Goal: Information Seeking & Learning: Learn about a topic

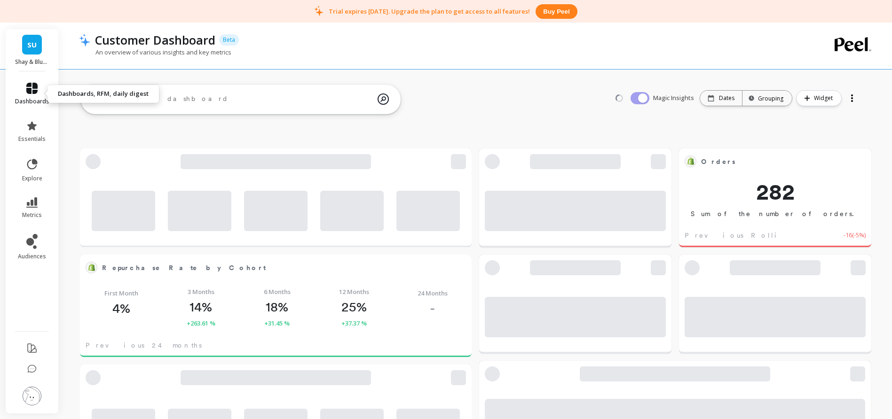
click at [31, 86] on icon at bounding box center [31, 88] width 11 height 11
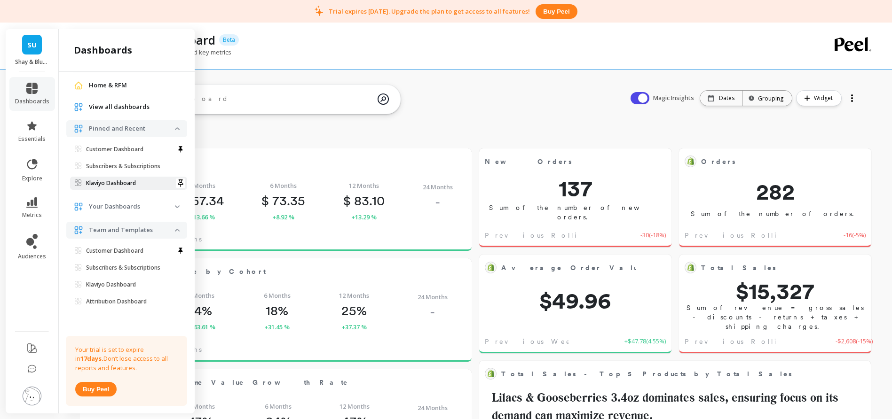
scroll to position [252, 358]
click at [30, 242] on icon at bounding box center [30, 242] width 8 height 8
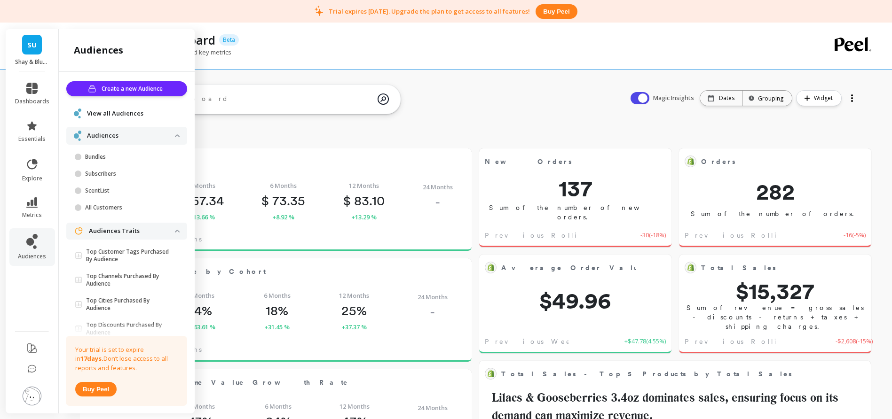
click at [125, 111] on span "View all Audiences" at bounding box center [115, 113] width 56 height 9
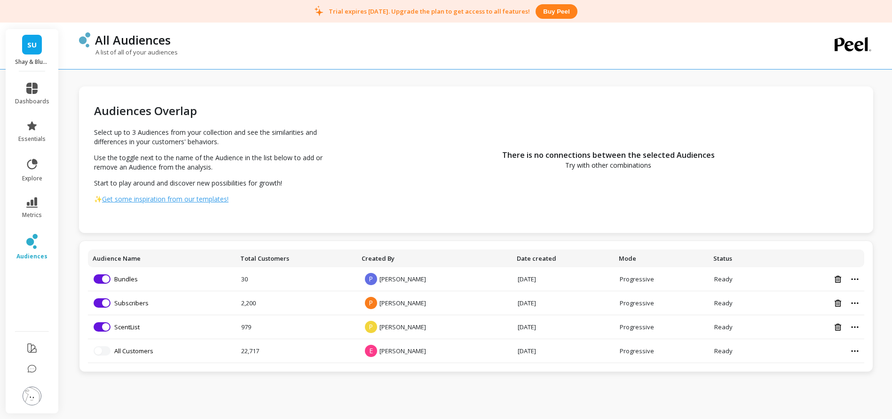
scroll to position [23, 0]
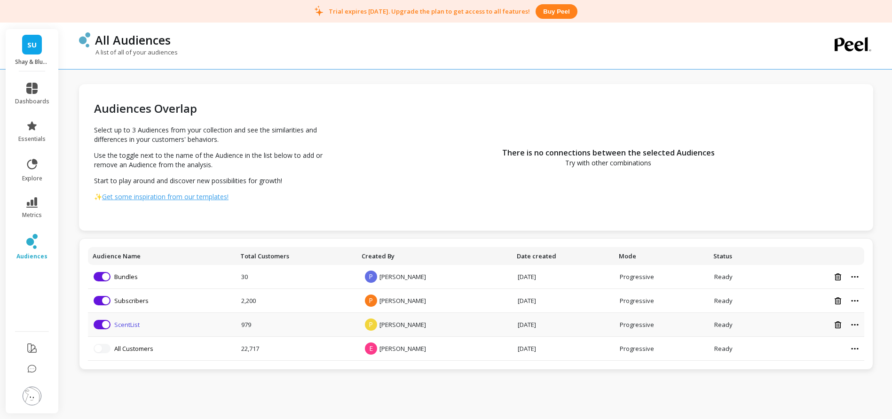
click at [127, 323] on link "ScentList" at bounding box center [126, 325] width 25 height 8
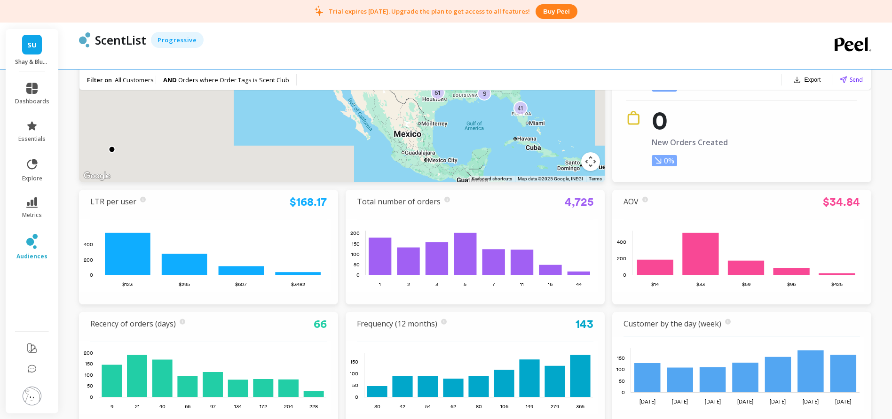
scroll to position [171, 0]
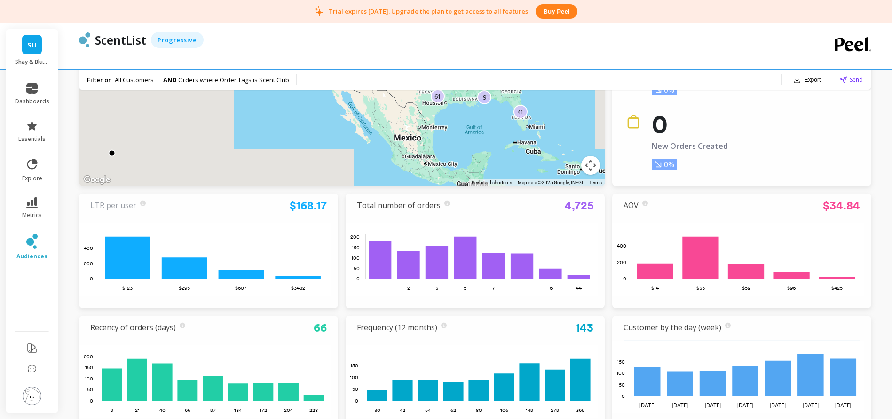
click at [126, 205] on link "LTR per user" at bounding box center [113, 205] width 46 height 10
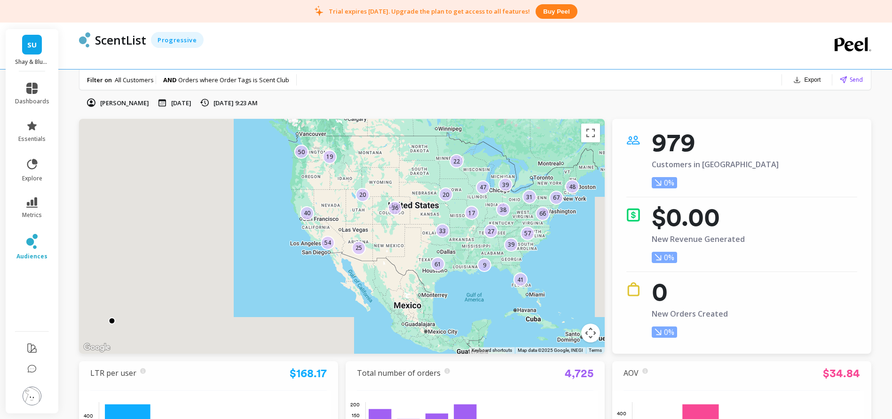
scroll to position [0, 0]
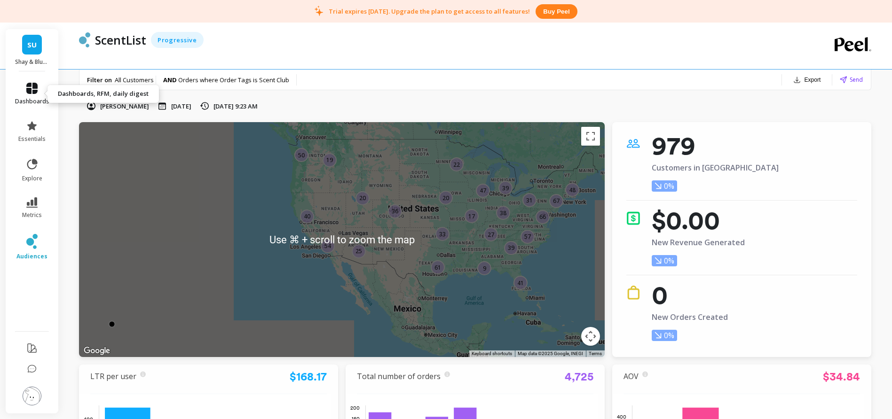
click at [36, 89] on icon at bounding box center [31, 88] width 11 height 11
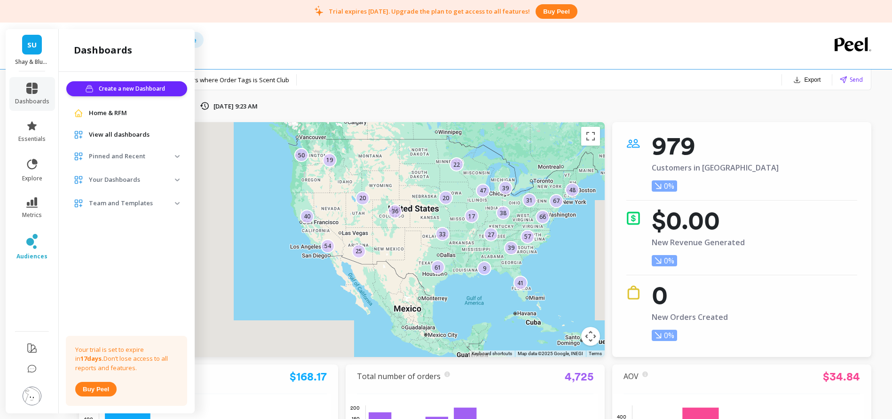
click at [132, 134] on span "View all dashboards" at bounding box center [119, 134] width 61 height 9
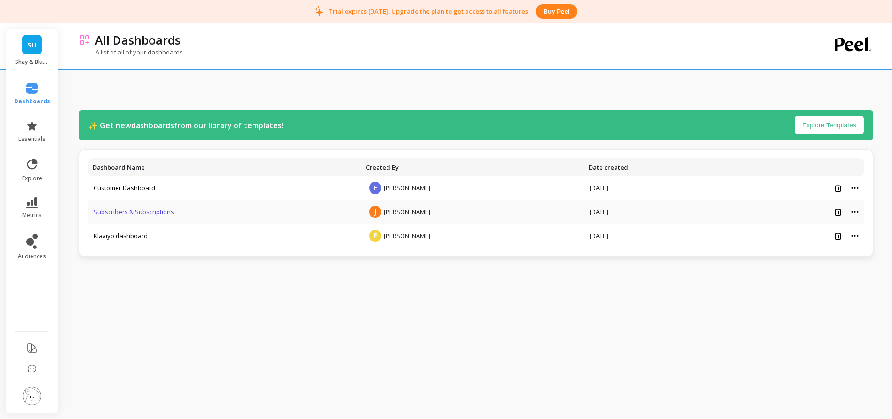
click at [135, 210] on link "Subscribers & Subscriptions" at bounding box center [134, 212] width 80 height 8
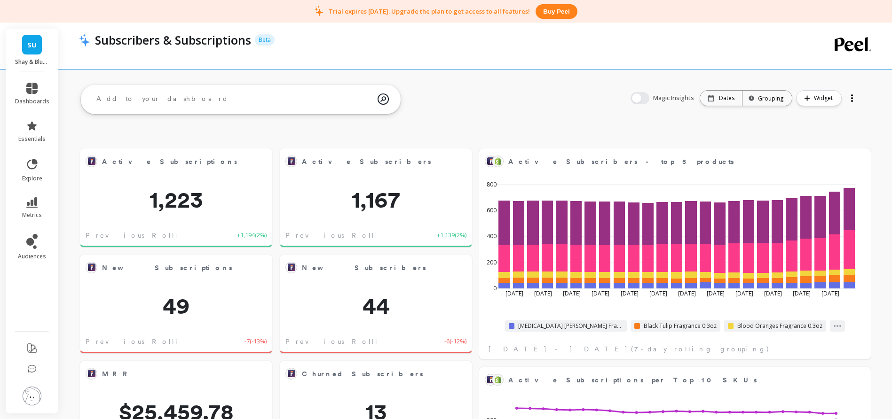
click at [850, 95] on div at bounding box center [851, 98] width 13 height 15
click at [627, 107] on div "Magic Insights Date: Dates Time grouping: Grouping Widget New Dash Share Delete" at bounding box center [745, 98] width 248 height 30
click at [771, 96] on div "Grouping" at bounding box center [767, 98] width 32 height 9
click at [686, 111] on div "Magic Insights Date: Dates Time grouping: Default, 1 of 16. 16 results availabl…" at bounding box center [745, 98] width 248 height 30
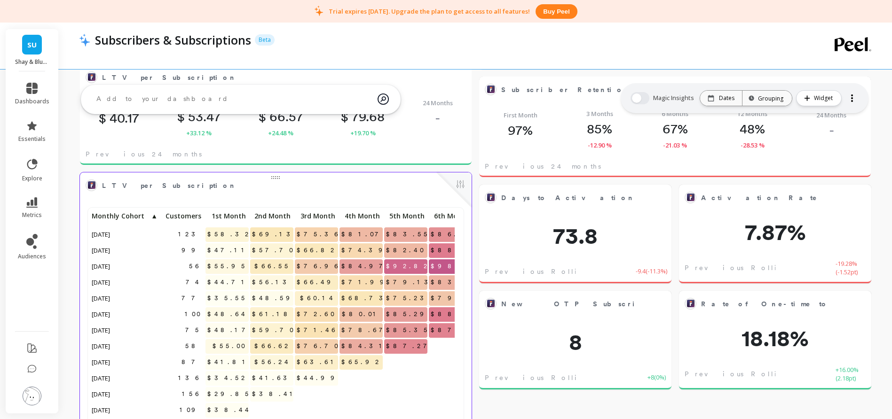
scroll to position [252, 365]
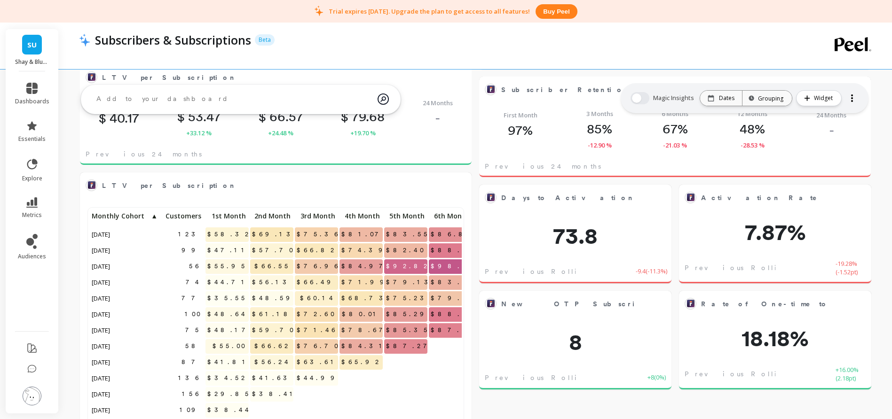
drag, startPoint x: 419, startPoint y: 376, endPoint x: 345, endPoint y: 372, distance: 73.9
click at [345, 372] on div "123 $58.32 $69.13 $75.36 $81.07 $83.55 $86.86 $93.01 99 $47.11 $57.70 $66.82 $7…" at bounding box center [362, 331] width 545 height 242
drag, startPoint x: 401, startPoint y: 266, endPoint x: 347, endPoint y: 262, distance: 53.7
click at [347, 262] on div "123 $58.32 $69.13 $75.36 $81.07 $83.55 $86.86 $93.01 99 $47.11 $57.70 $66.82 $7…" at bounding box center [362, 331] width 545 height 242
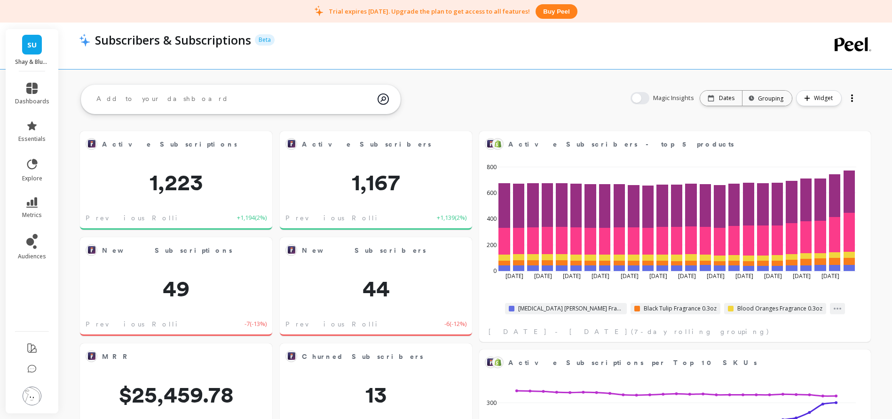
scroll to position [0, 0]
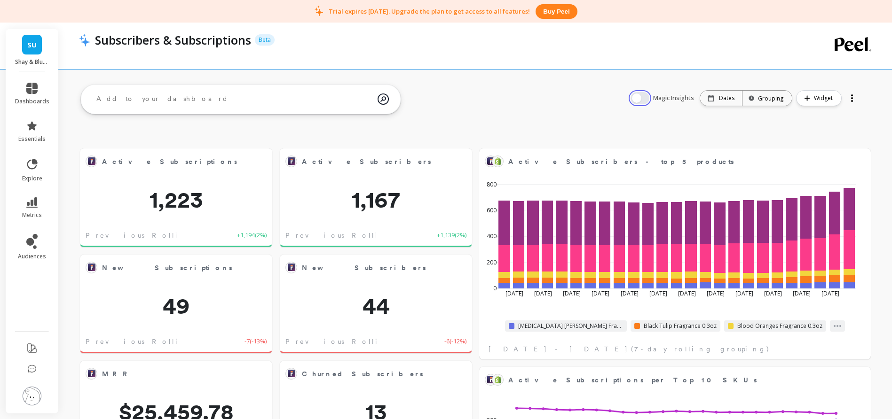
click at [643, 99] on button "button" at bounding box center [640, 98] width 19 height 12
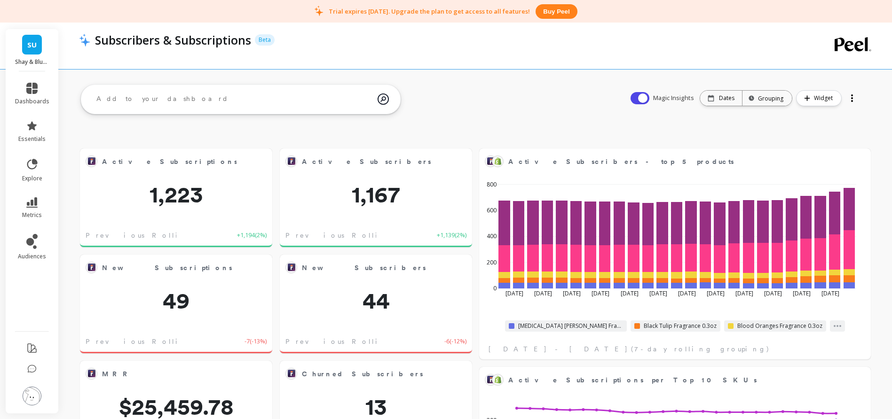
click at [32, 47] on span "SU" at bounding box center [31, 44] width 9 height 11
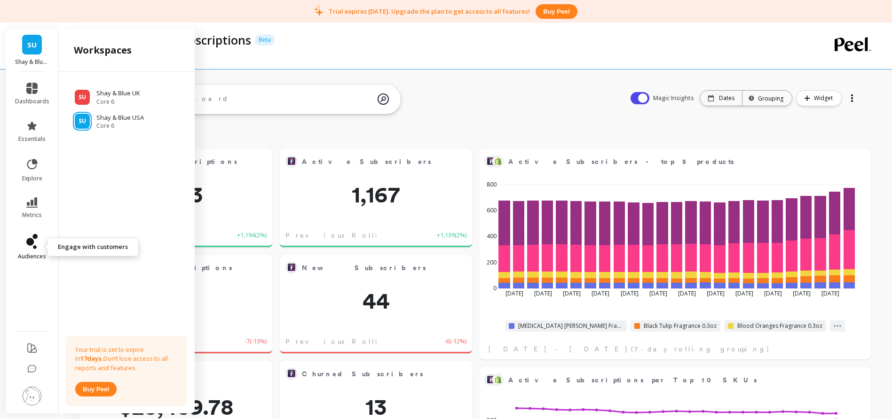
click at [35, 248] on icon at bounding box center [35, 247] width 4 height 4
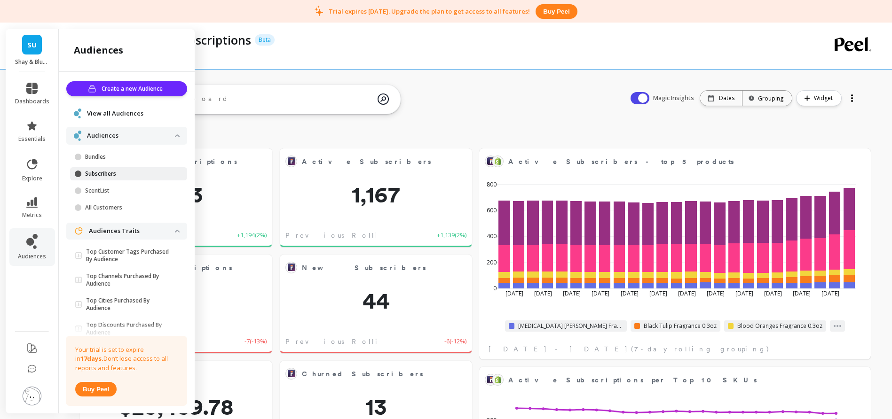
click at [120, 175] on p "Subscribers" at bounding box center [130, 174] width 90 height 8
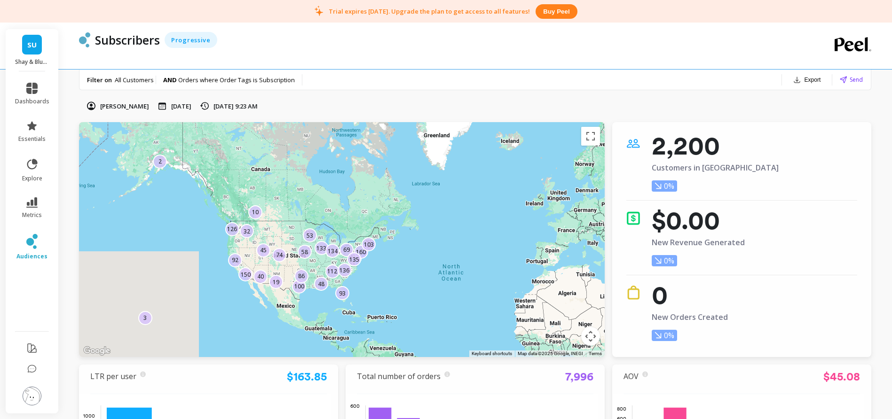
click at [99, 41] on p "Subscribers" at bounding box center [127, 40] width 65 height 16
click at [28, 253] on span "audiences" at bounding box center [31, 257] width 31 height 8
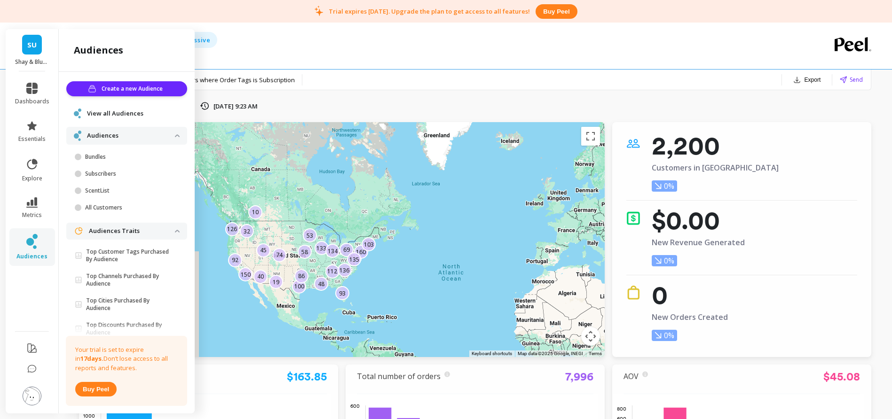
click at [120, 112] on span "View all Audiences" at bounding box center [115, 113] width 56 height 9
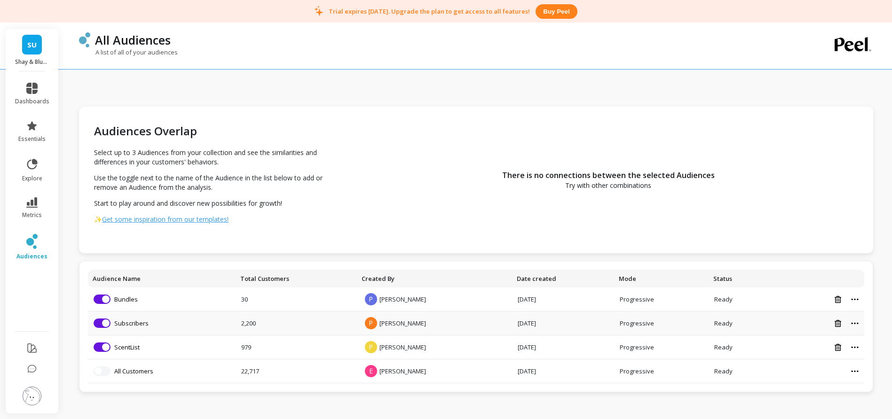
click at [855, 324] on icon at bounding box center [854, 323] width 7 height 1
click at [146, 325] on link "Subscribers" at bounding box center [131, 323] width 34 height 8
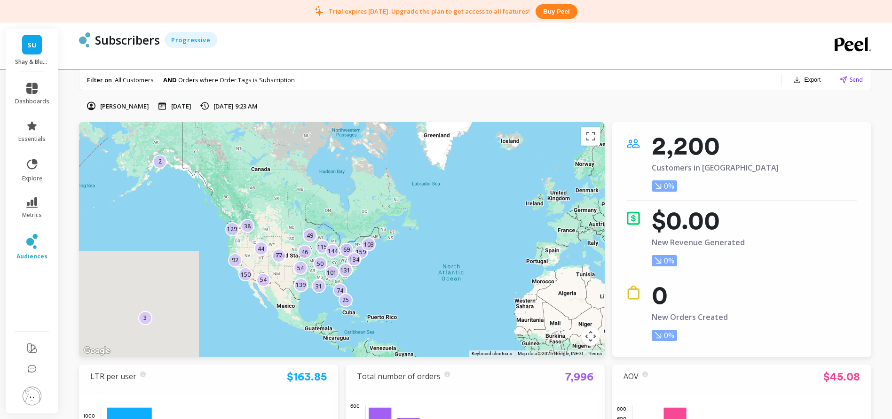
click at [137, 39] on p "Subscribers" at bounding box center [127, 40] width 65 height 16
click at [107, 38] on p "Subscribers" at bounding box center [127, 40] width 65 height 16
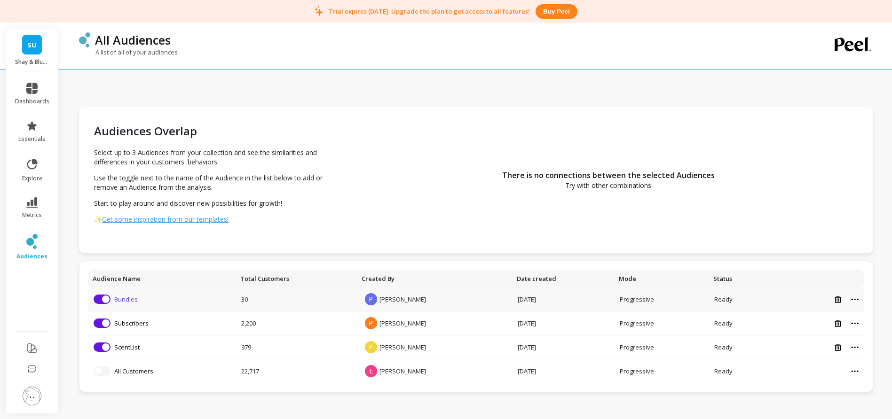
click at [123, 299] on link "Bundles" at bounding box center [126, 299] width 24 height 8
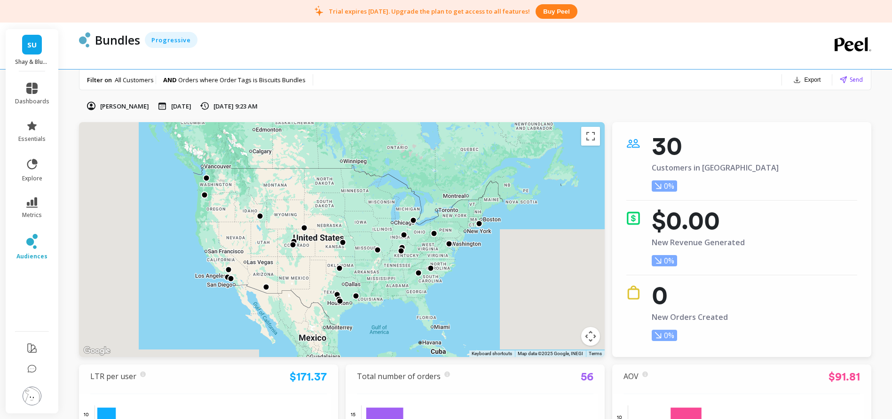
click at [39, 46] on link "SU" at bounding box center [32, 45] width 20 height 20
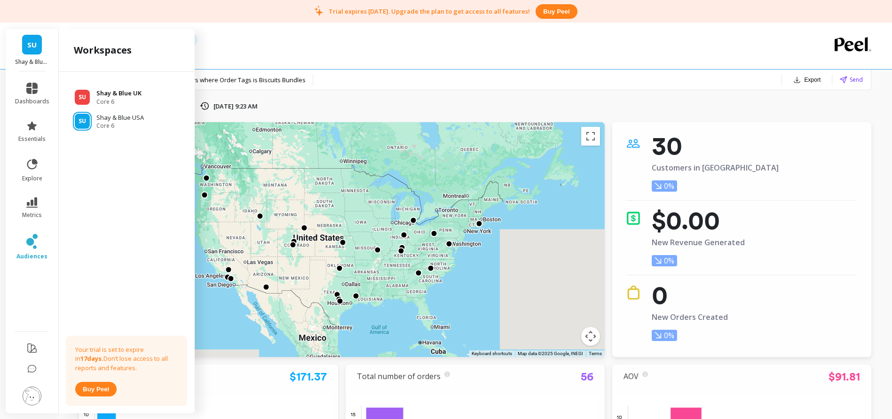
click at [112, 92] on p "Shay & Blue UK" at bounding box center [118, 93] width 45 height 9
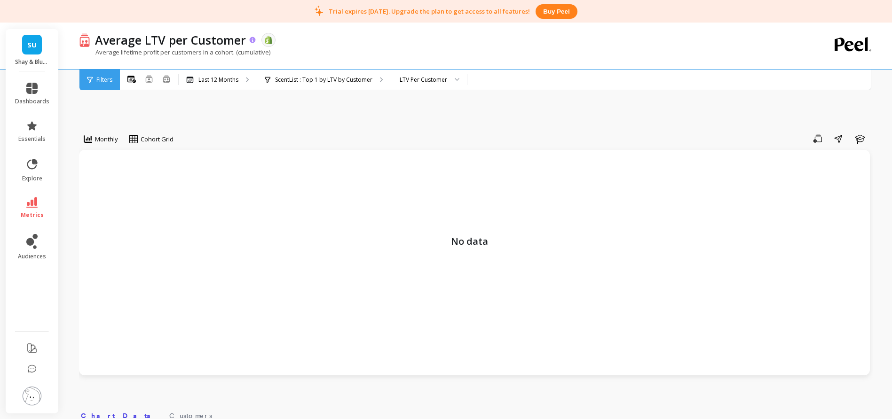
click at [251, 39] on icon at bounding box center [253, 40] width 6 height 6
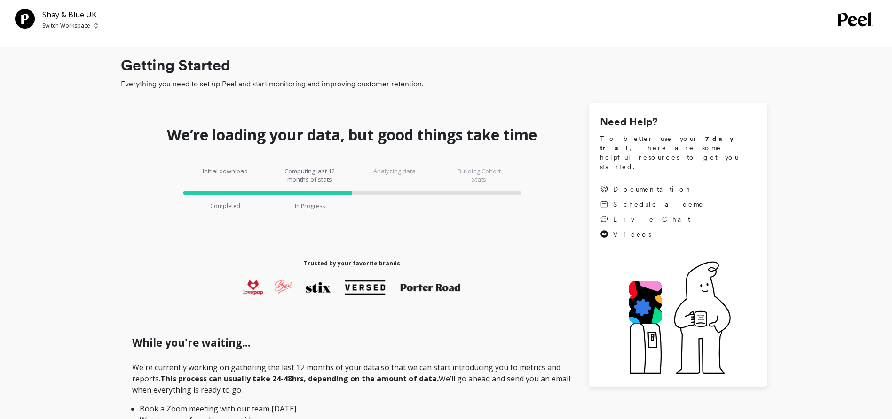
click at [66, 26] on p "Switch Workspace" at bounding box center [66, 26] width 48 height 8
click at [82, 89] on p "Shay & Blue USA" at bounding box center [93, 88] width 52 height 9
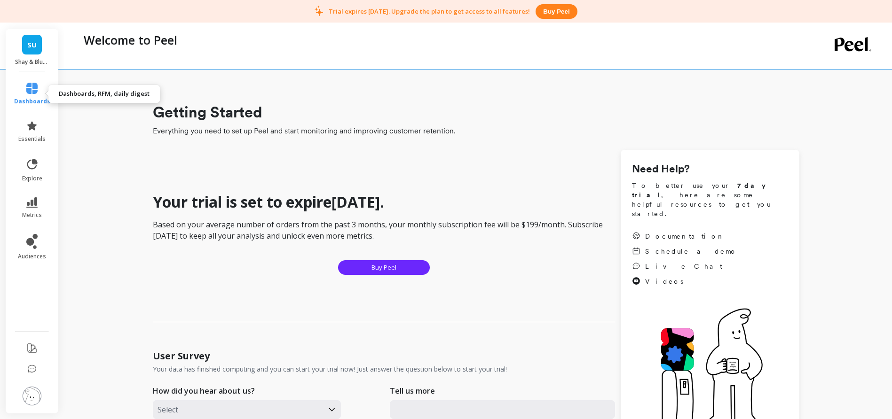
click at [33, 88] on icon at bounding box center [31, 88] width 11 height 11
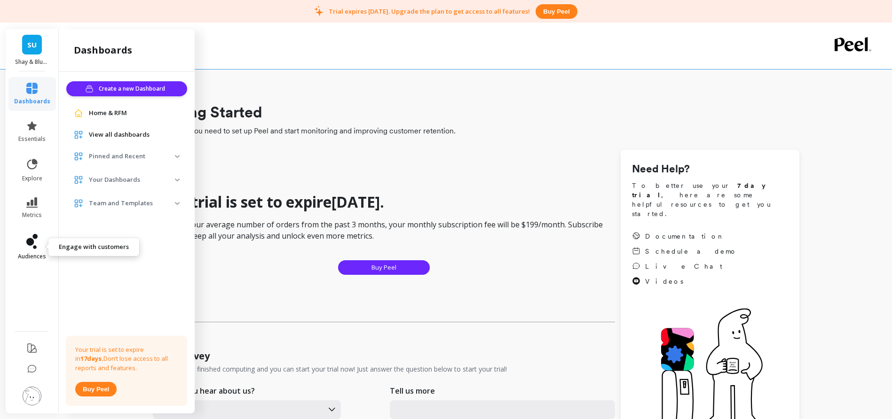
click at [30, 242] on icon at bounding box center [30, 242] width 8 height 8
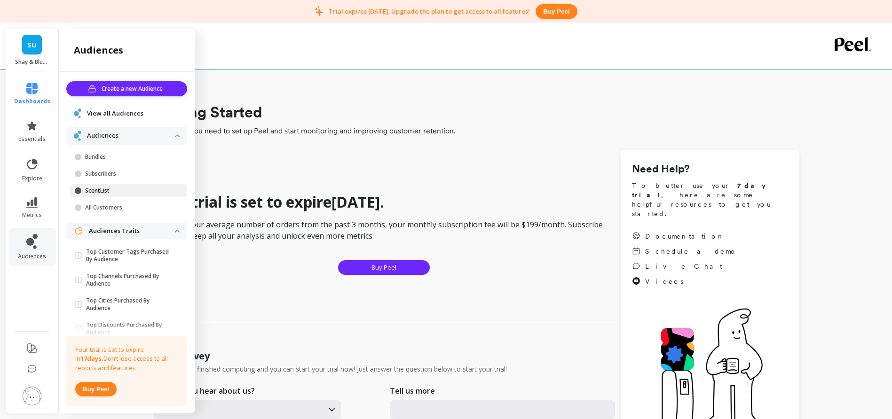
click at [107, 187] on p "ScentList" at bounding box center [130, 191] width 90 height 8
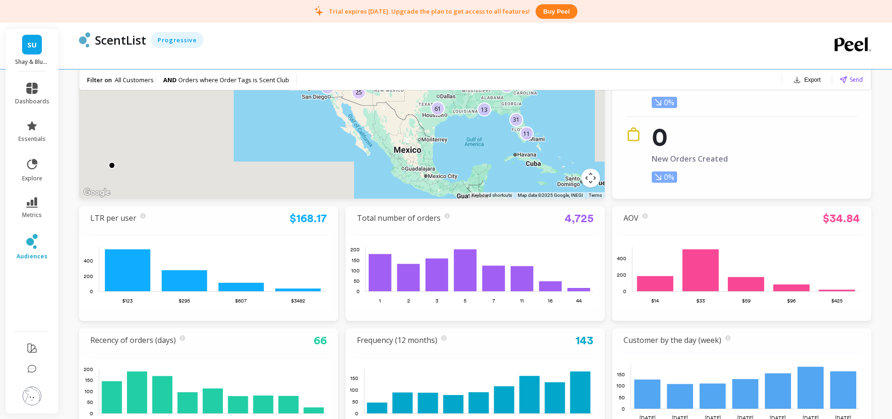
scroll to position [158, 0]
click at [32, 43] on span "SU" at bounding box center [31, 44] width 9 height 11
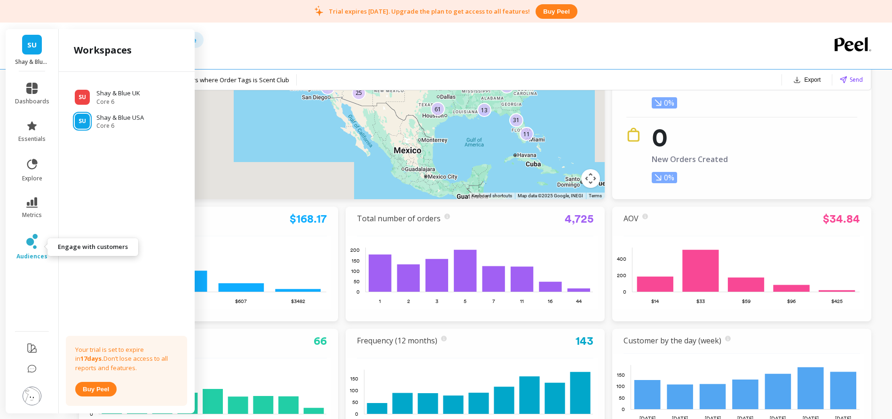
click at [32, 235] on icon at bounding box center [31, 241] width 11 height 15
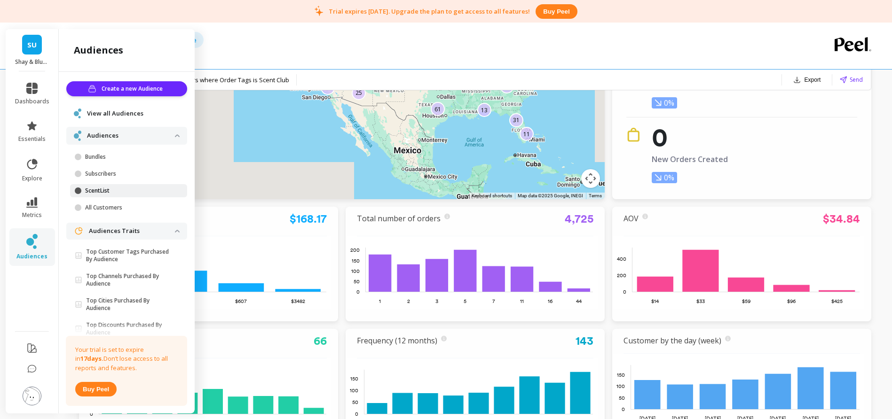
click at [98, 189] on p "ScentList" at bounding box center [130, 191] width 90 height 8
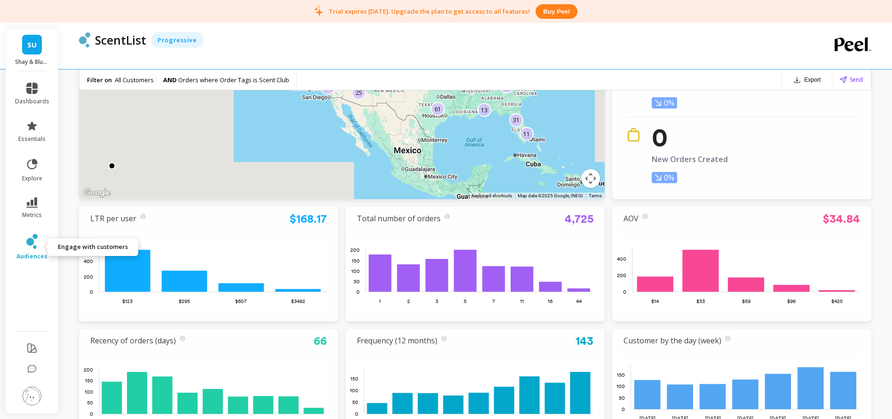
click at [29, 245] on icon at bounding box center [30, 242] width 8 height 8
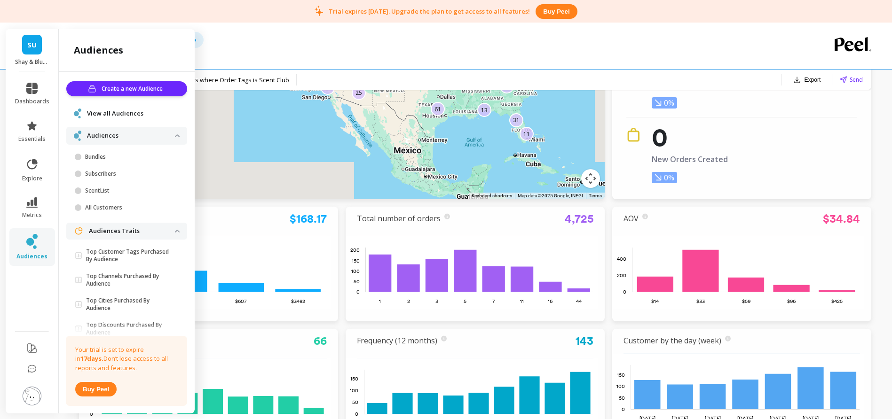
click at [114, 112] on span "View all Audiences" at bounding box center [115, 113] width 56 height 9
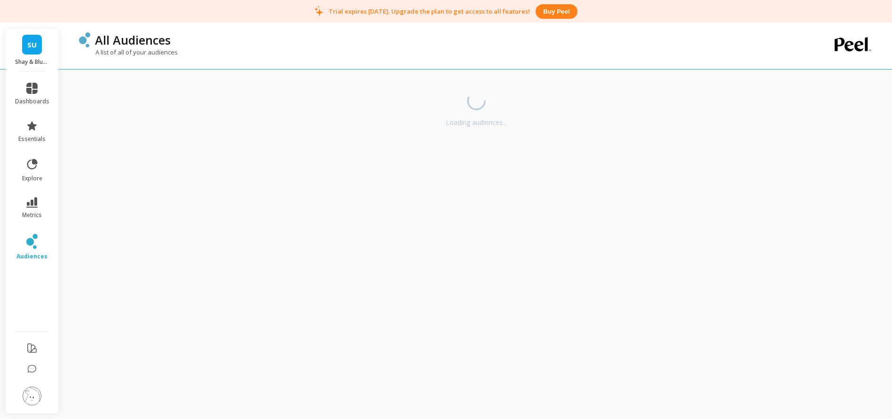
scroll to position [23, 0]
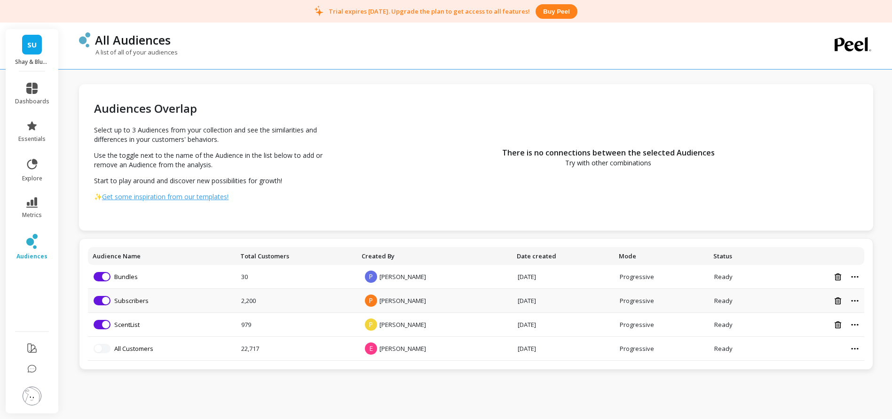
click at [852, 301] on icon at bounding box center [854, 300] width 7 height 1
click at [229, 303] on li "Remove from visualization Subscribers" at bounding box center [162, 300] width 136 height 9
click at [745, 156] on div "There is no connections between the selected Audiences Try with other combinati…" at bounding box center [608, 157] width 529 height 147
click at [30, 245] on icon at bounding box center [30, 242] width 8 height 8
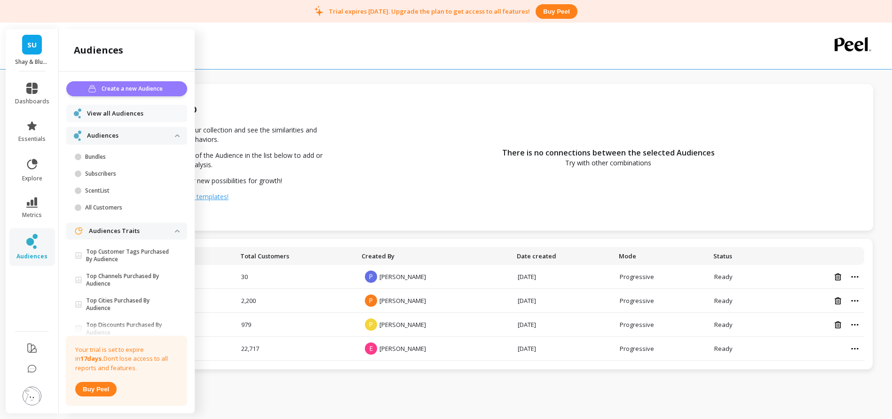
click at [125, 86] on span "Create a new Audience" at bounding box center [134, 88] width 64 height 9
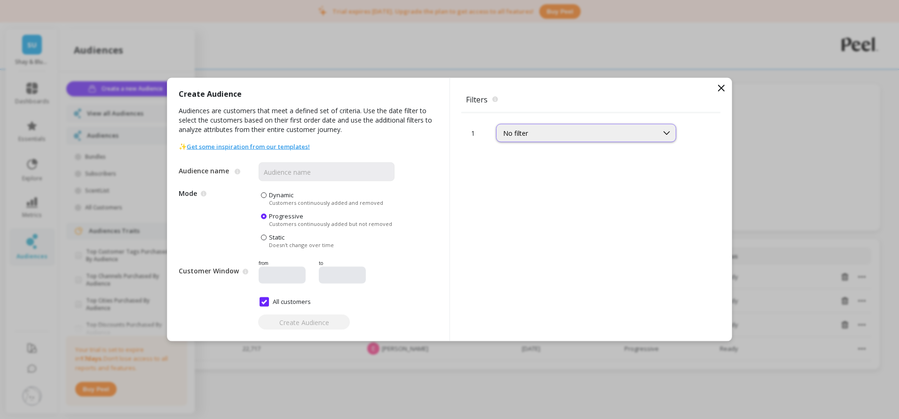
click at [523, 134] on div "No filter" at bounding box center [577, 133] width 148 height 9
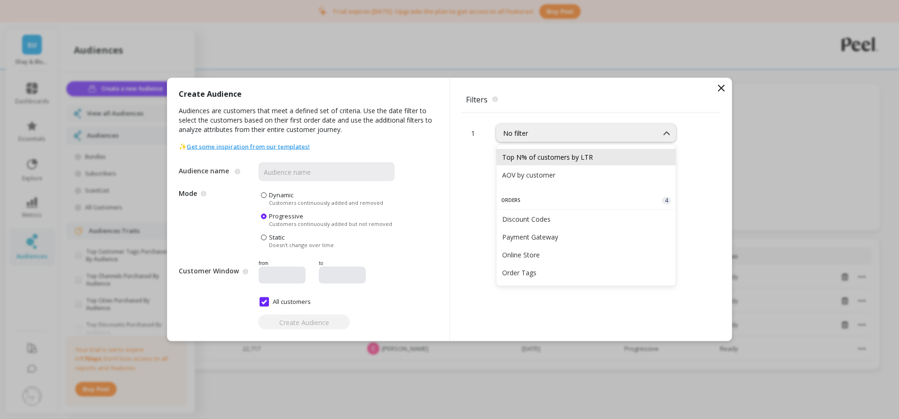
scroll to position [258, 0]
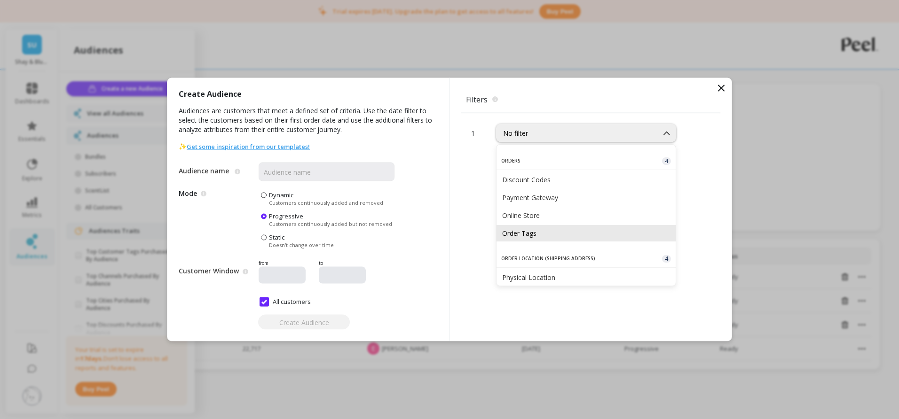
click at [545, 235] on div "Order Tags" at bounding box center [586, 233] width 168 height 9
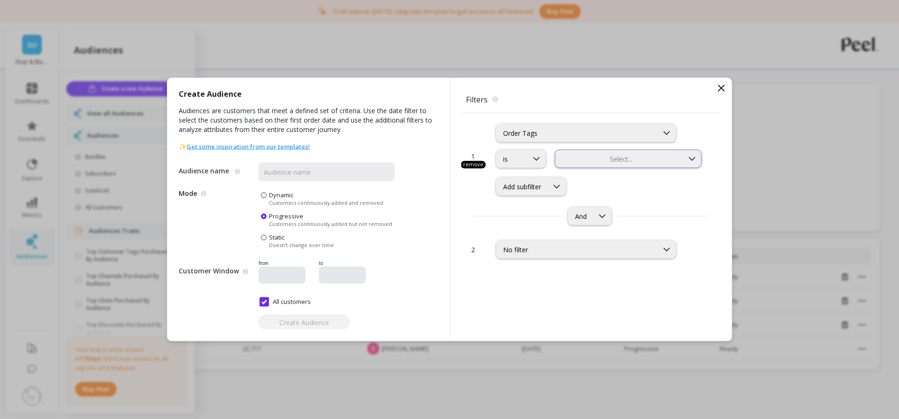
click at [596, 160] on div at bounding box center [619, 159] width 126 height 9
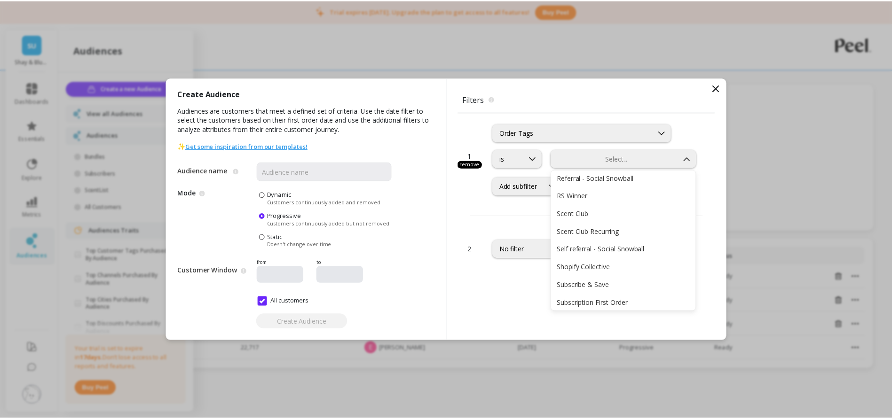
scroll to position [505, 0]
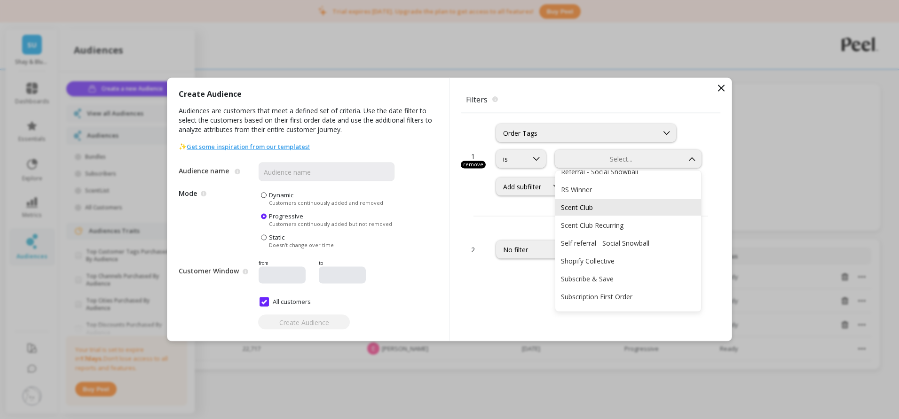
click at [593, 208] on div "Scent Club" at bounding box center [628, 207] width 134 height 9
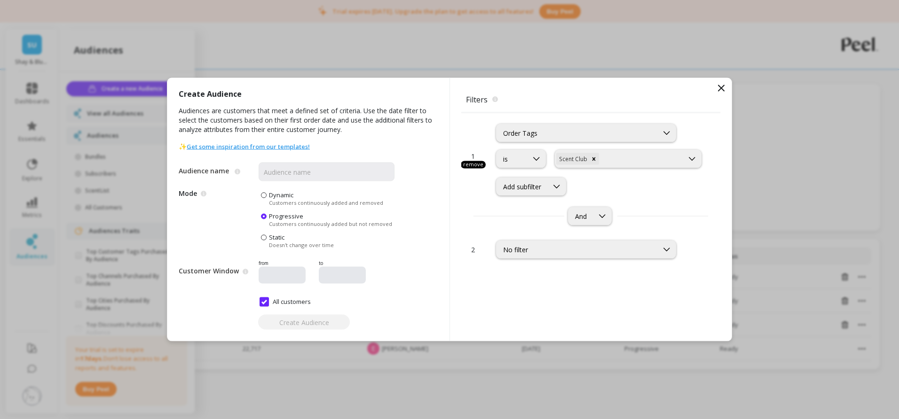
click at [721, 86] on icon at bounding box center [721, 88] width 11 height 11
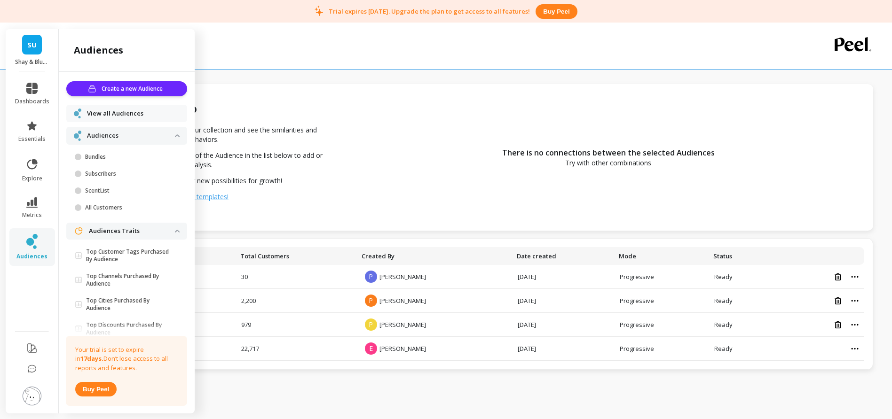
click at [395, 162] on div "There is no connections between the selected Audiences Try with other combinati…" at bounding box center [608, 157] width 529 height 147
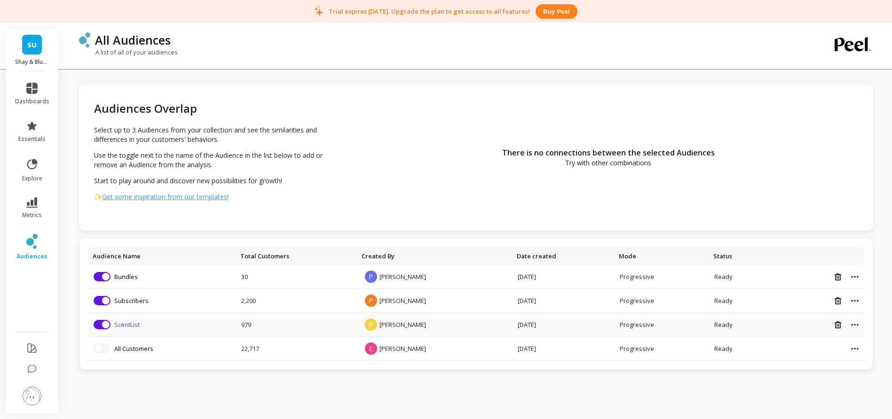
click at [126, 325] on link "ScentList" at bounding box center [126, 325] width 25 height 8
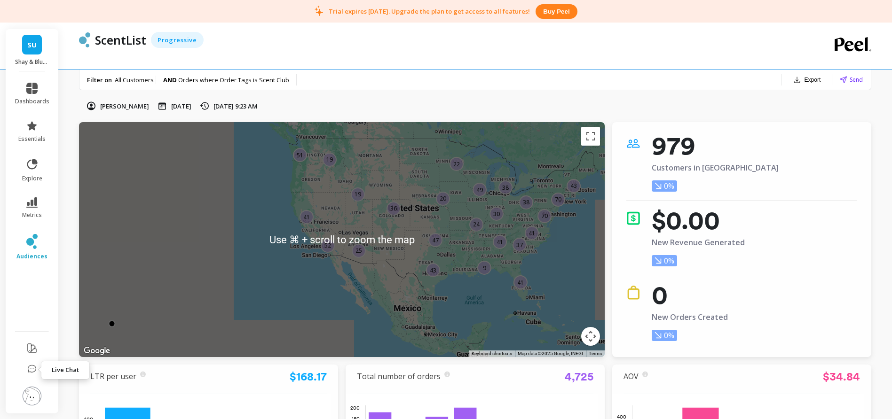
click at [32, 371] on icon at bounding box center [31, 369] width 9 height 9
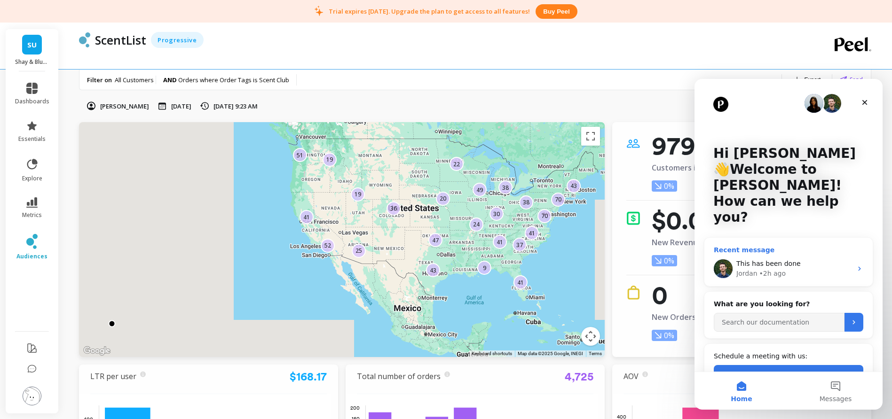
click at [775, 269] on div "• 2h ago" at bounding box center [772, 274] width 27 height 10
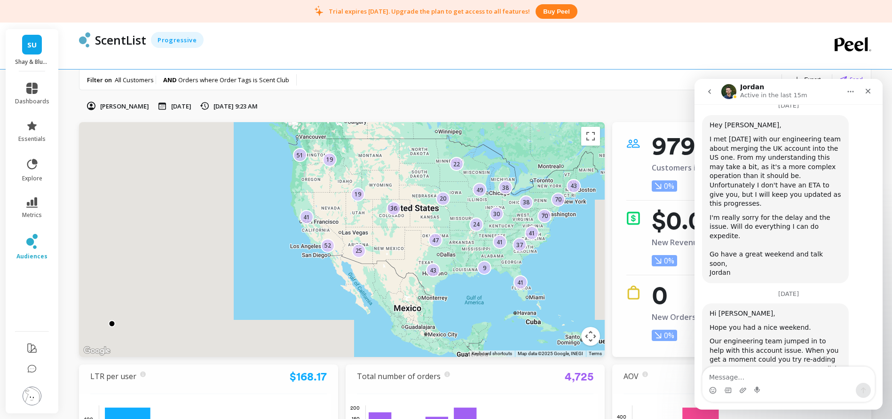
scroll to position [2674, 0]
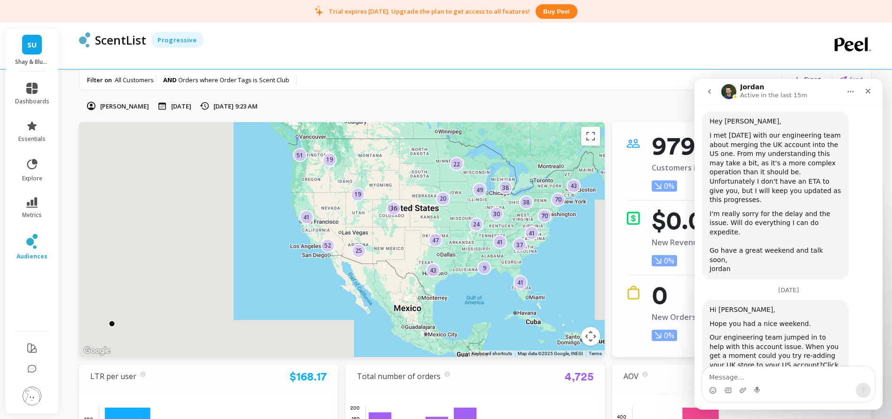
click at [753, 377] on textarea "Message…" at bounding box center [789, 375] width 172 height 16
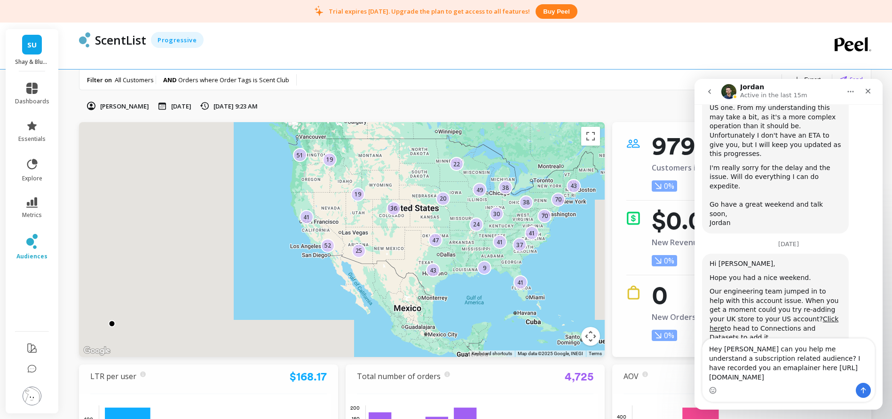
scroll to position [2721, 0]
type textarea "Hey Jordan can you help me understand a subscription related audience? I have r…"
click at [864, 388] on icon "Send a message…" at bounding box center [864, 391] width 8 height 8
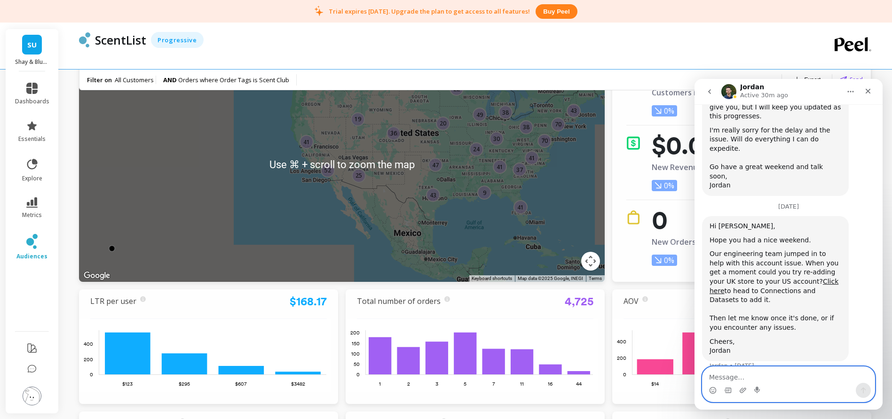
scroll to position [77, 0]
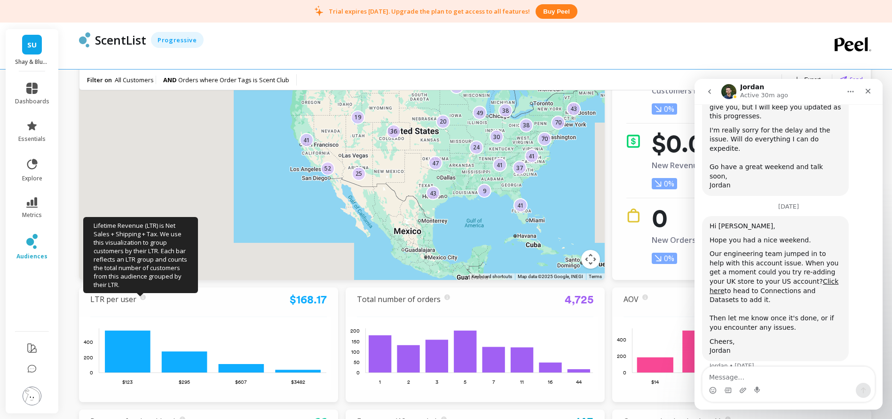
click at [142, 299] on icon at bounding box center [143, 298] width 6 height 6
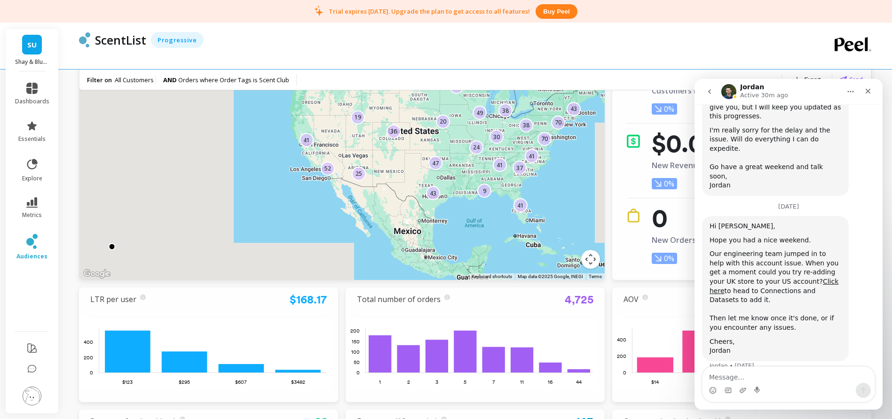
click at [310, 300] on link "$168.17" at bounding box center [308, 300] width 37 height 14
click at [32, 129] on icon at bounding box center [31, 125] width 11 height 11
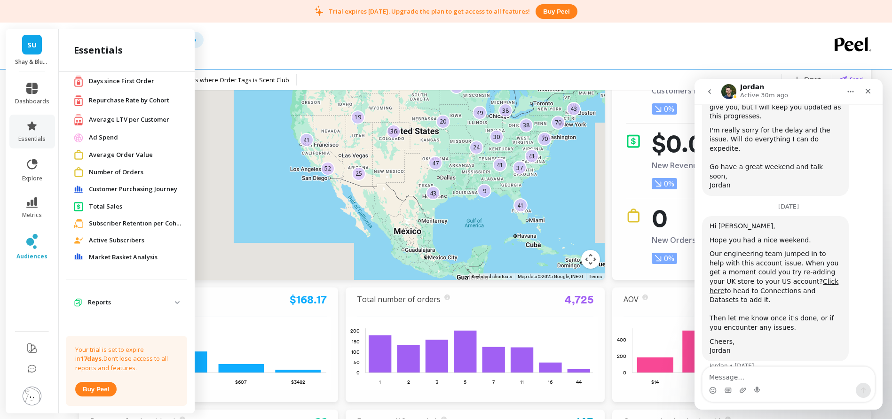
scroll to position [47, 0]
click at [118, 299] on p "Reports" at bounding box center [131, 301] width 87 height 9
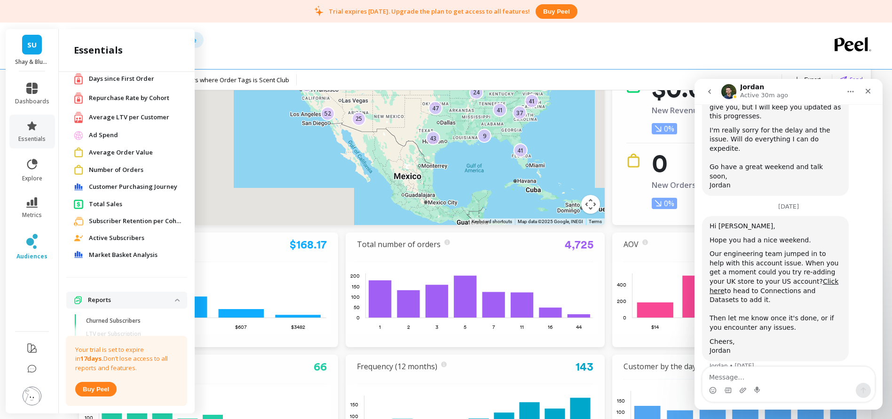
scroll to position [40, 0]
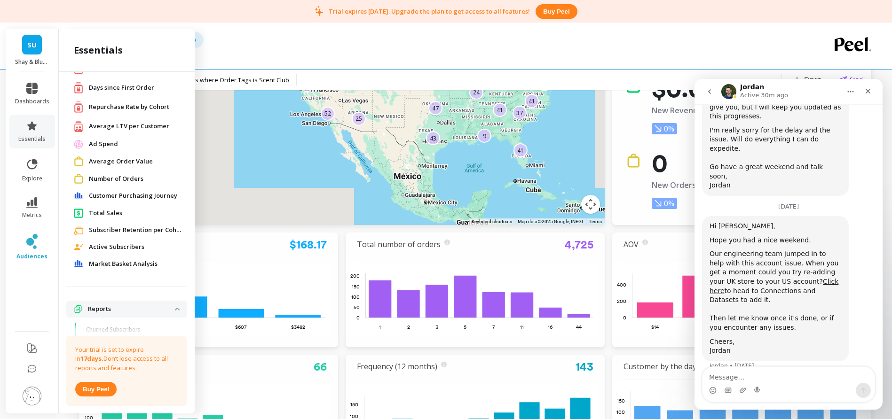
click at [121, 264] on span "Market Basket Analysis" at bounding box center [123, 264] width 69 height 9
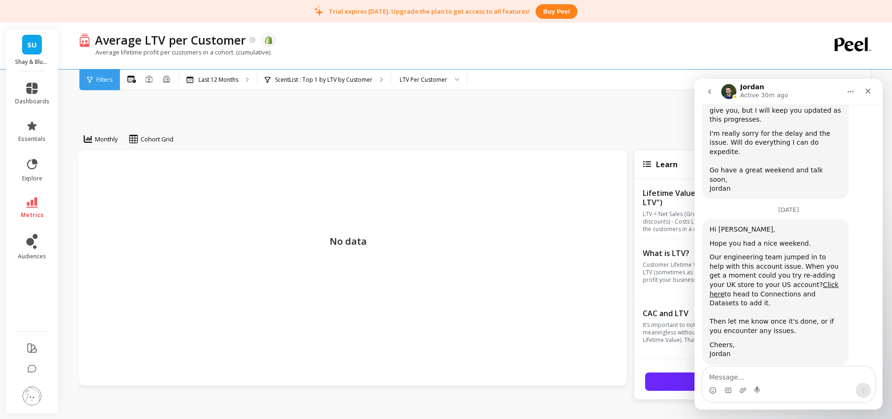
scroll to position [2757, 0]
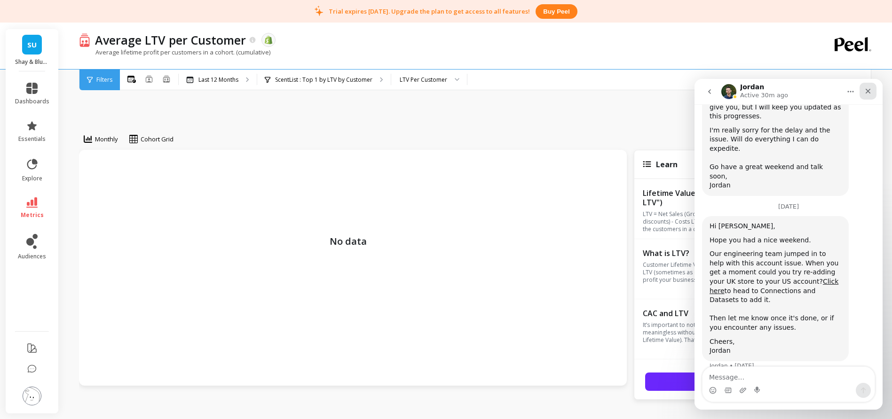
click at [872, 91] on div "Close" at bounding box center [868, 91] width 17 height 17
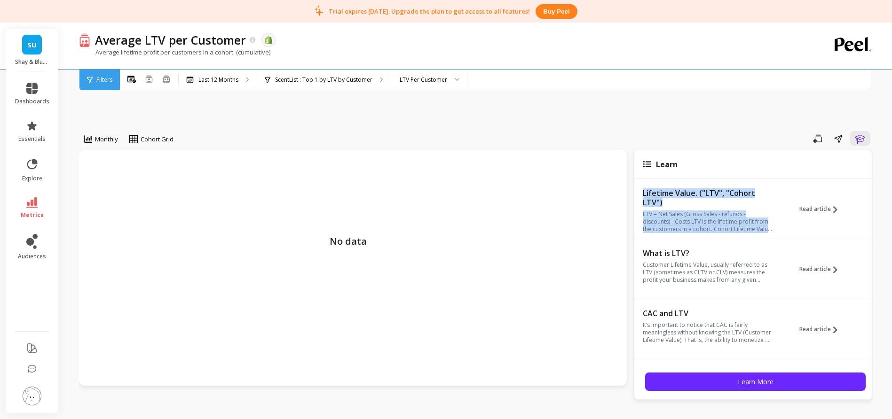
drag, startPoint x: 644, startPoint y: 193, endPoint x: 776, endPoint y: 228, distance: 137.1
click at [776, 228] on div "Lifetime Value. ("LTV", "Cohort LTV") LTV = Net Sales (Gross Sales - refunds - …" at bounding box center [752, 214] width 237 height 52
click at [812, 208] on span "Read article" at bounding box center [815, 209] width 32 height 8
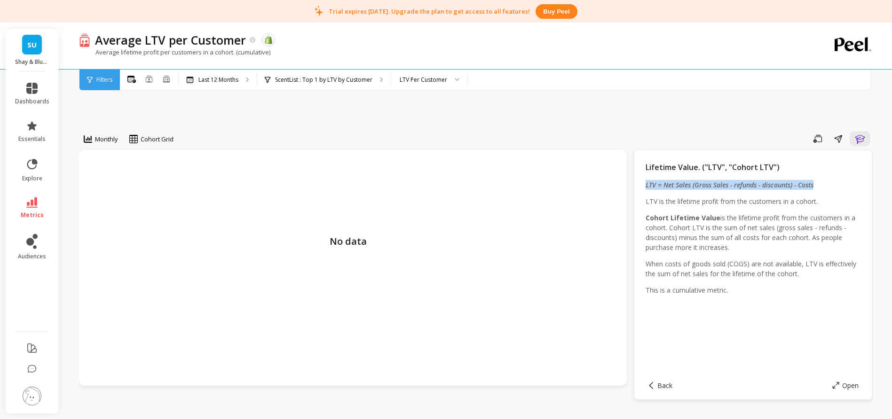
drag, startPoint x: 646, startPoint y: 185, endPoint x: 819, endPoint y: 182, distance: 173.1
click at [819, 182] on p "LTV = Net Sales (Gross Sales - refunds - discounts) - Costs" at bounding box center [753, 185] width 215 height 10
copy em "LTV = Net Sales (Gross Sales - refunds - discounts) - Costs"
click at [661, 385] on span "Back" at bounding box center [664, 385] width 15 height 9
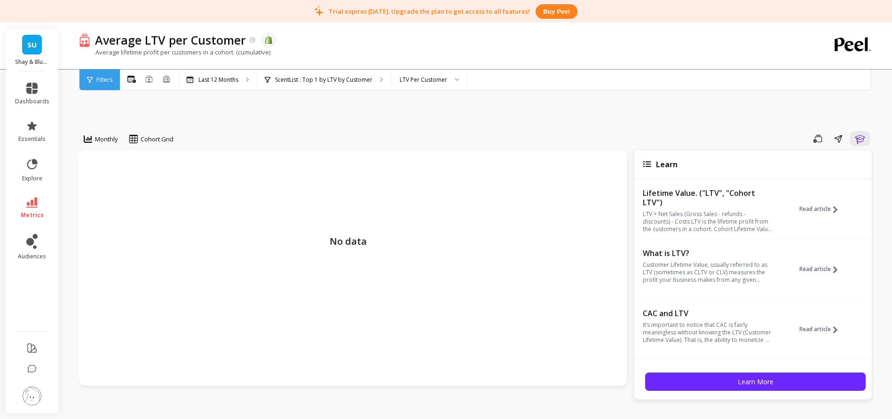
click at [639, 117] on div "Monthly Cohort Grid Save Share Learn No data Learn Lifetime Value. ("LTV", "Coh…" at bounding box center [476, 394] width 794 height 668
click at [368, 150] on div "No data" at bounding box center [353, 268] width 548 height 236
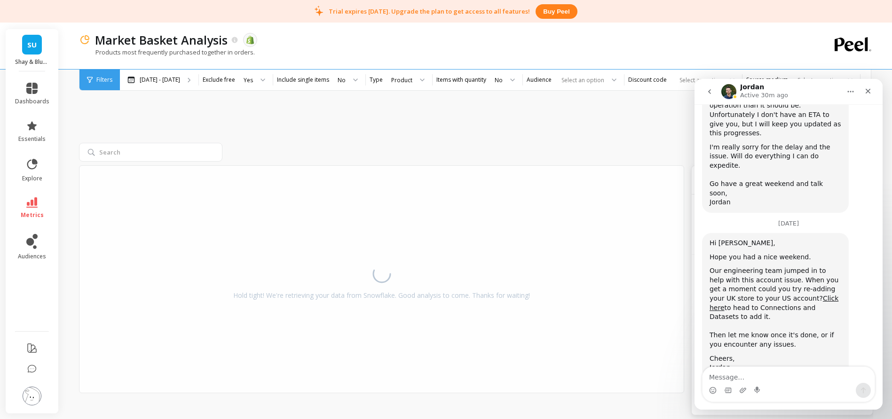
scroll to position [2757, 0]
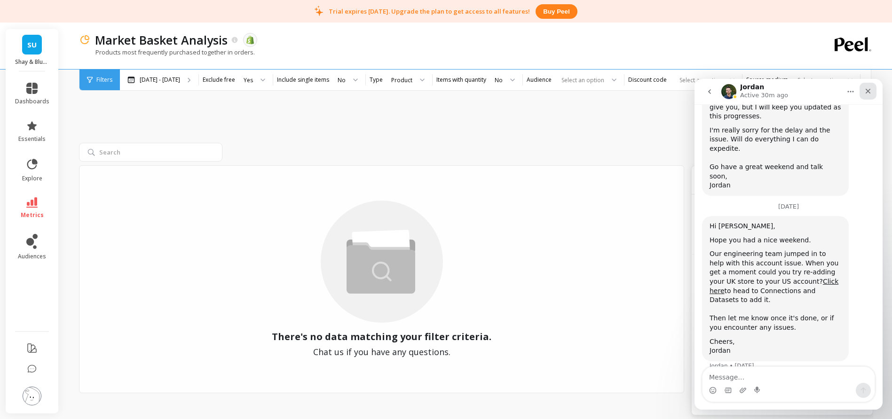
click at [869, 89] on icon "Close" at bounding box center [868, 91] width 5 height 5
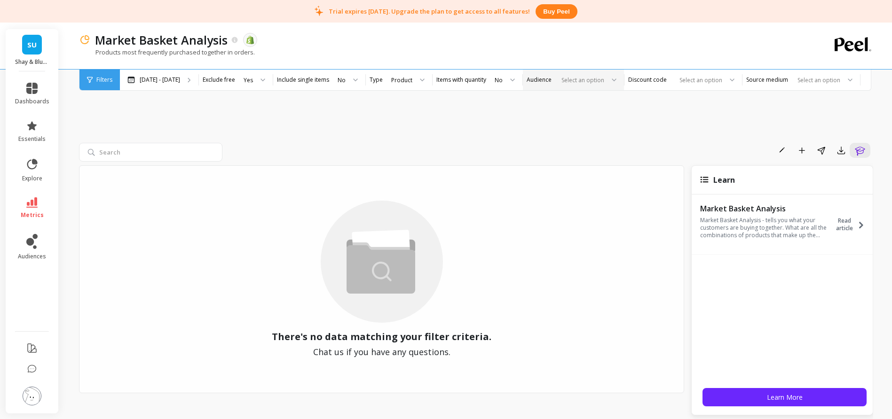
click at [583, 77] on div at bounding box center [581, 80] width 47 height 9
click at [548, 140] on div "ScentList" at bounding box center [573, 141] width 89 height 9
click at [156, 83] on p "[DATE] - [DATE]" at bounding box center [160, 80] width 40 height 8
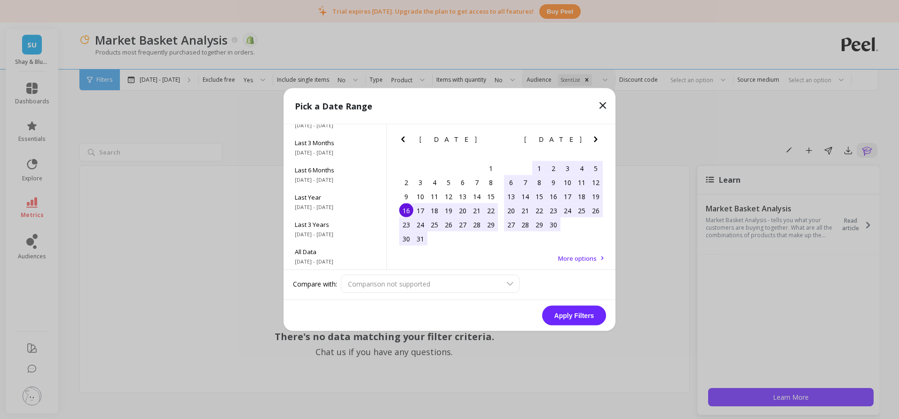
scroll to position [127, 0]
click at [312, 249] on span "All Data" at bounding box center [335, 251] width 80 height 8
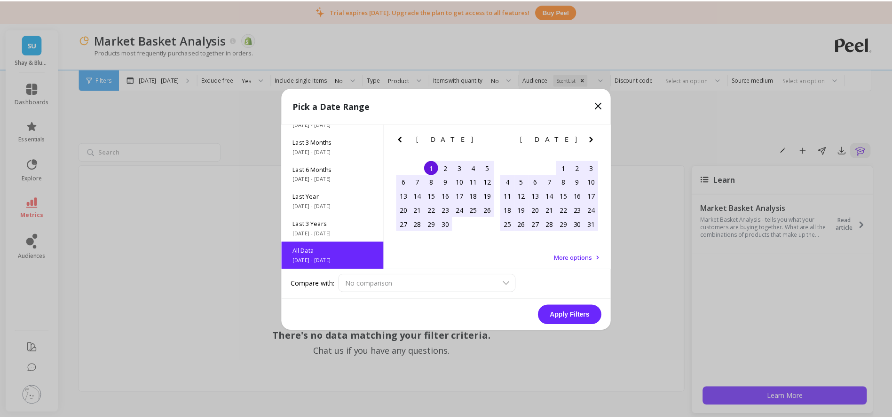
scroll to position [0, 0]
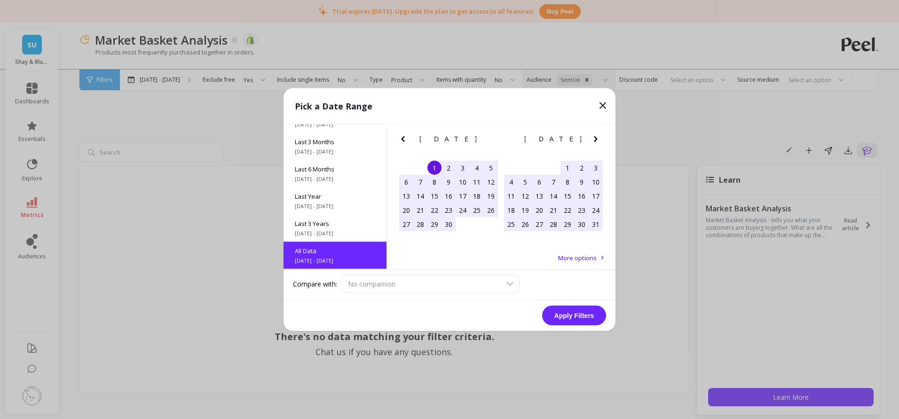
click at [565, 317] on button "Apply Filters" at bounding box center [574, 316] width 64 height 20
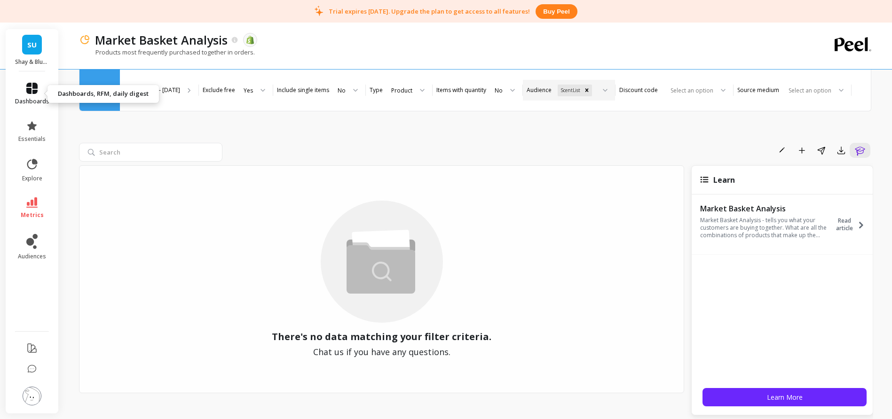
click at [34, 92] on icon at bounding box center [31, 88] width 11 height 11
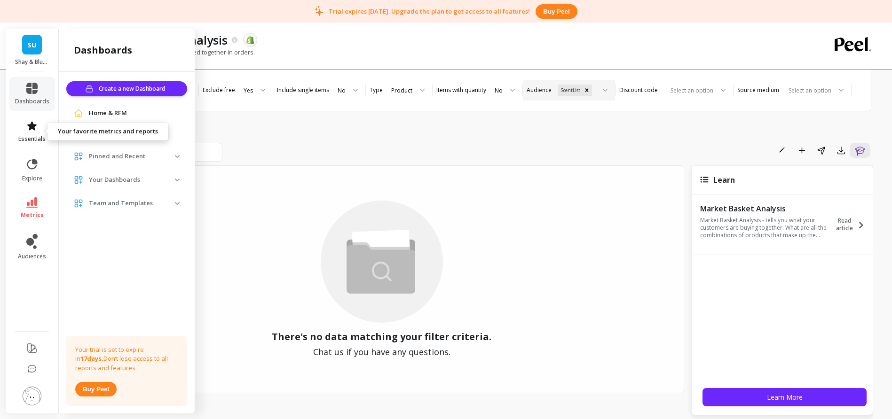
click at [28, 131] on icon at bounding box center [31, 125] width 11 height 11
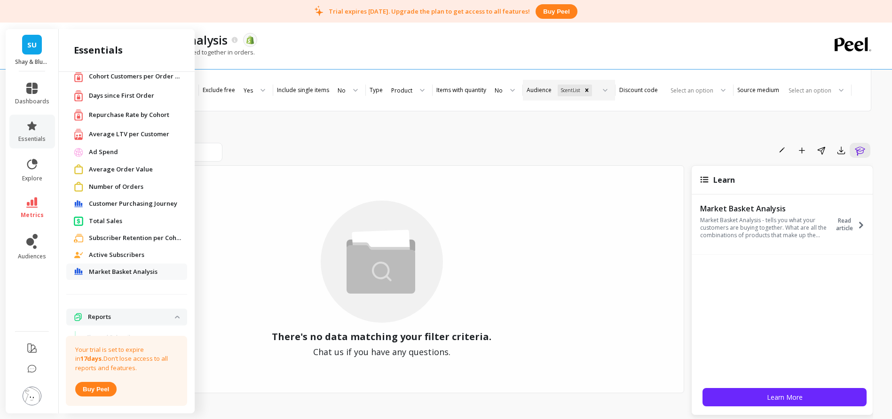
scroll to position [40, 0]
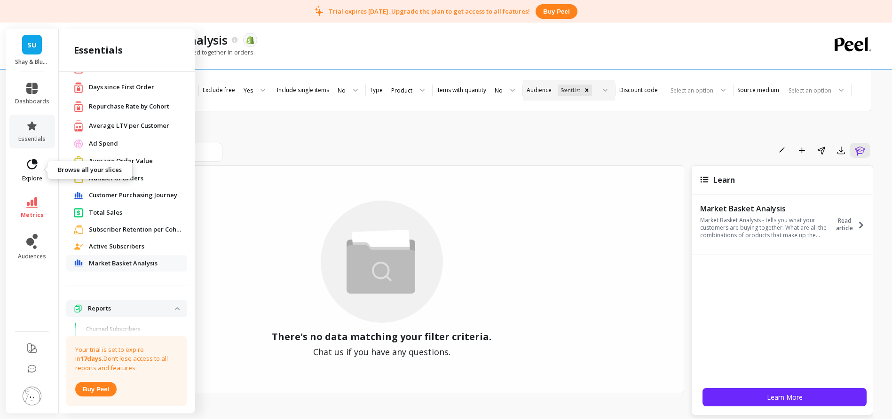
click at [34, 168] on icon at bounding box center [32, 164] width 10 height 10
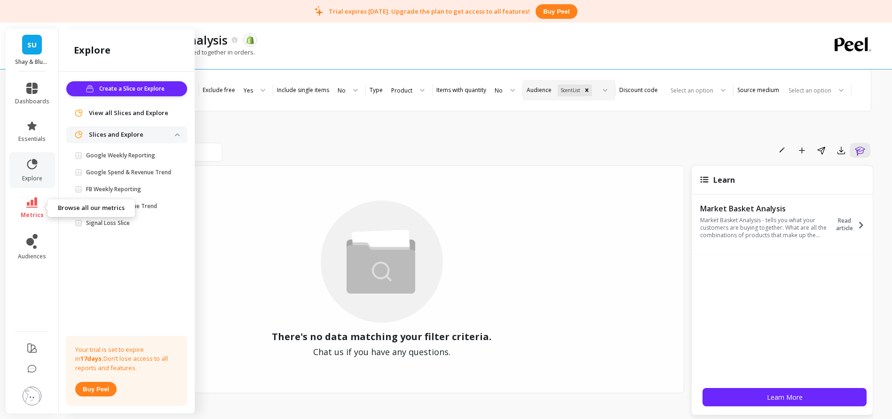
click at [32, 204] on icon at bounding box center [31, 202] width 11 height 10
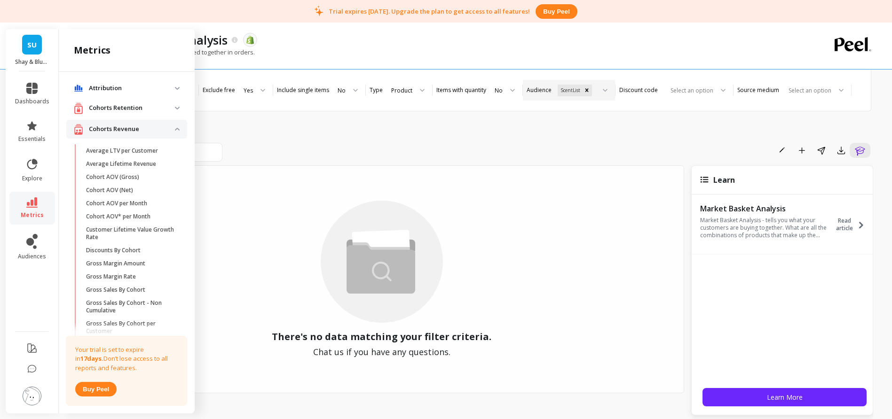
scroll to position [4, 0]
click at [175, 126] on img at bounding box center [177, 127] width 5 height 3
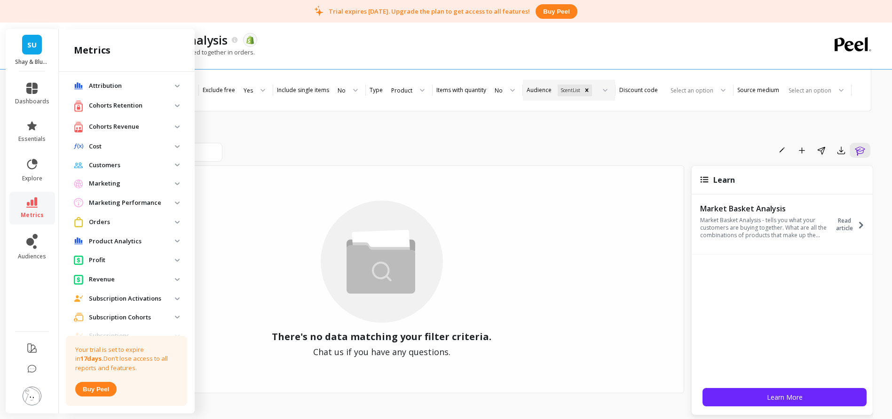
click at [175, 241] on img at bounding box center [177, 241] width 5 height 3
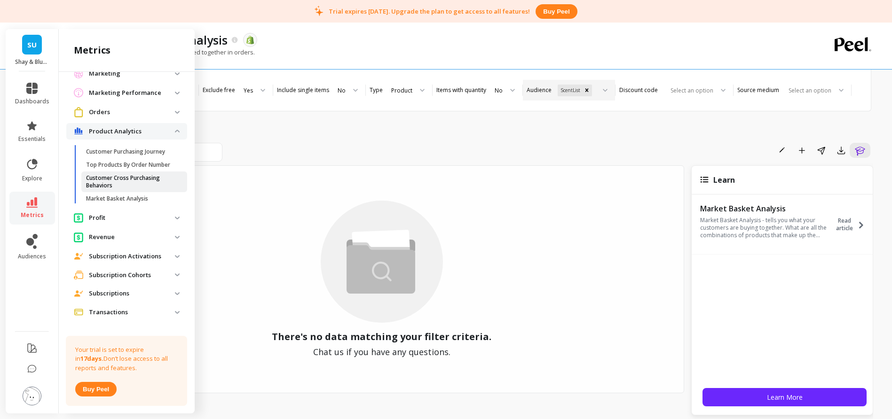
scroll to position [112, 0]
click at [171, 134] on analytics "Product Analytics" at bounding box center [126, 133] width 121 height 17
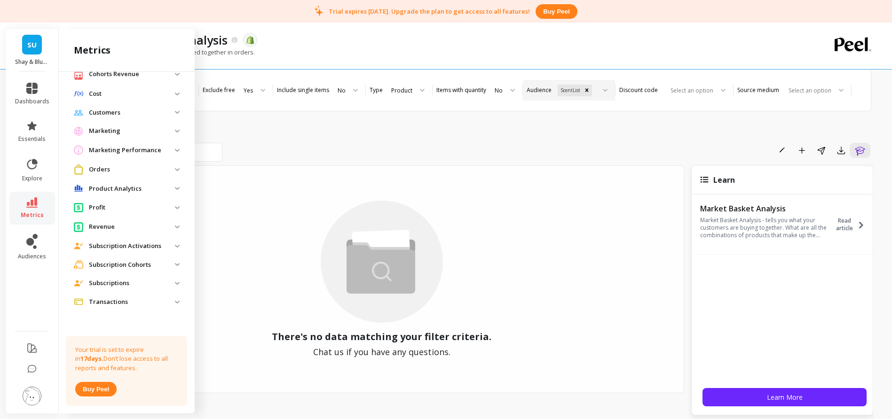
click at [175, 168] on img at bounding box center [177, 169] width 5 height 3
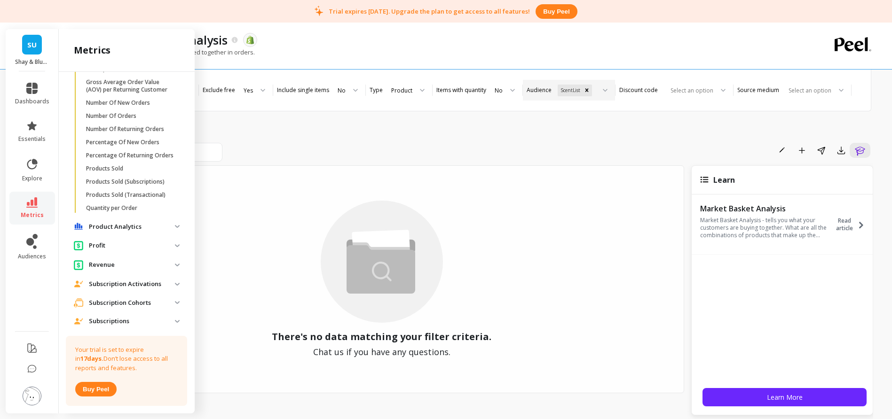
scroll to position [335, 0]
click at [147, 170] on span "Products Sold" at bounding box center [131, 167] width 90 height 8
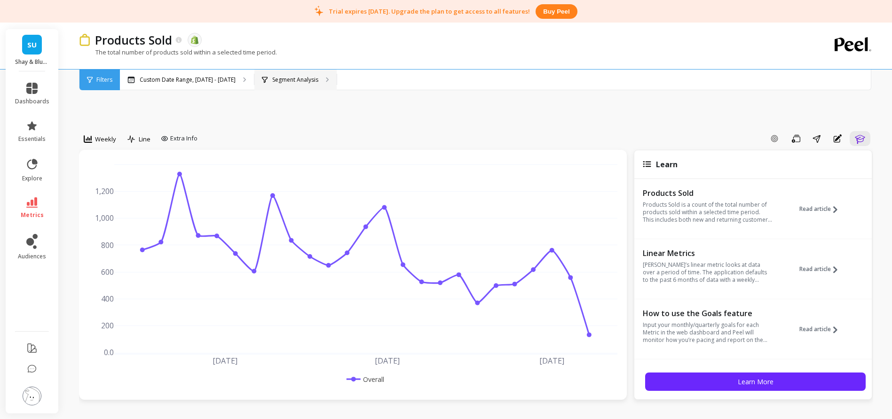
click at [287, 79] on p "Segment Analysis" at bounding box center [295, 80] width 46 height 8
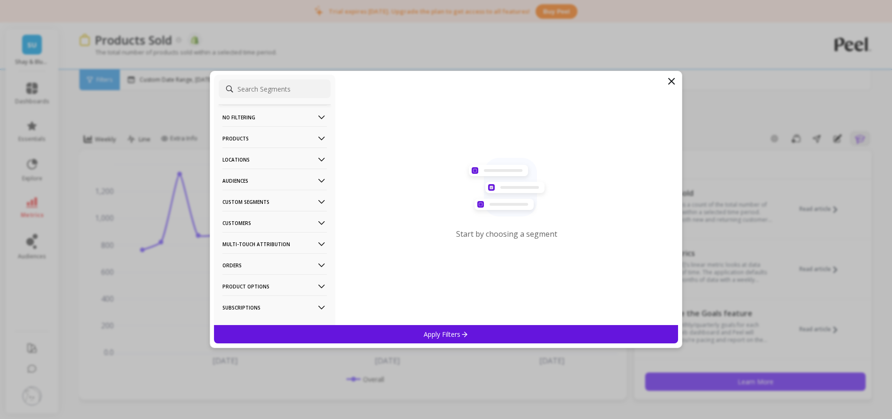
click at [300, 199] on p "Custom Segments" at bounding box center [274, 202] width 104 height 24
click at [292, 182] on p "Audiences" at bounding box center [274, 181] width 104 height 24
click at [246, 230] on p "ScentList" at bounding box center [236, 232] width 25 height 8
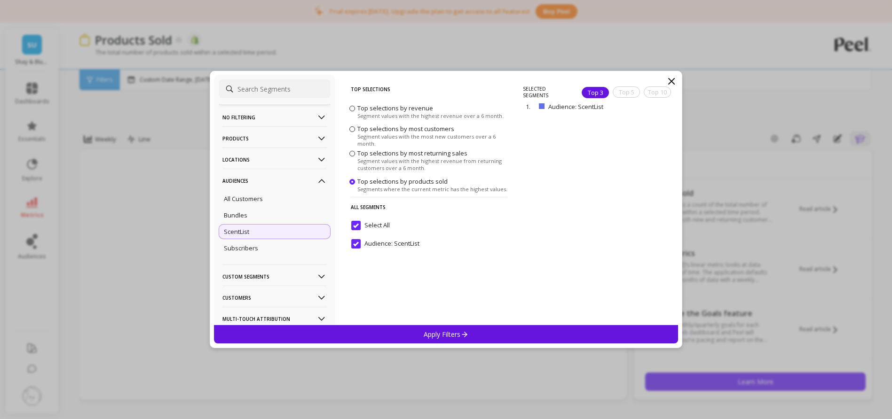
click at [356, 225] on input "Select All" at bounding box center [370, 225] width 39 height 9
click at [354, 245] on ScentList "Audience: ScentList" at bounding box center [385, 243] width 68 height 9
click at [415, 332] on div "Apply Filters" at bounding box center [446, 334] width 465 height 18
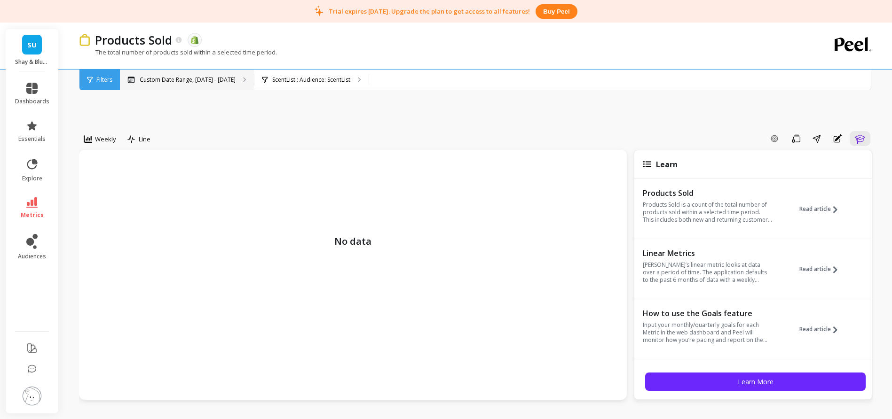
click at [221, 81] on p "Custom Date Range, [DATE] - [DATE]" at bounding box center [188, 80] width 96 height 8
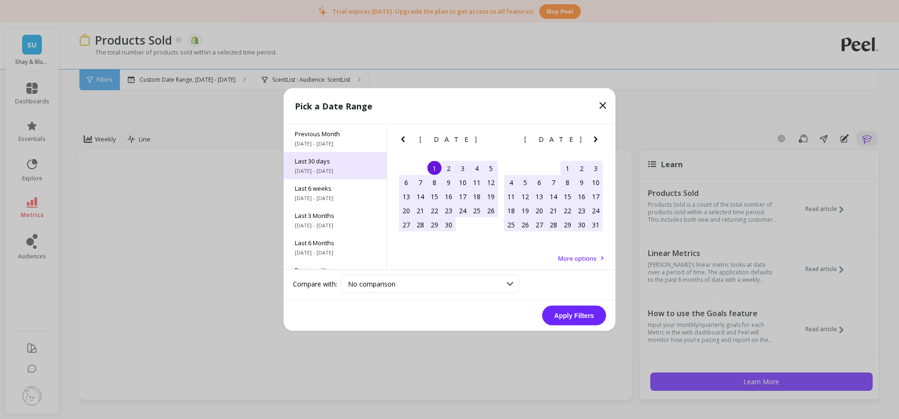
scroll to position [127, 0]
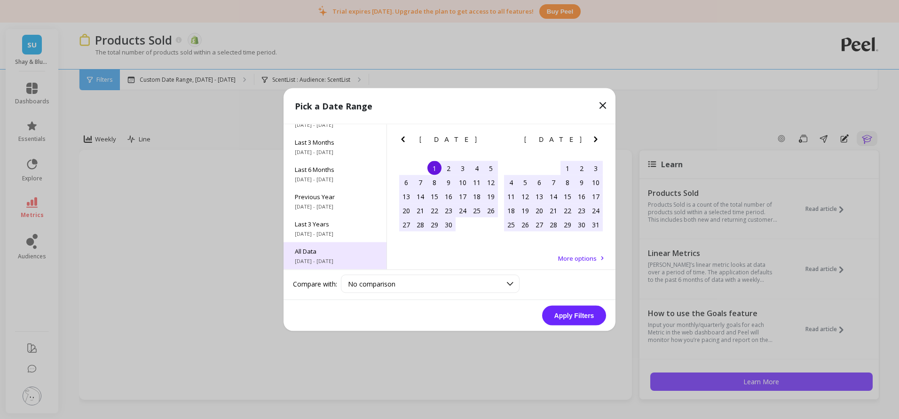
click at [327, 253] on span "All Data" at bounding box center [335, 251] width 80 height 8
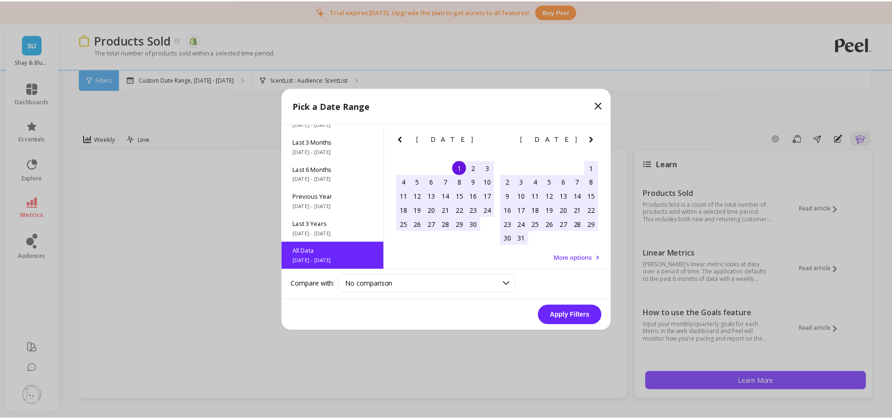
scroll to position [0, 0]
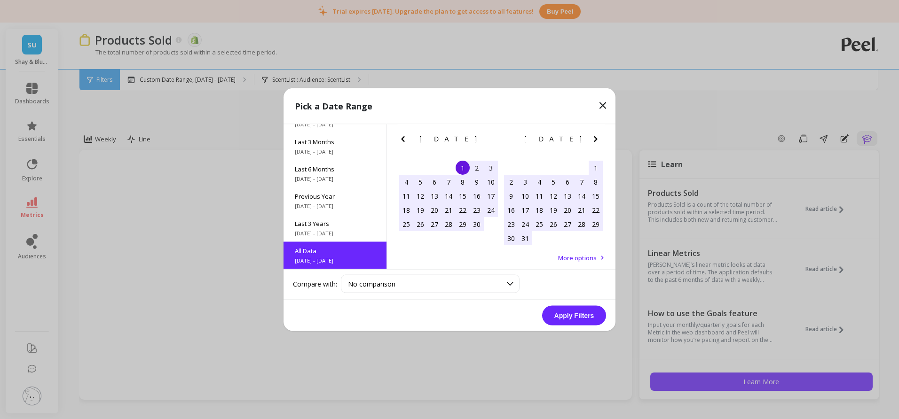
click at [564, 313] on button "Apply Filters" at bounding box center [574, 316] width 64 height 20
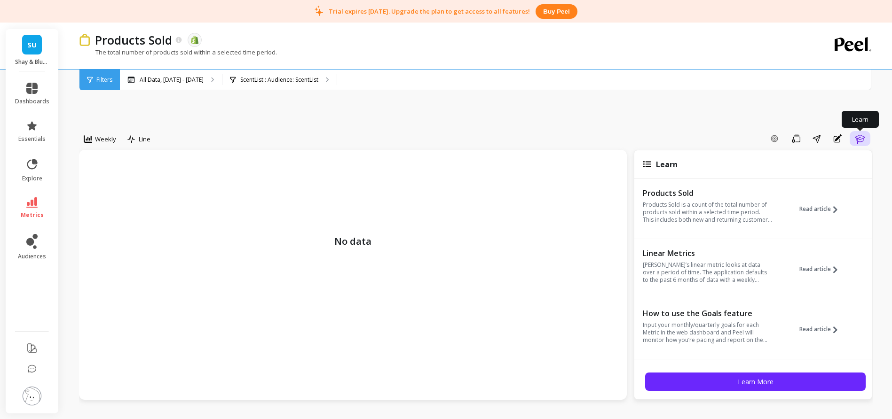
click at [860, 139] on icon "button" at bounding box center [860, 139] width 10 height 9
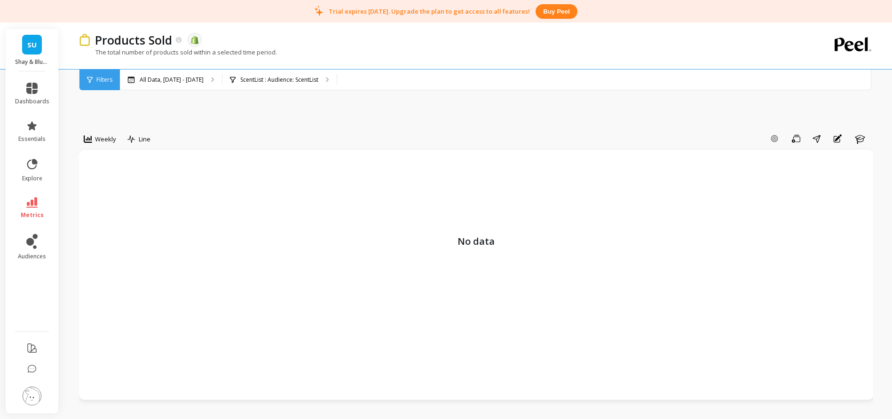
click at [180, 40] on icon at bounding box center [179, 40] width 6 height 6
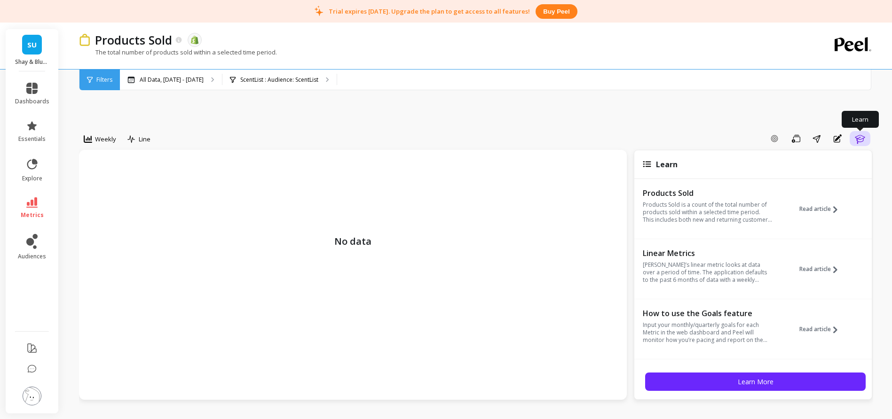
click at [865, 139] on icon "button" at bounding box center [859, 138] width 11 height 11
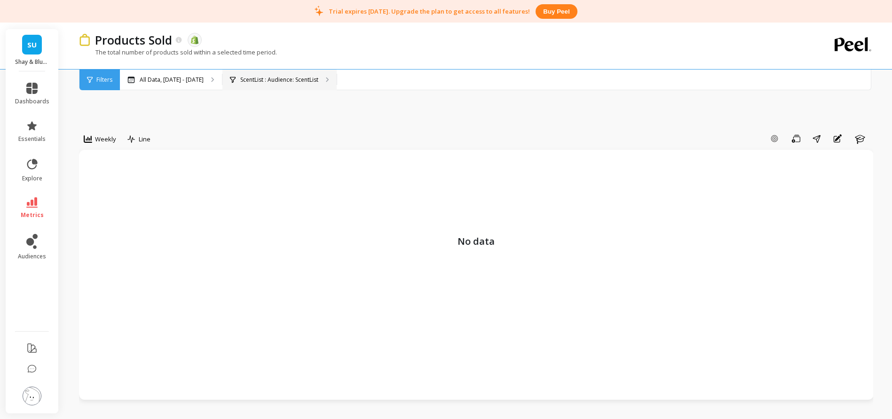
click at [317, 80] on p "ScentList : Audience: ScentList" at bounding box center [279, 80] width 78 height 8
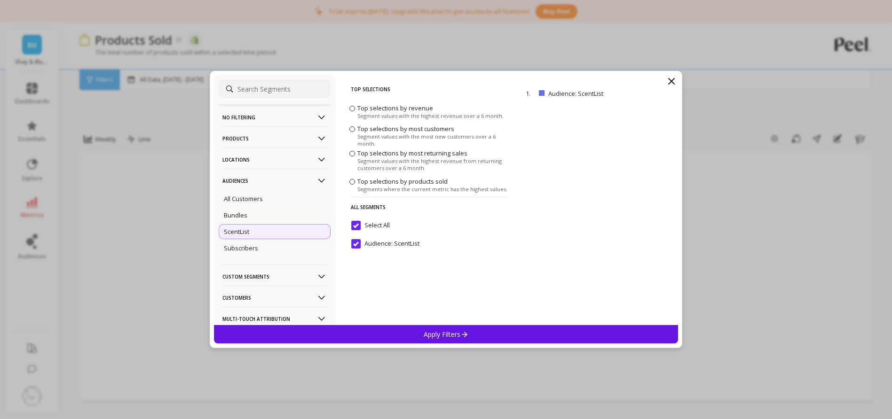
click at [379, 109] on span "Top selections by revenue" at bounding box center [395, 108] width 76 height 8
click at [0, 0] on input "Top selections by revenue Segment values with the highest revenue over a 6 mont…" at bounding box center [0, 0] width 0 height 0
click at [379, 133] on span "Top selections by most customers" at bounding box center [405, 129] width 97 height 8
click at [0, 0] on input "Top selections by most customers Segment values with the most new customers ove…" at bounding box center [0, 0] width 0 height 0
click at [380, 154] on span "Top selections by most returning sales" at bounding box center [412, 153] width 110 height 8
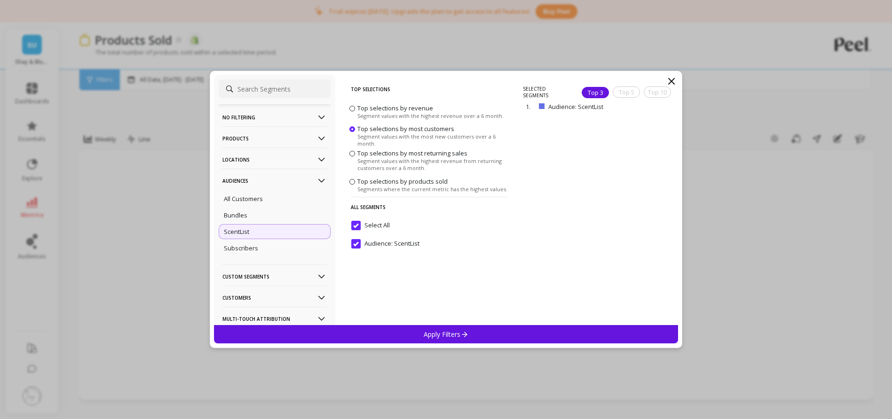
click at [0, 0] on input "Top selections by most returning sales Segment values with the highest revenue …" at bounding box center [0, 0] width 0 height 0
click at [373, 107] on span "Top selections by revenue" at bounding box center [395, 108] width 76 height 8
click at [0, 0] on input "Top selections by revenue Segment values with the highest revenue over a 6 mont…" at bounding box center [0, 0] width 0 height 0
click at [429, 334] on p "Apply Filters" at bounding box center [446, 334] width 45 height 9
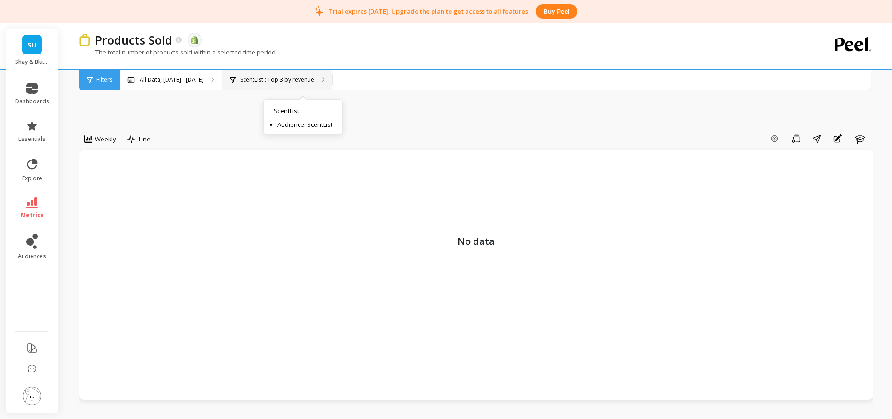
click at [298, 80] on p "ScentList : Top 3 by revenue" at bounding box center [277, 80] width 74 height 8
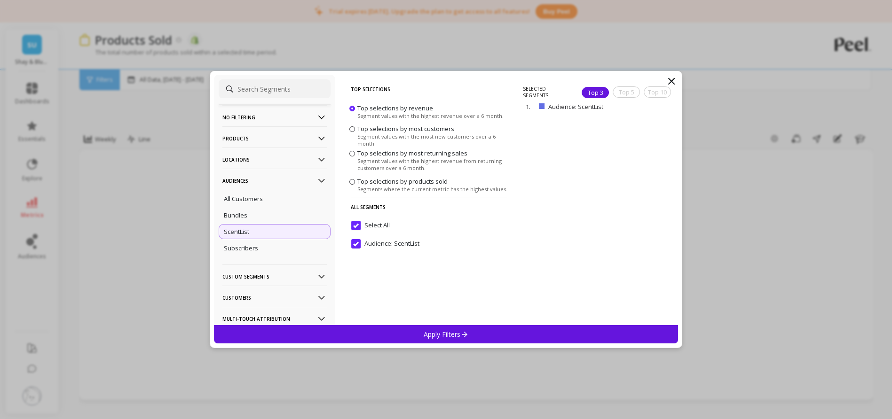
click at [672, 81] on icon at bounding box center [672, 82] width 6 height 6
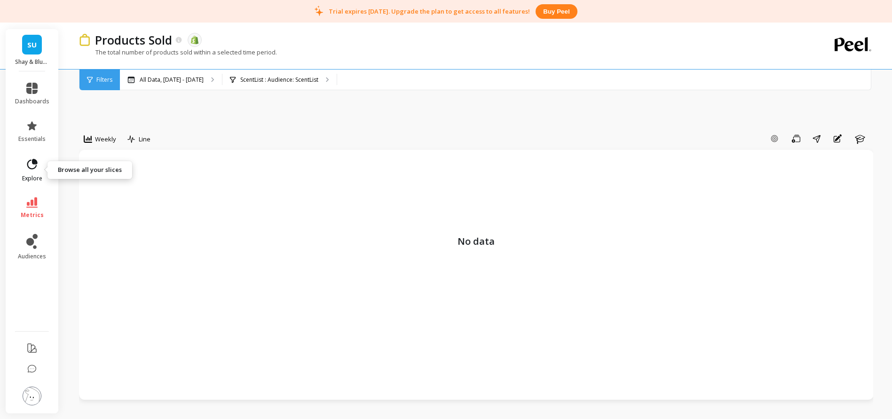
click at [34, 164] on icon at bounding box center [32, 164] width 10 height 10
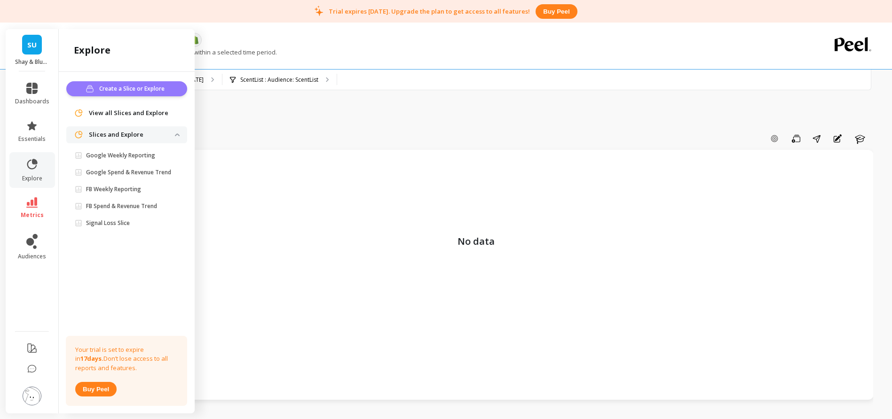
click at [135, 91] on span "Create a Slice or Explore" at bounding box center [133, 88] width 68 height 9
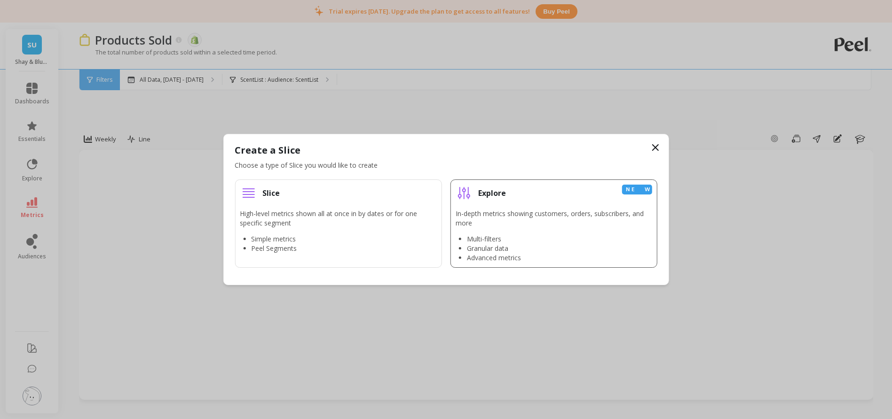
click at [524, 222] on p "In-depth metrics showing customers, orders, subscribers, and more" at bounding box center [554, 218] width 197 height 19
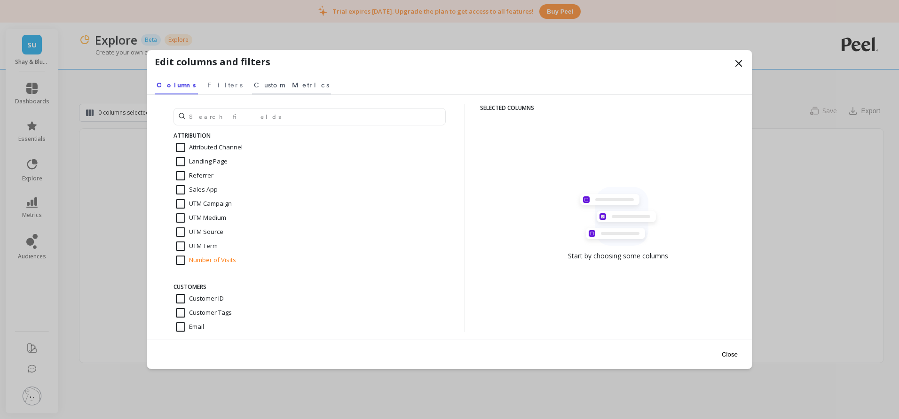
click at [254, 84] on span "Custom Metrics" at bounding box center [291, 84] width 75 height 9
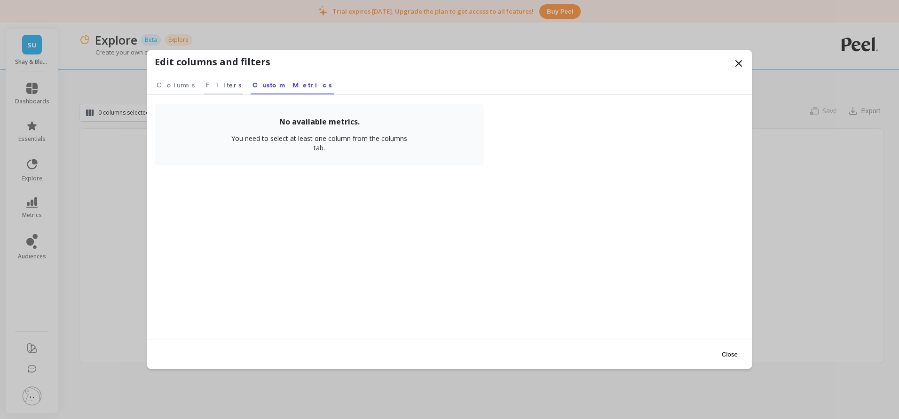
click at [212, 84] on span "Filters" at bounding box center [223, 84] width 35 height 9
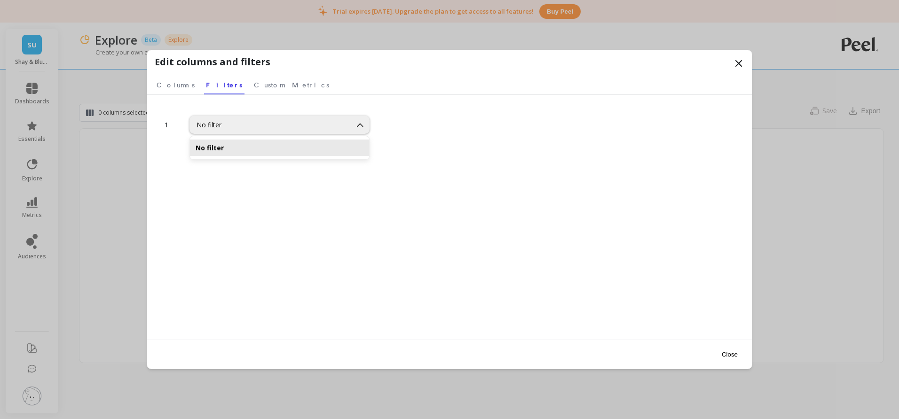
click at [254, 148] on div "No filter" at bounding box center [280, 147] width 168 height 9
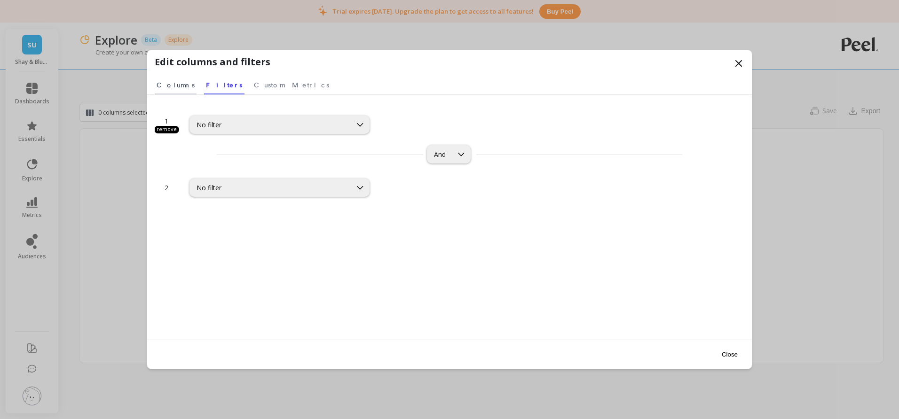
click at [169, 81] on span "Columns" at bounding box center [176, 84] width 38 height 9
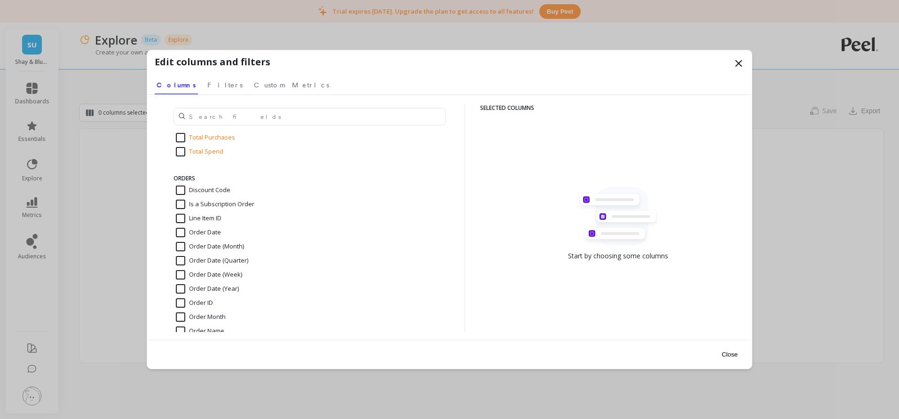
scroll to position [910, 0]
click at [182, 298] on input "Order ID" at bounding box center [194, 297] width 37 height 9
checkbox input "true"
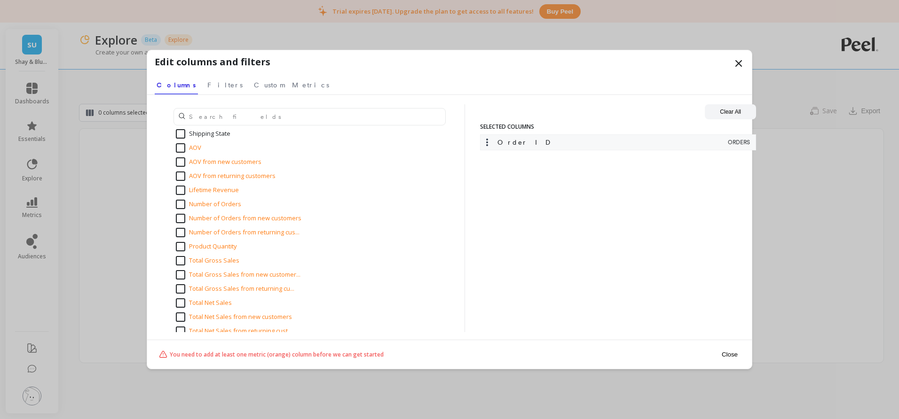
scroll to position [1238, 0]
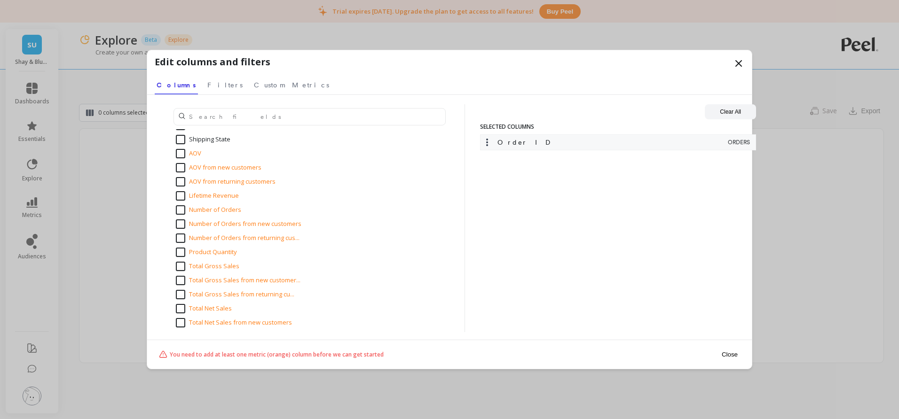
click at [180, 307] on input "Total Net Sales" at bounding box center [204, 308] width 56 height 9
checkbox input "true"
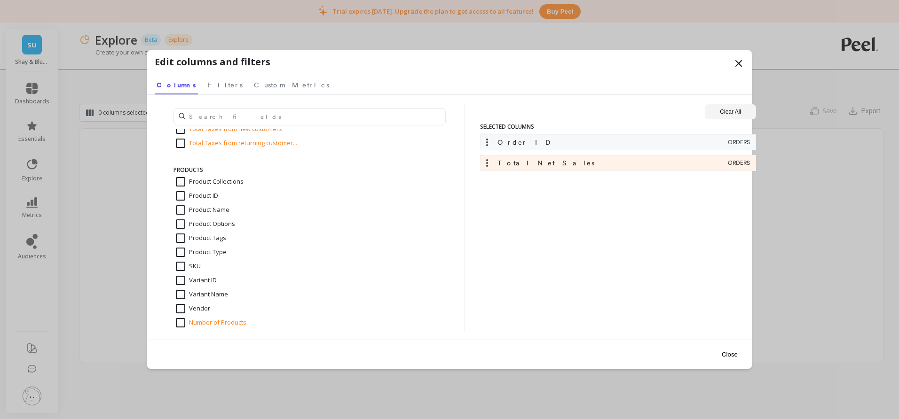
scroll to position [1606, 0]
click at [181, 205] on input "Product Name" at bounding box center [203, 204] width 54 height 9
checkbox input "true"
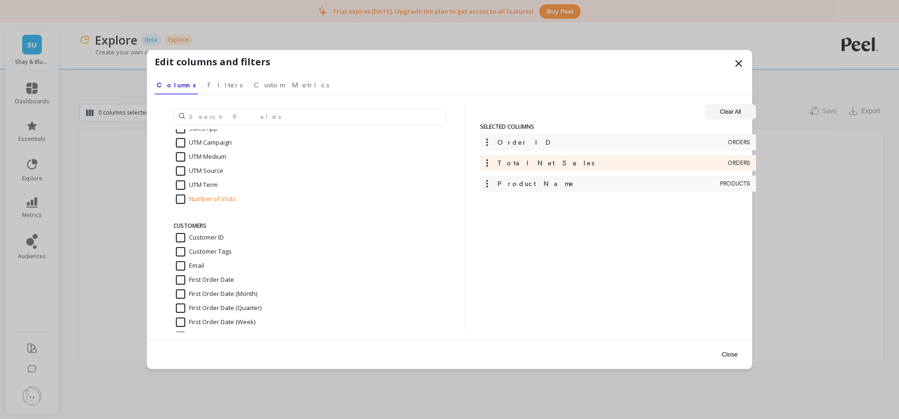
scroll to position [0, 0]
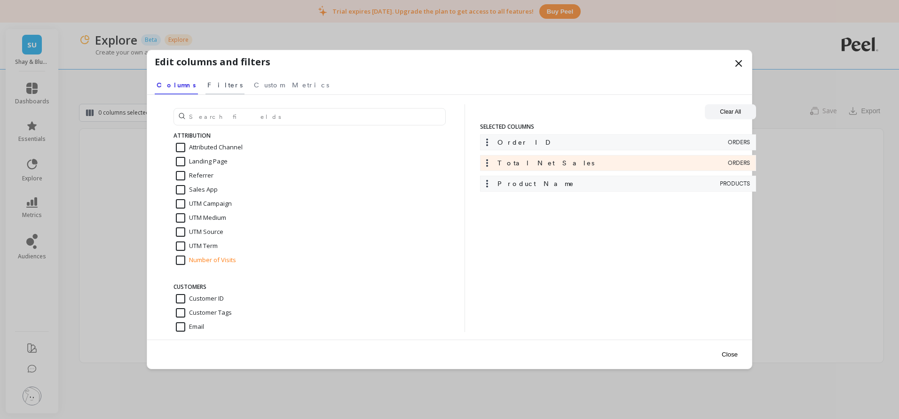
click at [207, 86] on span "Filters" at bounding box center [224, 84] width 35 height 9
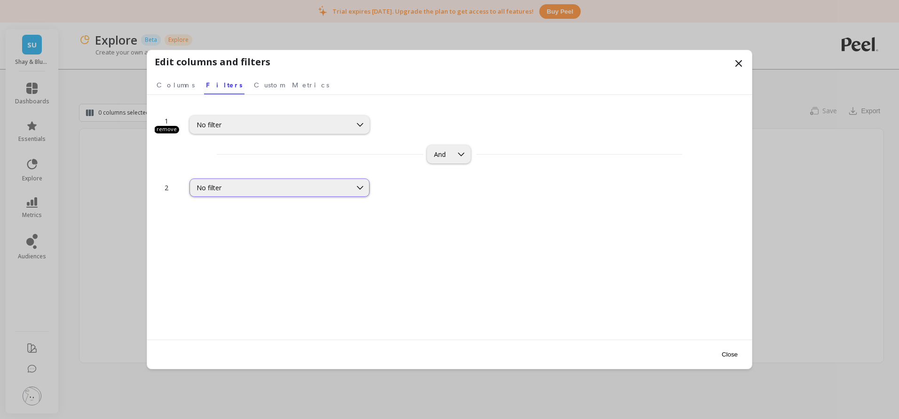
click at [358, 188] on icon at bounding box center [360, 188] width 10 height 10
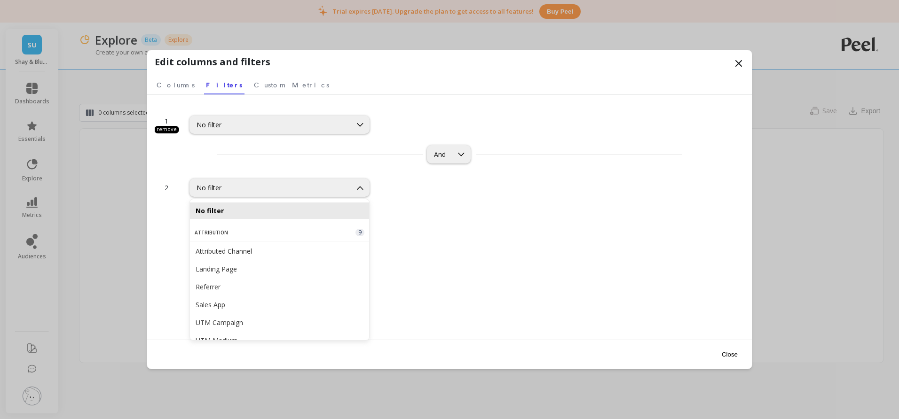
click at [438, 221] on div "1 remove No filter And 2 No filter, 1 of 96. 96 results available. Use Up and D…" at bounding box center [450, 235] width 590 height 263
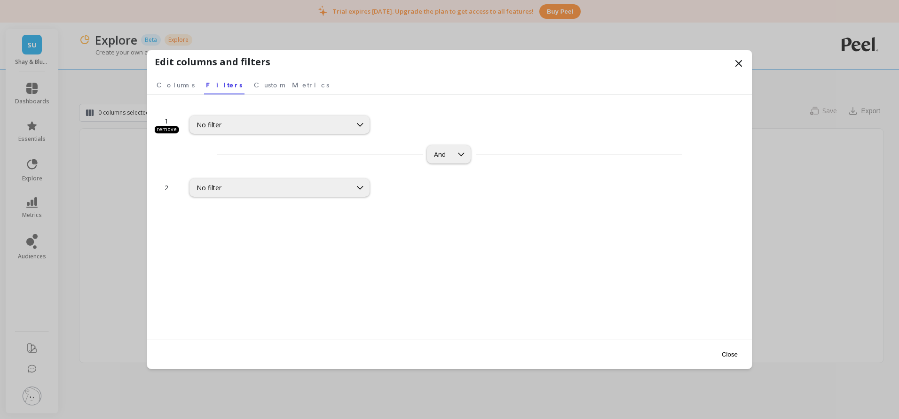
click at [163, 127] on div "remove" at bounding box center [166, 130] width 25 height 8
click at [221, 127] on div "No filter" at bounding box center [271, 124] width 148 height 9
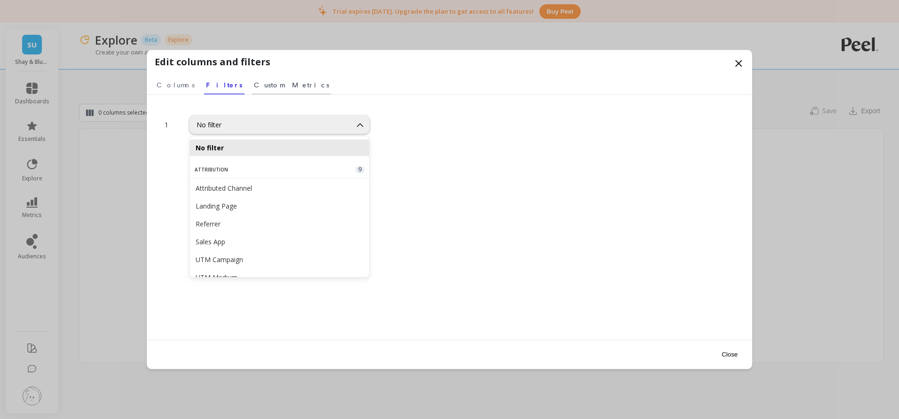
click at [255, 86] on span "Custom Metrics" at bounding box center [291, 84] width 75 height 9
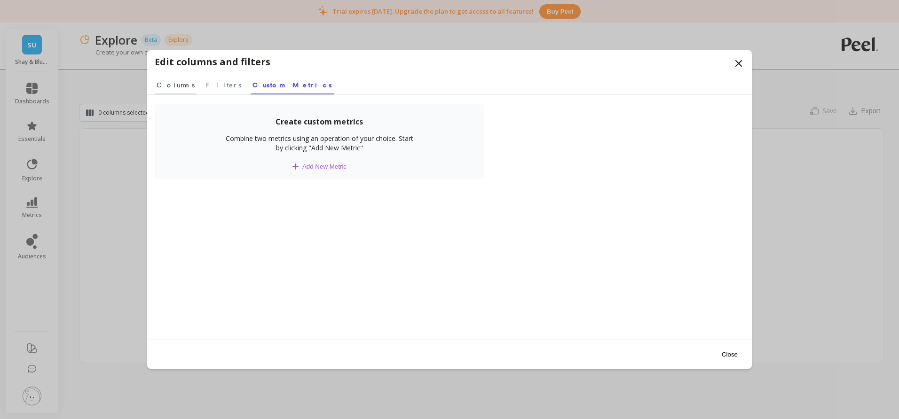
click at [165, 83] on span "Columns" at bounding box center [176, 84] width 38 height 9
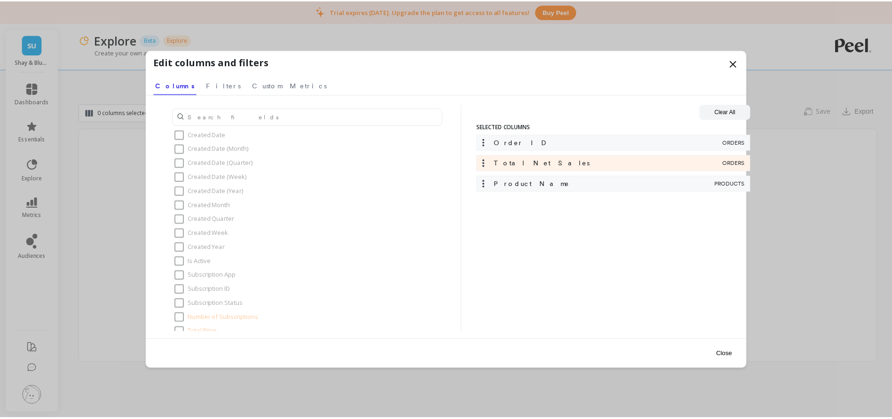
scroll to position [2187, 0]
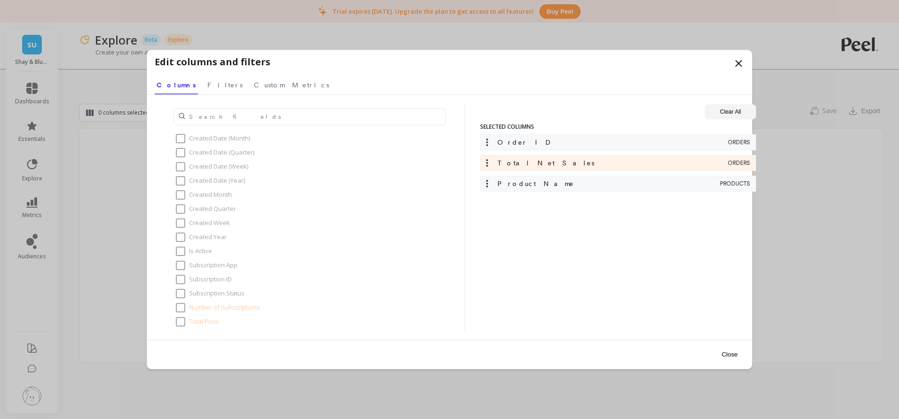
click at [724, 354] on button "Close" at bounding box center [730, 354] width 22 height 21
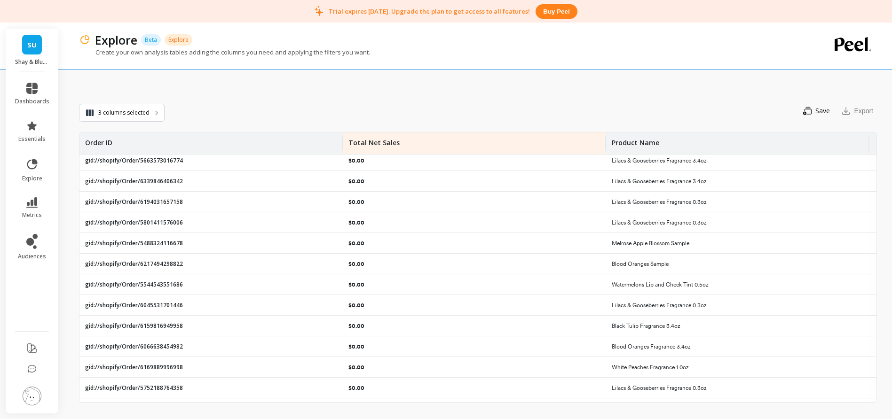
scroll to position [0, 0]
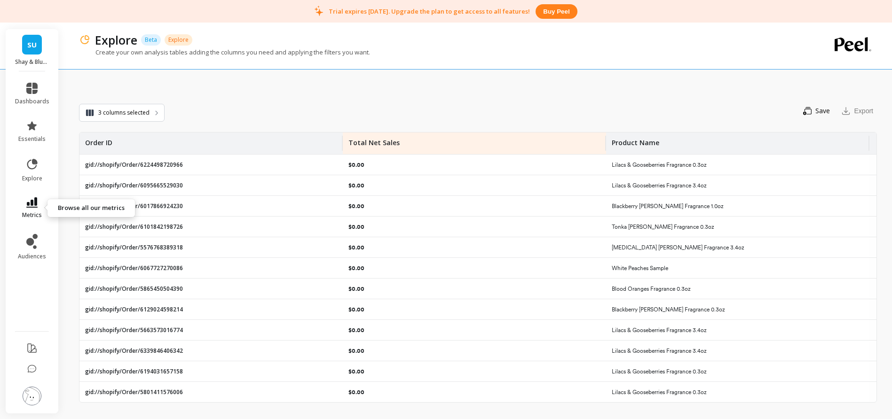
click at [38, 209] on link "metrics" at bounding box center [32, 208] width 34 height 22
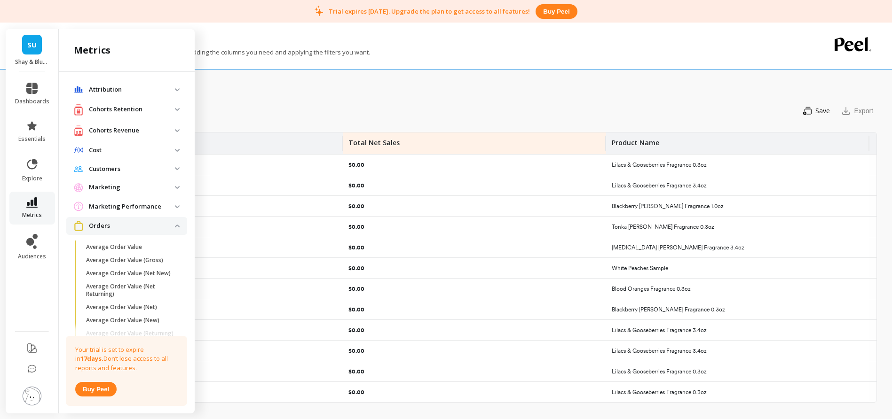
scroll to position [335, 0]
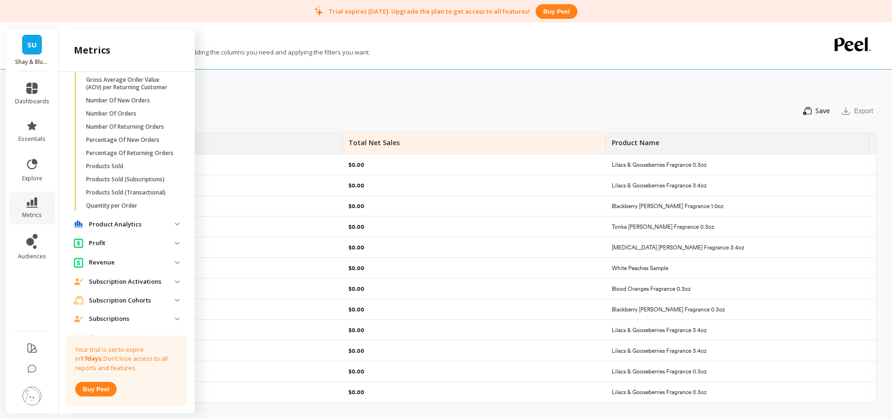
click at [137, 229] on p "Product Analytics" at bounding box center [132, 224] width 86 height 9
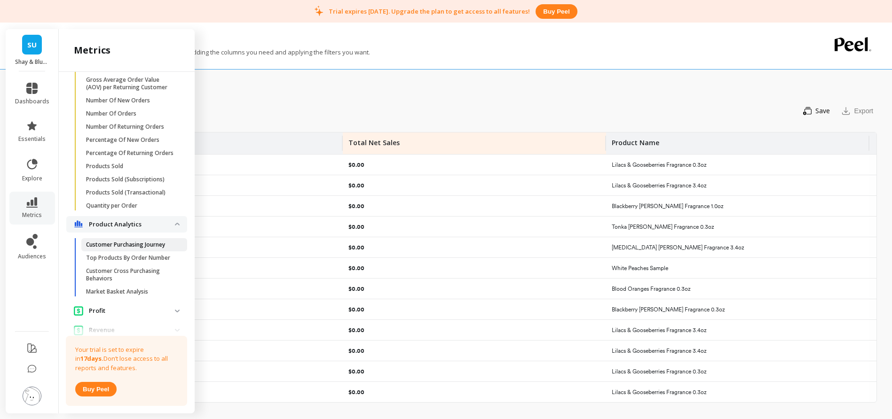
click at [138, 249] on p "Customer Purchasing Journey" at bounding box center [125, 245] width 79 height 8
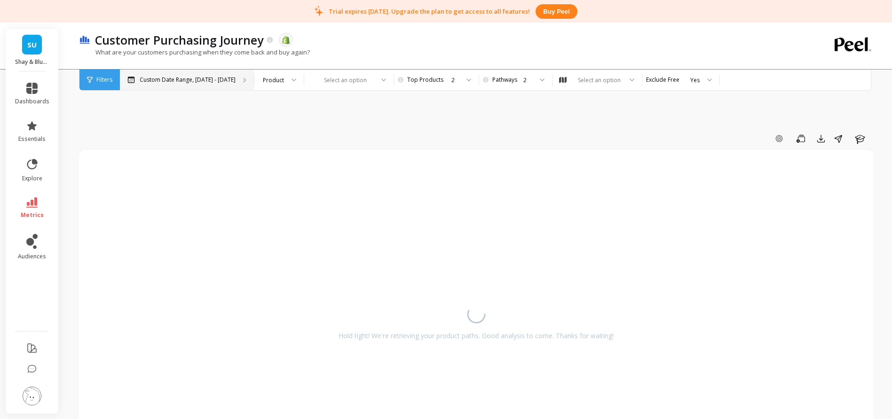
click at [215, 77] on p "Custom Date Range, Apr 1 - Sep 16" at bounding box center [188, 80] width 96 height 8
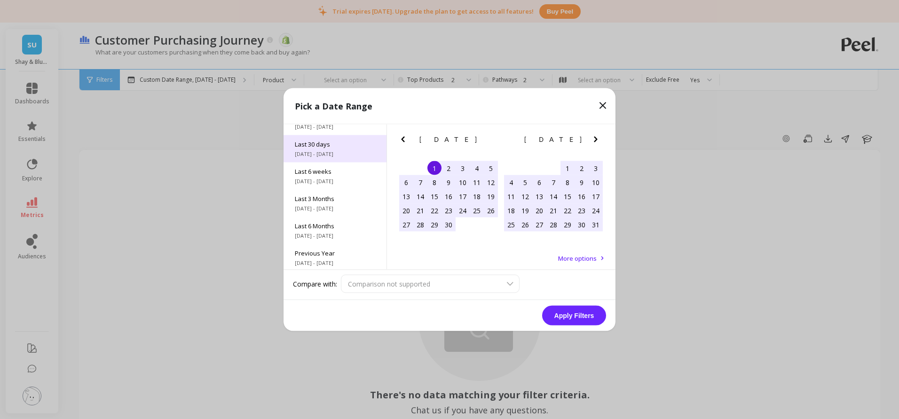
scroll to position [127, 0]
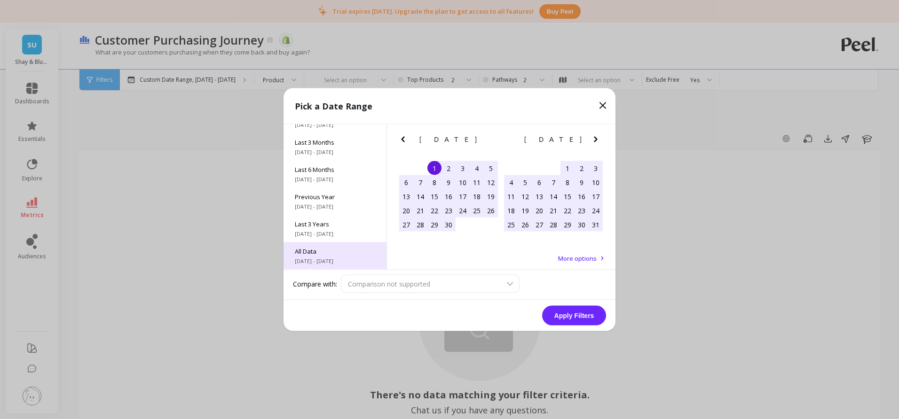
click at [317, 258] on span "6/1/2017 - 9/30/2025" at bounding box center [335, 262] width 80 height 8
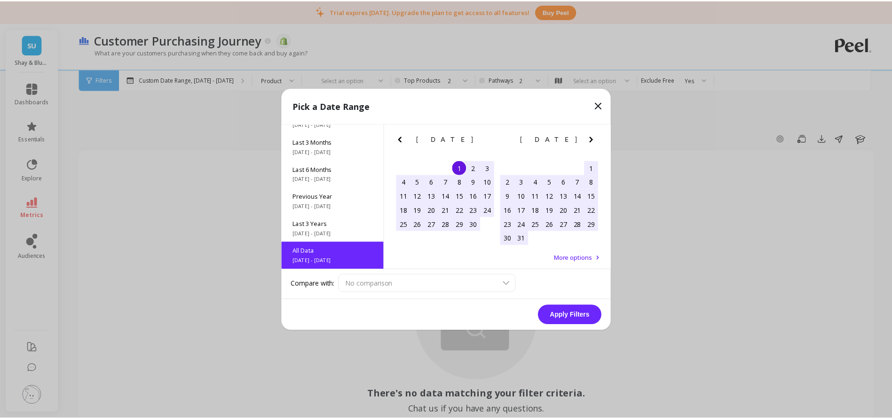
scroll to position [0, 0]
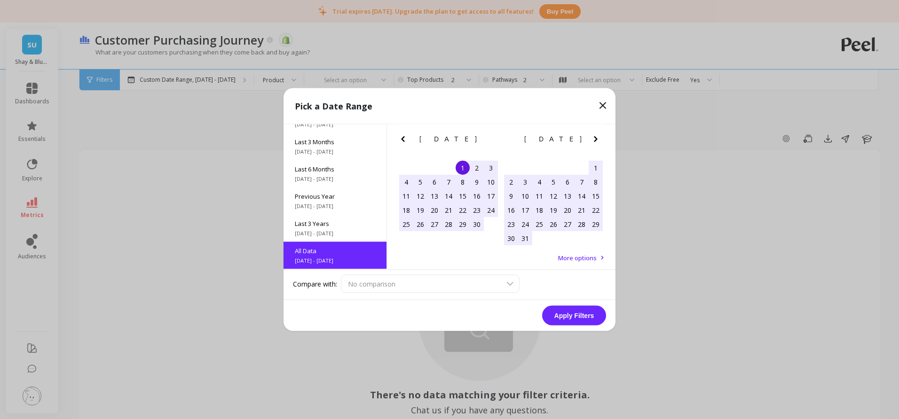
click at [571, 315] on button "Apply Filters" at bounding box center [574, 316] width 64 height 20
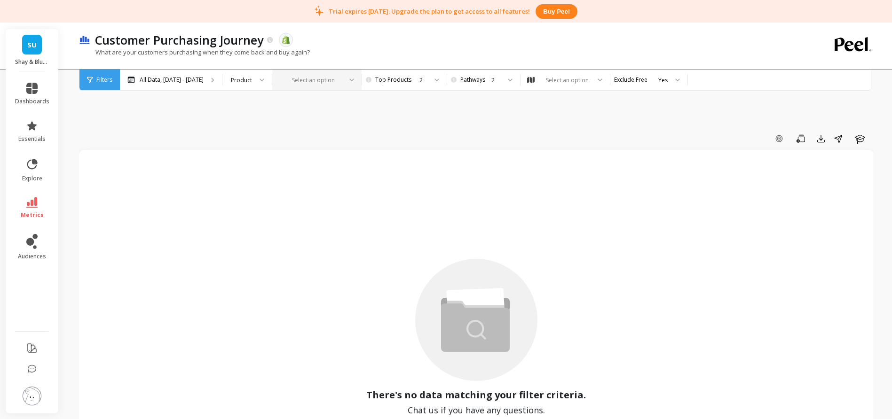
click at [328, 81] on div at bounding box center [311, 80] width 61 height 9
click at [252, 78] on div "Product" at bounding box center [241, 80] width 21 height 9
click at [37, 197] on icon at bounding box center [31, 202] width 11 height 10
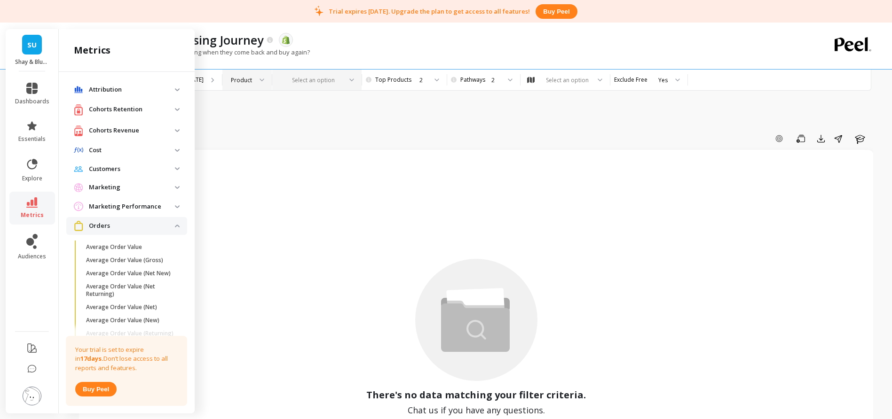
scroll to position [335, 0]
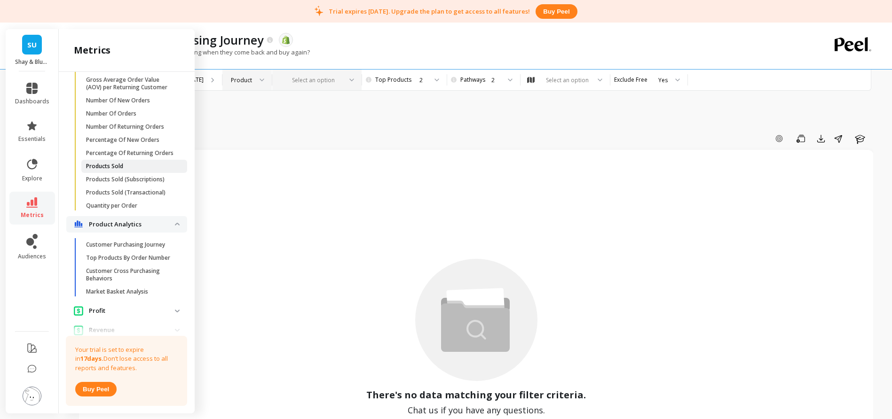
click at [150, 170] on span "Products Sold" at bounding box center [131, 167] width 90 height 8
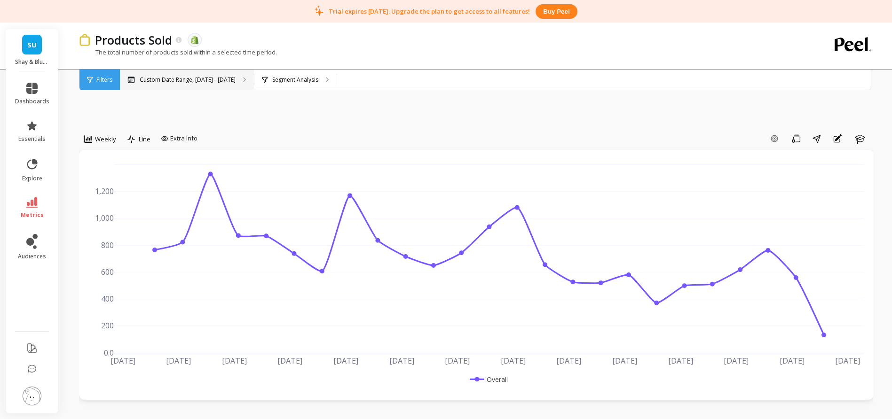
click at [186, 82] on p "Custom Date Range, Apr 1 - Sep 16" at bounding box center [188, 80] width 96 height 8
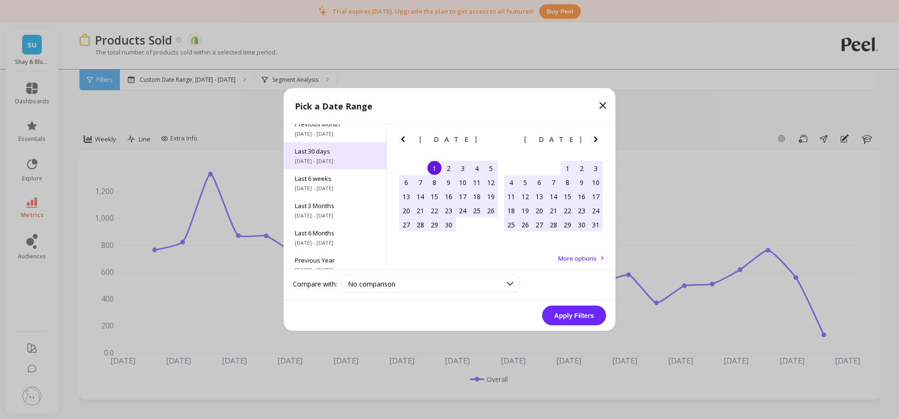
scroll to position [127, 0]
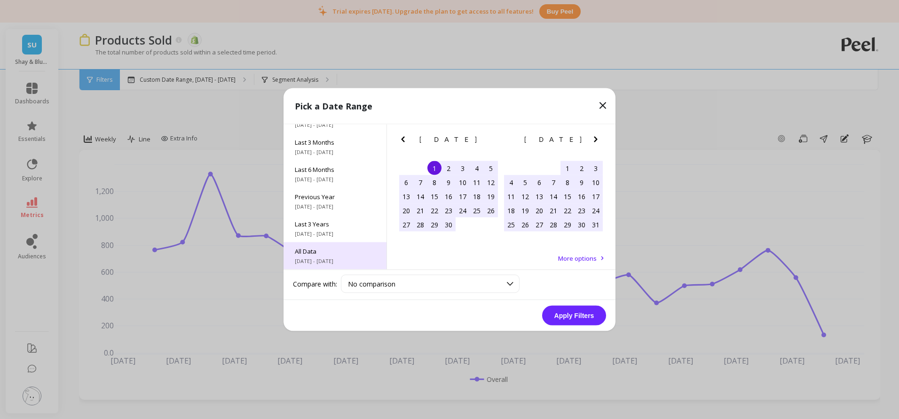
click at [315, 254] on span "All Data" at bounding box center [335, 251] width 80 height 8
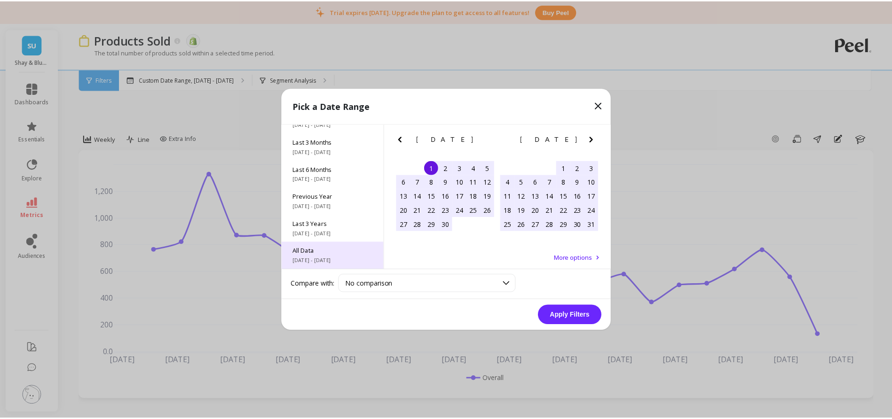
scroll to position [0, 0]
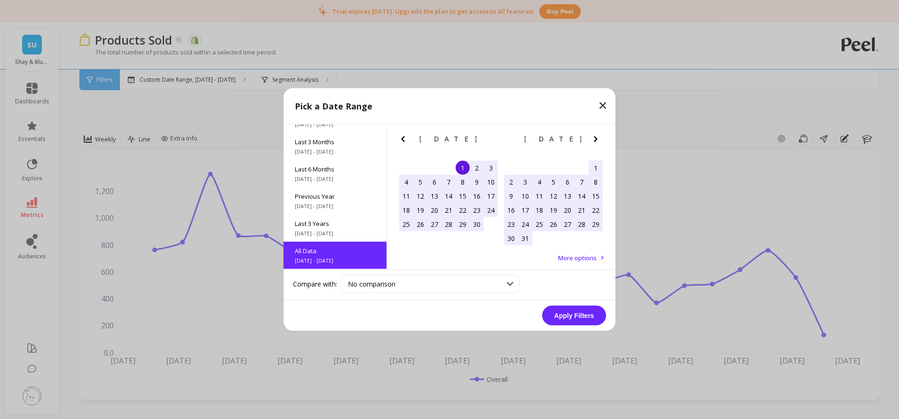
click at [569, 317] on button "Apply Filters" at bounding box center [574, 316] width 64 height 20
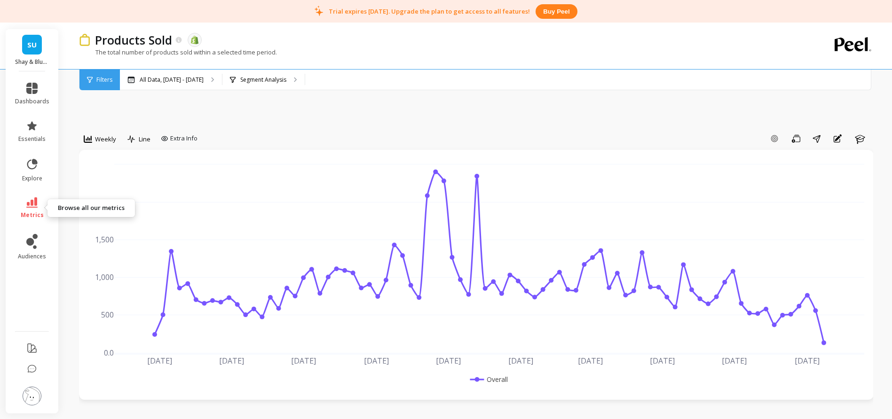
click at [37, 206] on icon at bounding box center [31, 202] width 11 height 10
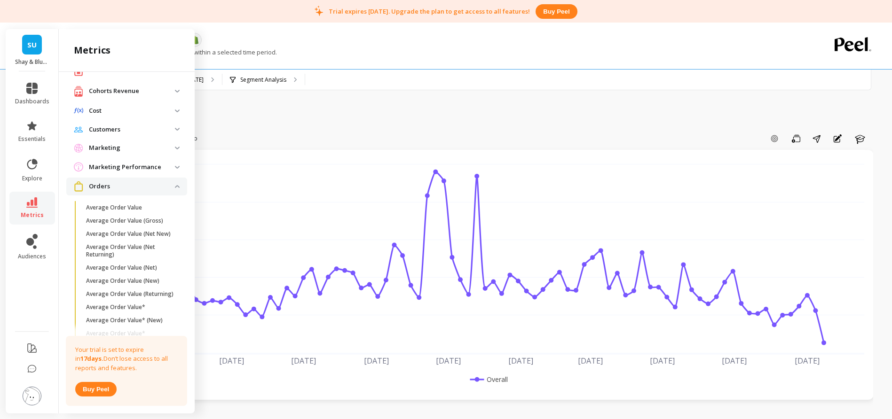
scroll to position [32, 0]
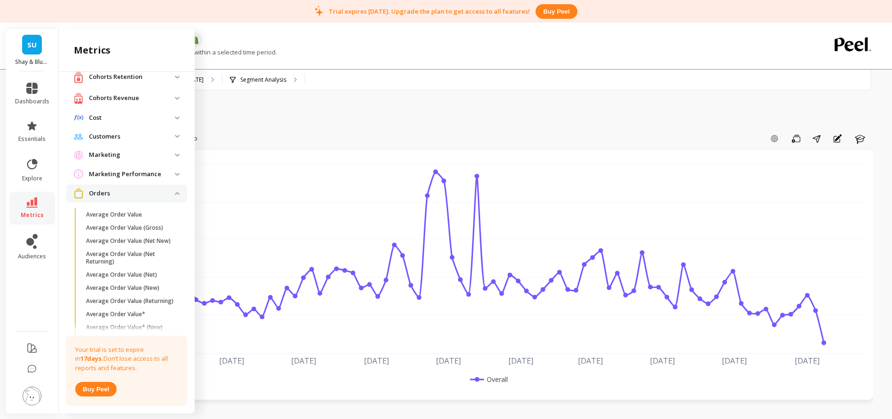
click at [140, 132] on p "Customers" at bounding box center [132, 136] width 86 height 9
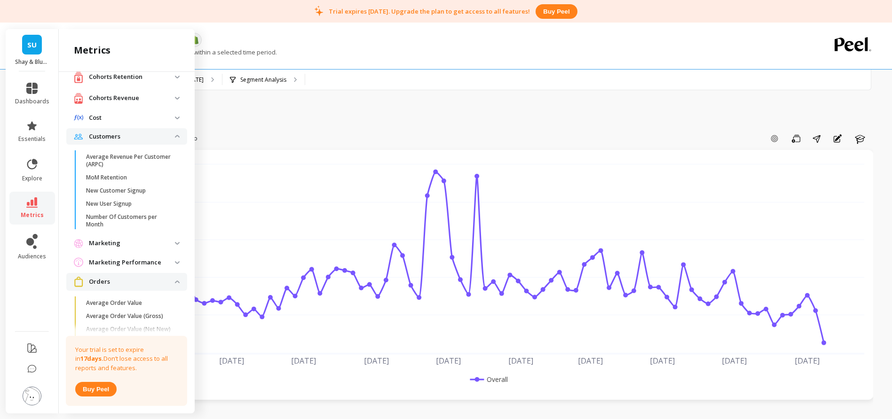
click at [136, 98] on p "Cohorts Revenue" at bounding box center [132, 98] width 86 height 9
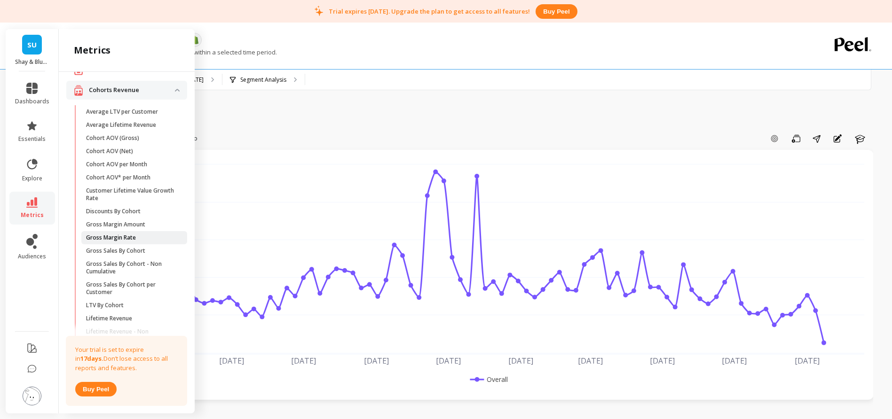
scroll to position [0, 0]
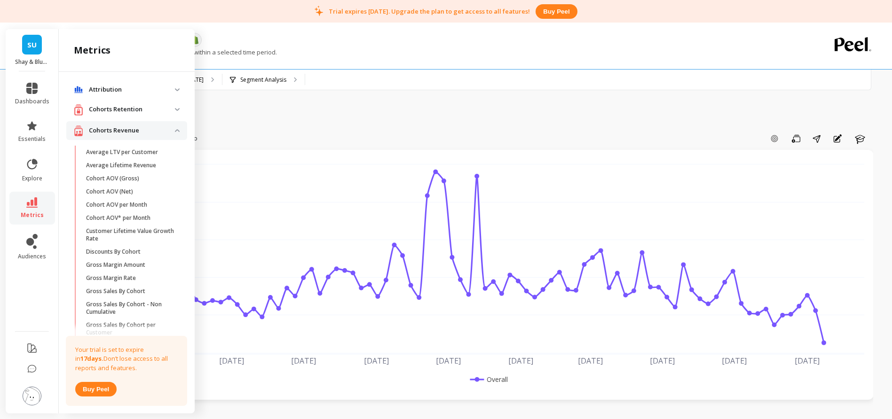
click at [140, 105] on p "Cohorts Retention" at bounding box center [132, 109] width 86 height 9
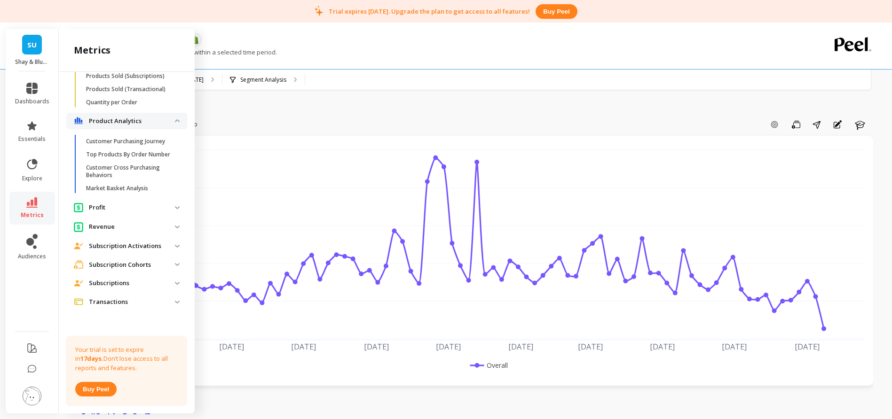
scroll to position [15, 0]
click at [130, 262] on p "Subscription Cohorts" at bounding box center [132, 265] width 86 height 9
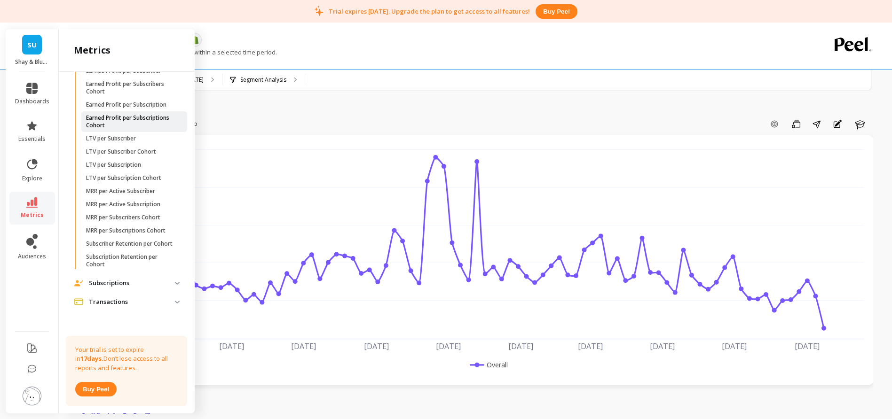
scroll to position [1290, 0]
click at [122, 305] on p "Transactions" at bounding box center [132, 302] width 86 height 9
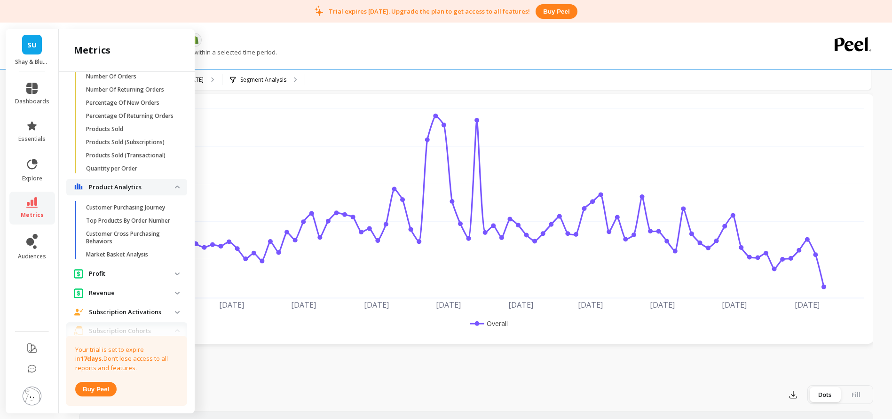
scroll to position [923, 0]
click at [126, 259] on p "Market Basket Analysis" at bounding box center [117, 256] width 62 height 8
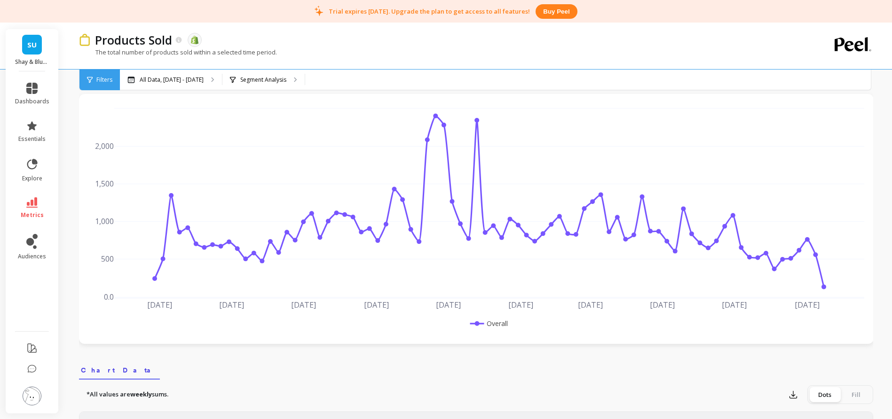
scroll to position [0, 0]
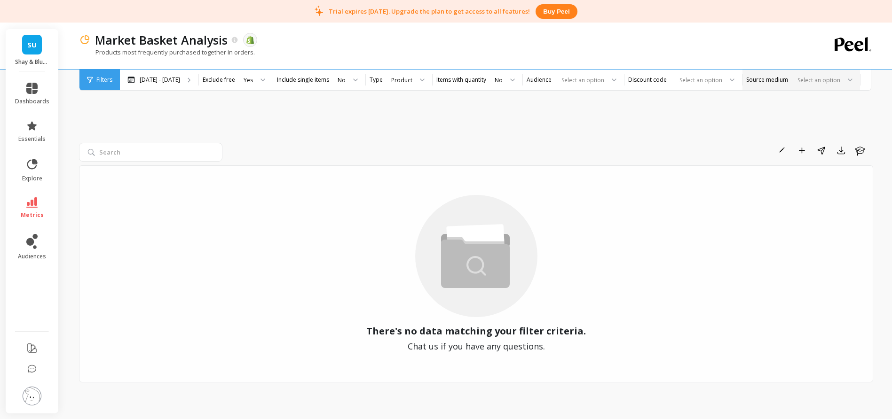
click at [819, 82] on div at bounding box center [817, 80] width 47 height 9
click at [659, 105] on div "Rename Add to Dashboard Share Export Learn There's no data matching your filter…" at bounding box center [476, 251] width 794 height 358
click at [157, 79] on p "[DATE] - [DATE]" at bounding box center [160, 80] width 40 height 8
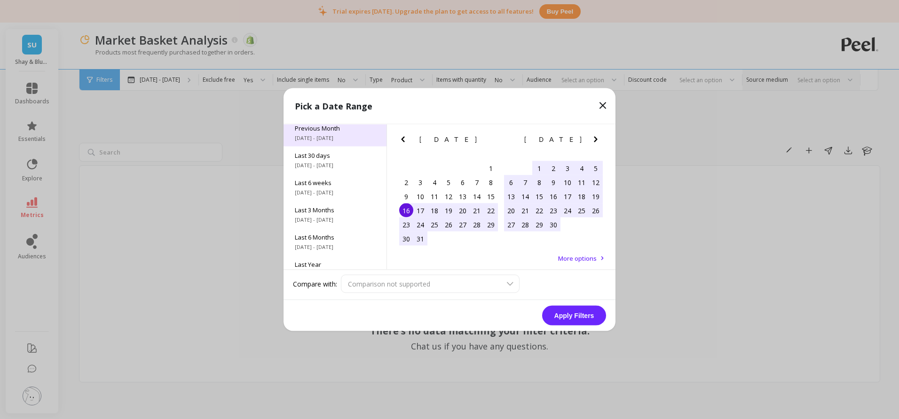
scroll to position [127, 0]
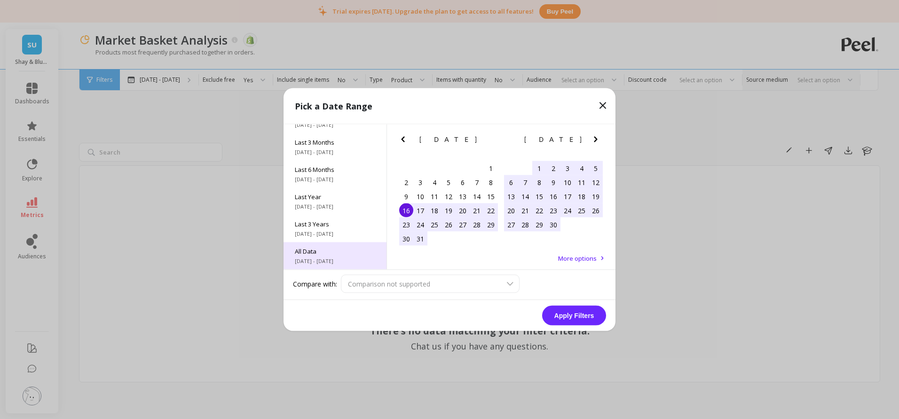
click at [341, 255] on div "All Data [DATE] - [DATE]" at bounding box center [335, 256] width 103 height 27
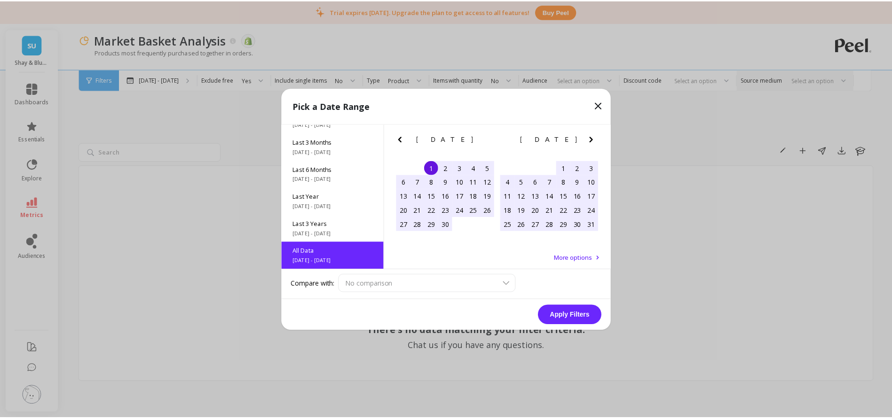
scroll to position [0, 0]
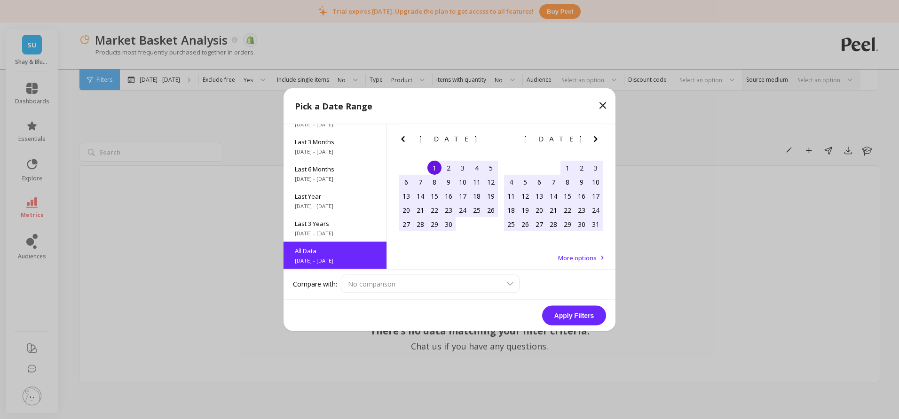
click at [570, 318] on button "Apply Filters" at bounding box center [574, 316] width 64 height 20
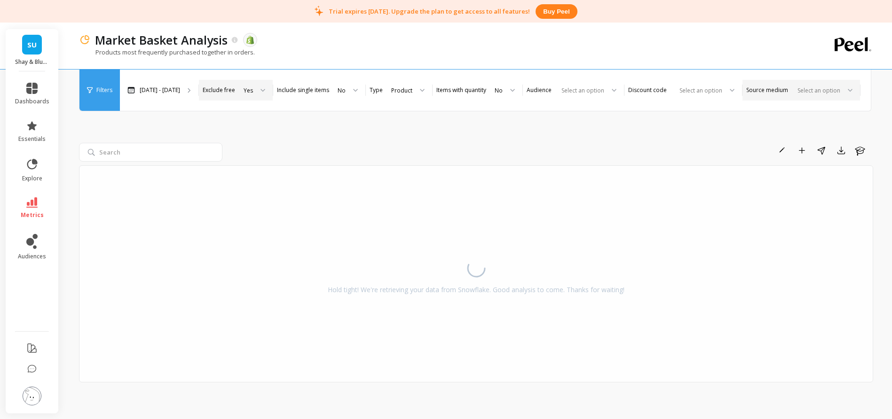
click at [235, 87] on label "Exclude free" at bounding box center [219, 91] width 32 height 8
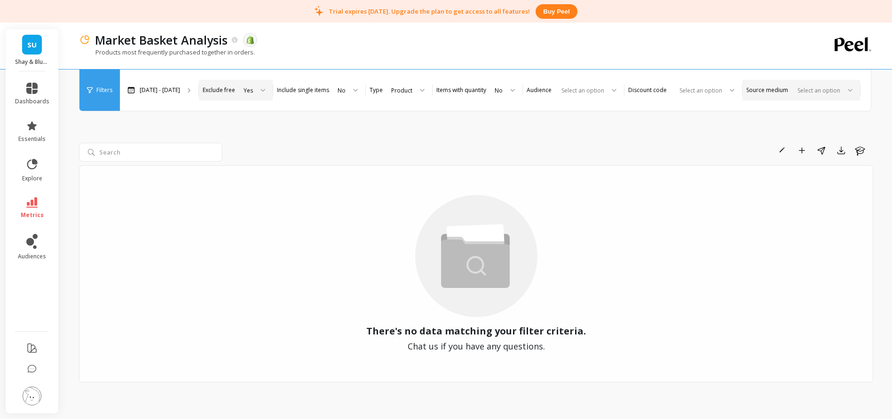
click at [265, 80] on div at bounding box center [259, 90] width 11 height 21
click at [318, 87] on label "Include single items" at bounding box center [303, 91] width 52 height 8
click at [358, 81] on div at bounding box center [352, 90] width 11 height 21
click at [359, 112] on div "Yes" at bounding box center [347, 116] width 24 height 9
click at [414, 86] on div "Product" at bounding box center [403, 90] width 21 height 9
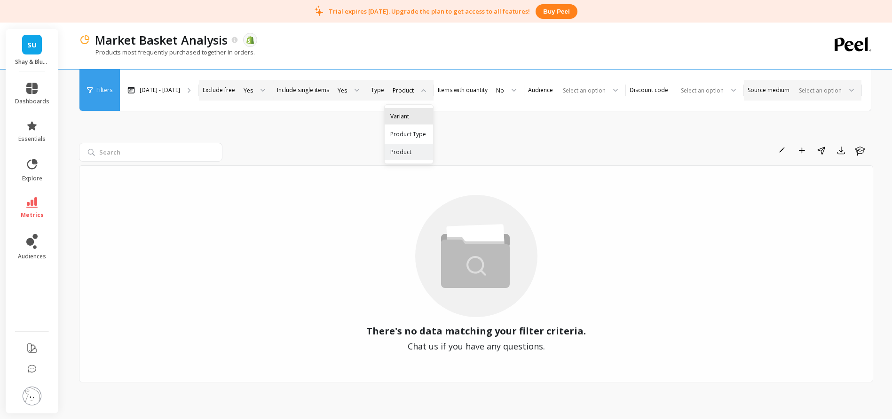
click at [427, 112] on div "Variant" at bounding box center [408, 116] width 37 height 9
click at [411, 86] on div "Variant" at bounding box center [402, 90] width 19 height 9
click at [425, 130] on div "Product Type" at bounding box center [407, 139] width 35 height 18
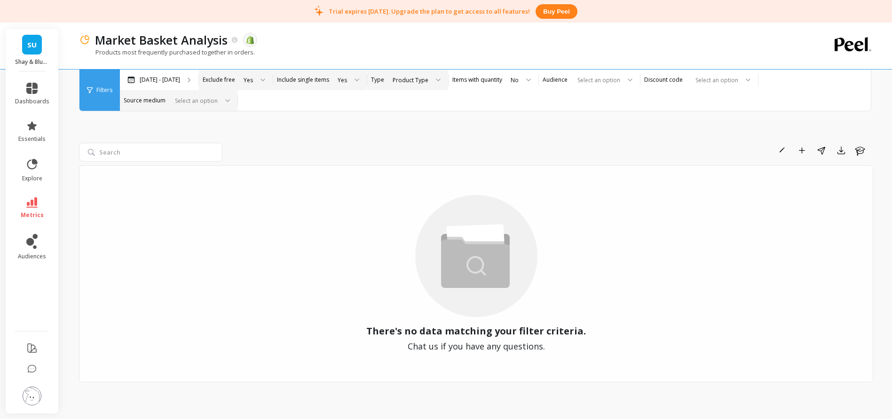
click at [429, 85] on div "Product Type" at bounding box center [411, 80] width 38 height 11
click at [440, 144] on div "Product" at bounding box center [416, 141] width 52 height 9
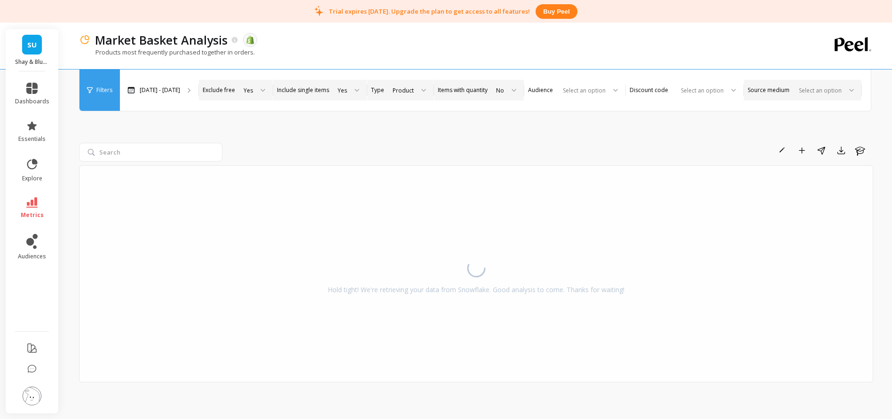
click at [504, 86] on div "No" at bounding box center [500, 90] width 8 height 9
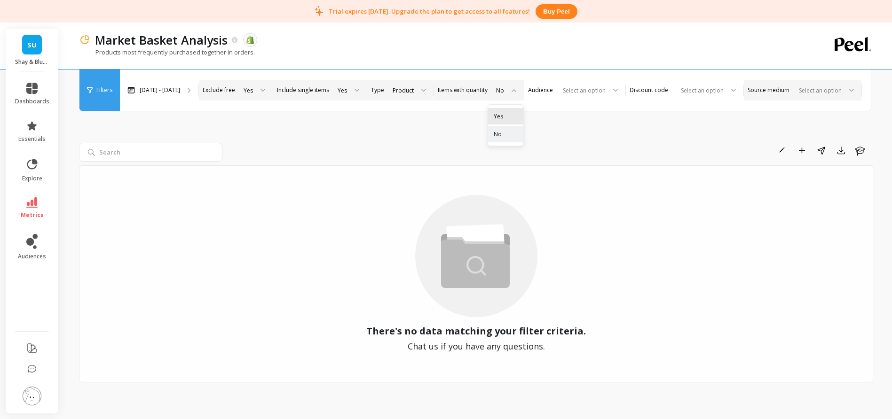
click at [518, 112] on div "Yes" at bounding box center [506, 116] width 24 height 9
click at [607, 86] on div at bounding box center [584, 90] width 47 height 9
click at [582, 148] on div "ScentList" at bounding box center [576, 152] width 89 height 9
click at [414, 86] on div "Product" at bounding box center [403, 90] width 21 height 9
click at [427, 112] on div "Variant" at bounding box center [408, 116] width 37 height 9
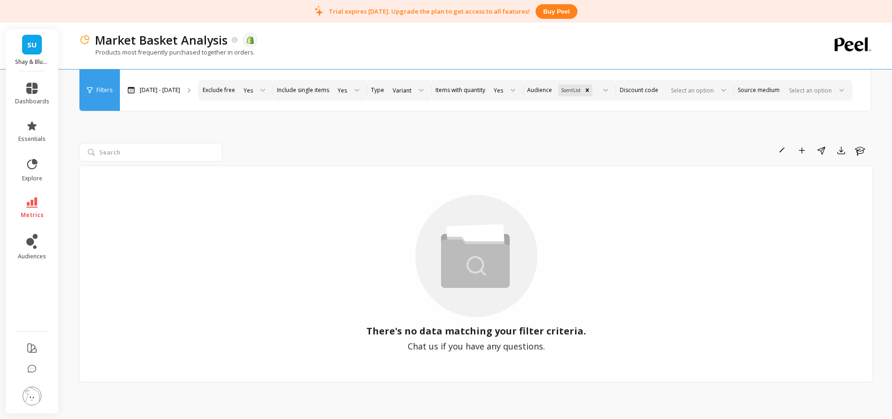
click at [672, 85] on div "Select an option" at bounding box center [669, 90] width 91 height 11
click at [785, 95] on div at bounding box center [808, 90] width 47 height 9
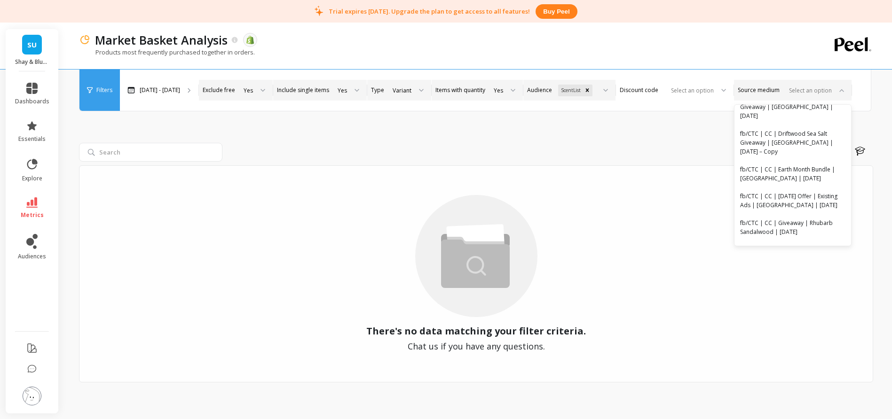
scroll to position [2402, 0]
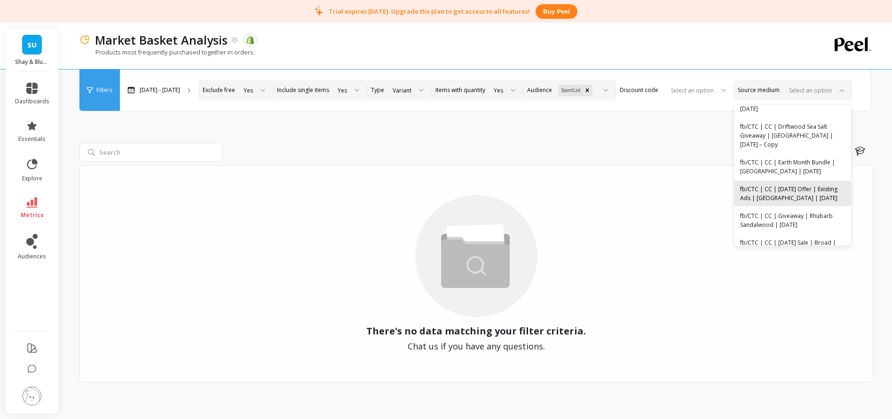
click at [740, 190] on div "fb/CTC | CC | [DATE] Offer | Existing Ads | [GEOGRAPHIC_DATA] | [DATE]" at bounding box center [792, 194] width 105 height 18
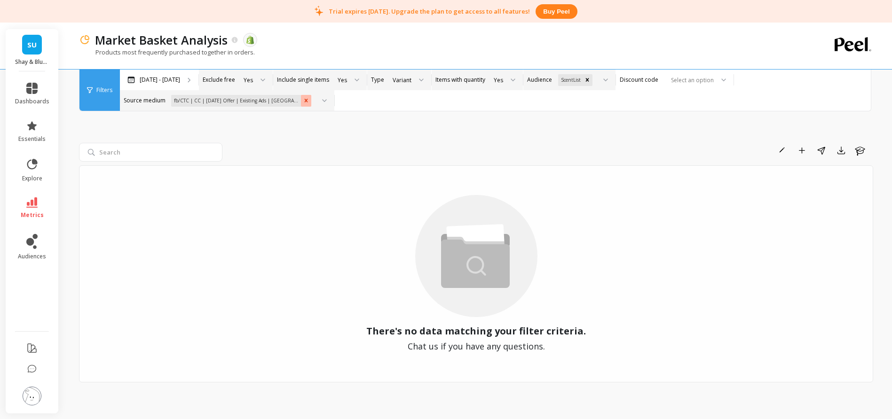
click at [303, 100] on icon "Remove fb/CTC | CC | Easter Offer | Existing Ads | US | Apr 14" at bounding box center [306, 100] width 7 height 7
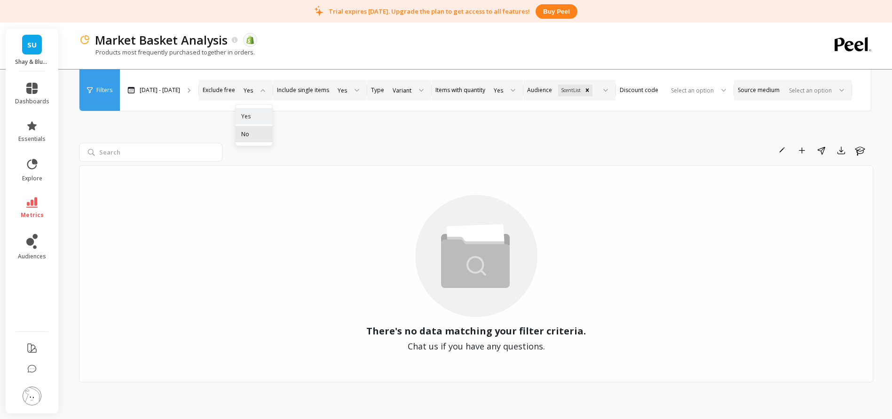
click at [267, 130] on div "No" at bounding box center [253, 134] width 25 height 9
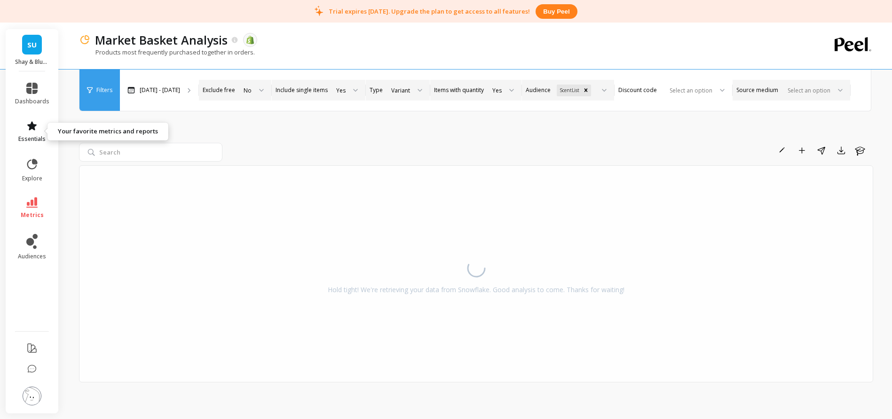
click at [33, 124] on icon at bounding box center [31, 125] width 9 height 9
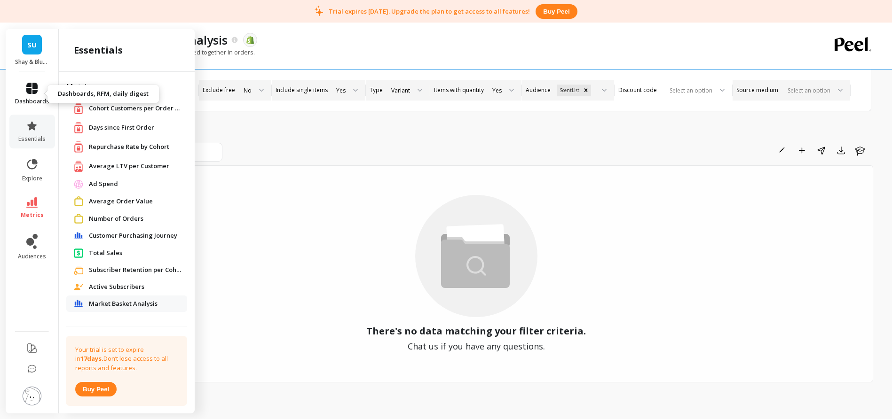
click at [30, 87] on icon at bounding box center [31, 88] width 11 height 11
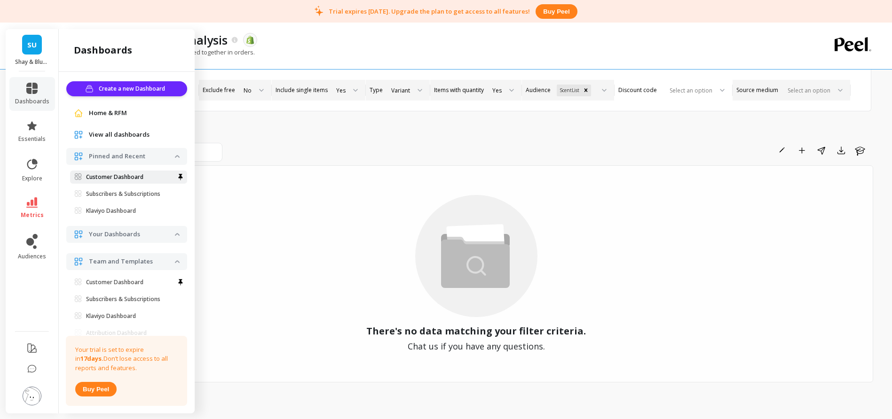
click at [127, 176] on p "Customer Dashboard" at bounding box center [114, 178] width 57 height 8
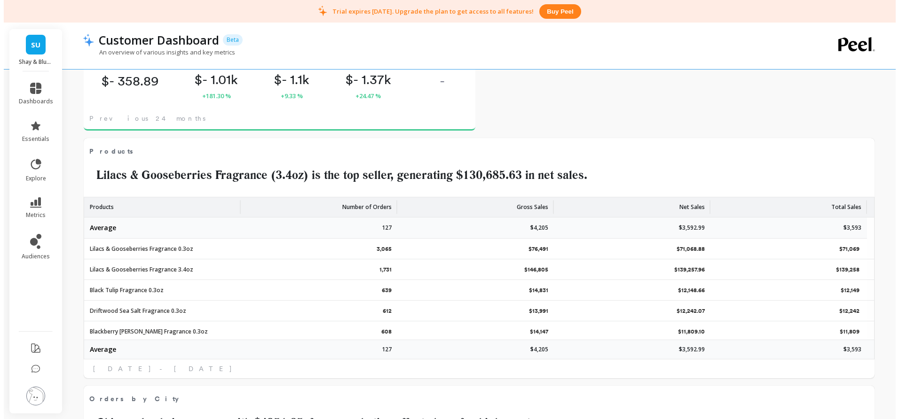
scroll to position [252, 358]
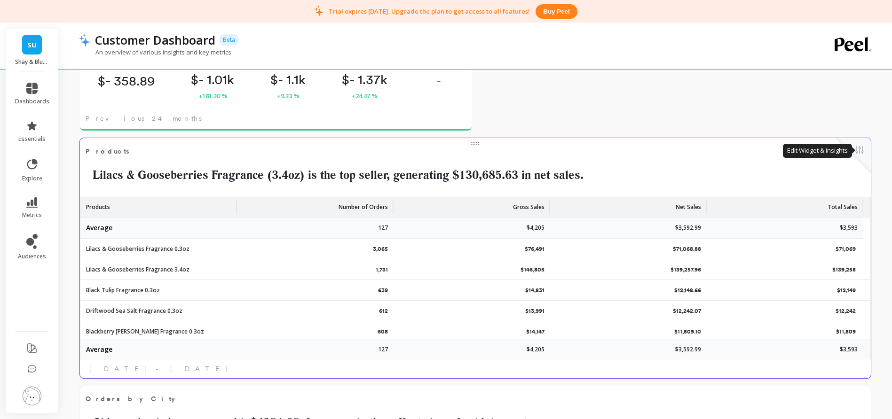
click at [861, 148] on button at bounding box center [859, 150] width 11 height 13
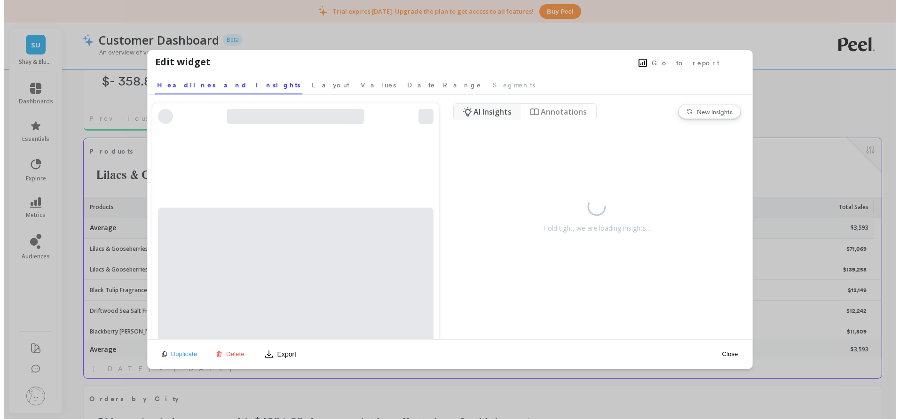
scroll to position [252, 362]
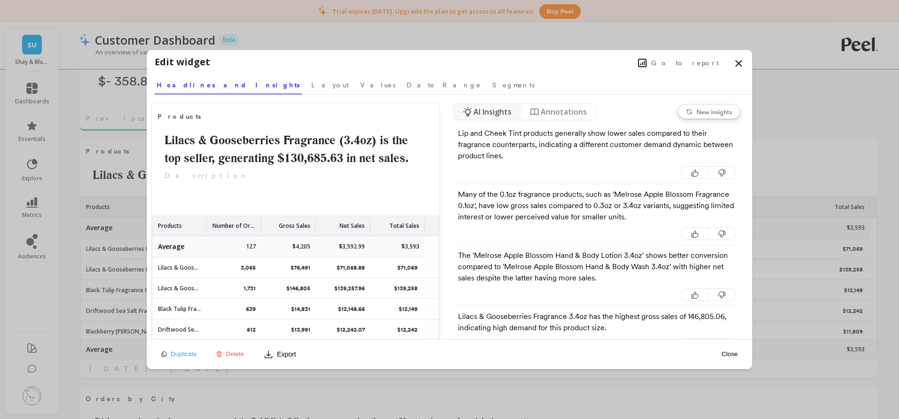
click at [702, 64] on span "Go to report" at bounding box center [685, 62] width 68 height 9
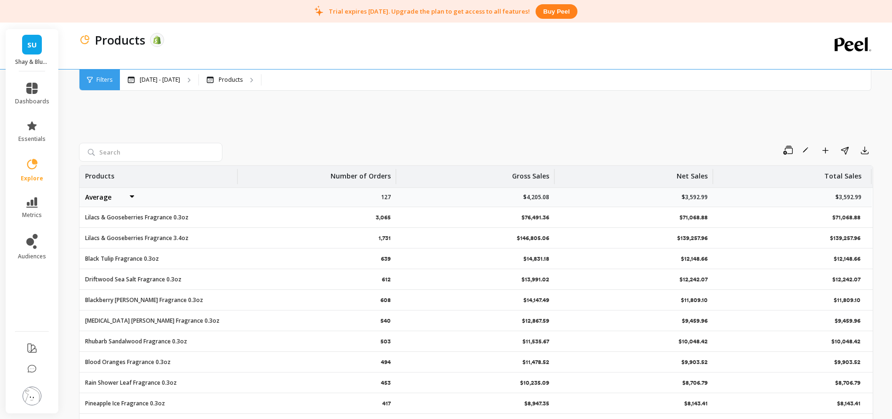
click at [93, 79] on div "Filters" at bounding box center [99, 80] width 40 height 21
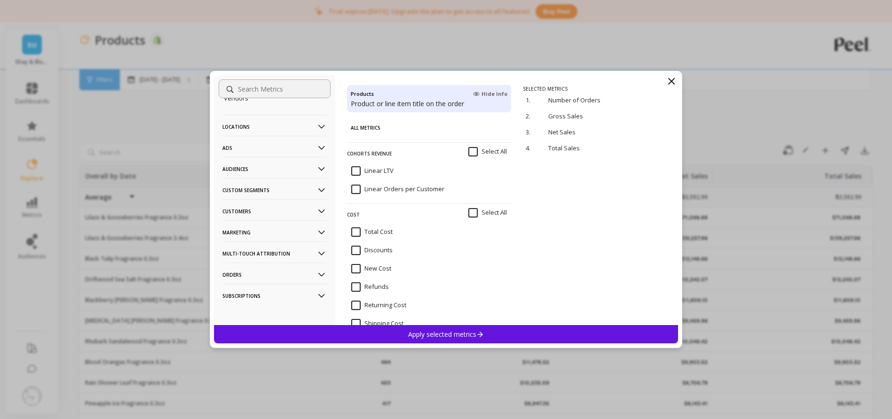
scroll to position [186, 0]
click at [285, 167] on p "Audiences" at bounding box center [274, 166] width 104 height 24
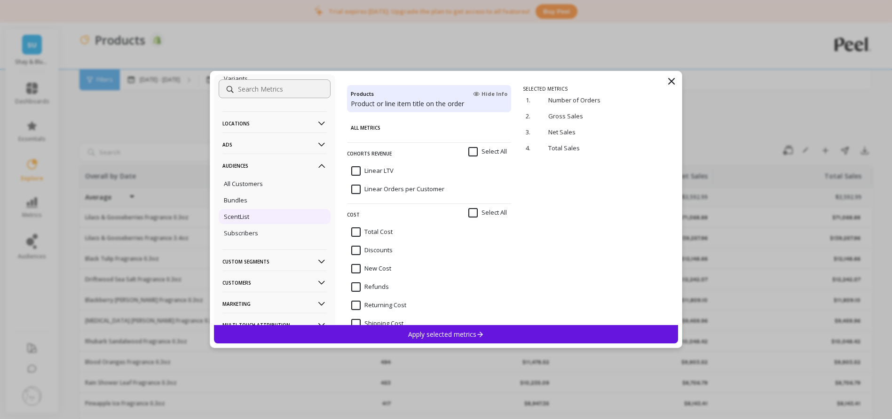
click at [245, 215] on p "ScentList" at bounding box center [236, 217] width 25 height 8
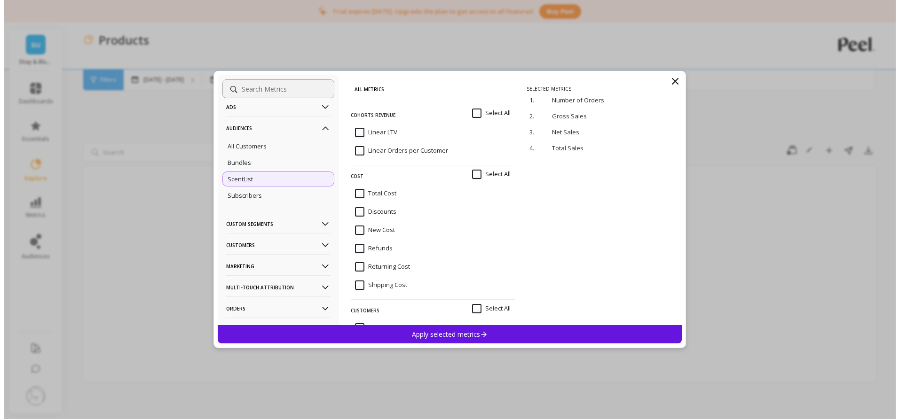
scroll to position [225, 0]
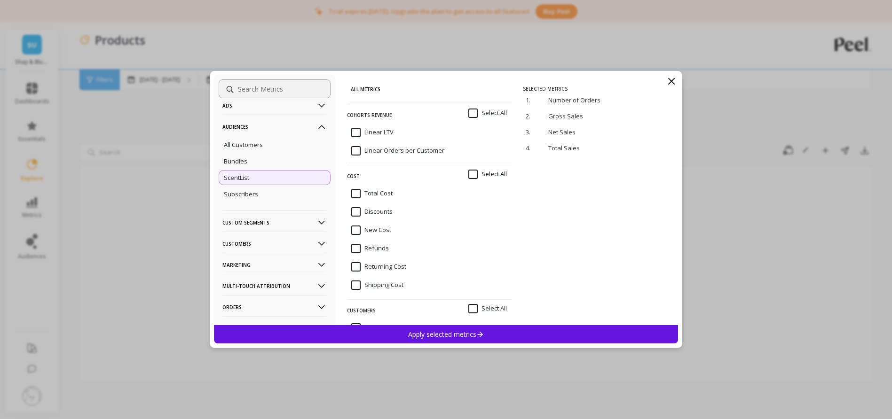
click at [426, 334] on p "Apply selected metrics" at bounding box center [446, 334] width 76 height 9
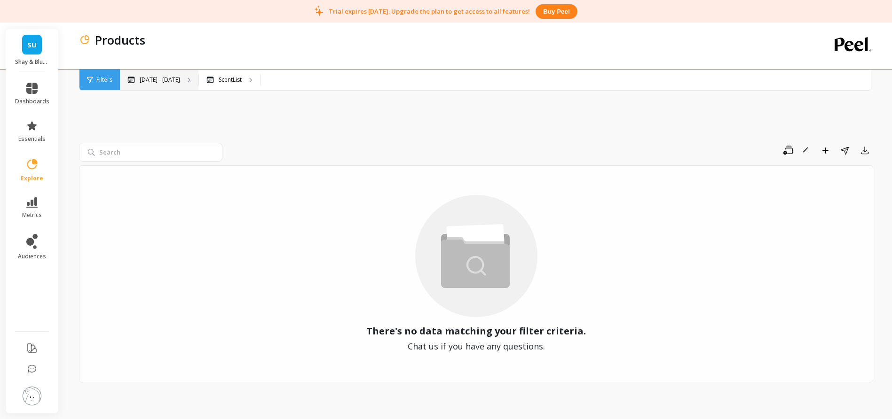
click at [174, 81] on p "[DATE] - [DATE]" at bounding box center [160, 80] width 40 height 8
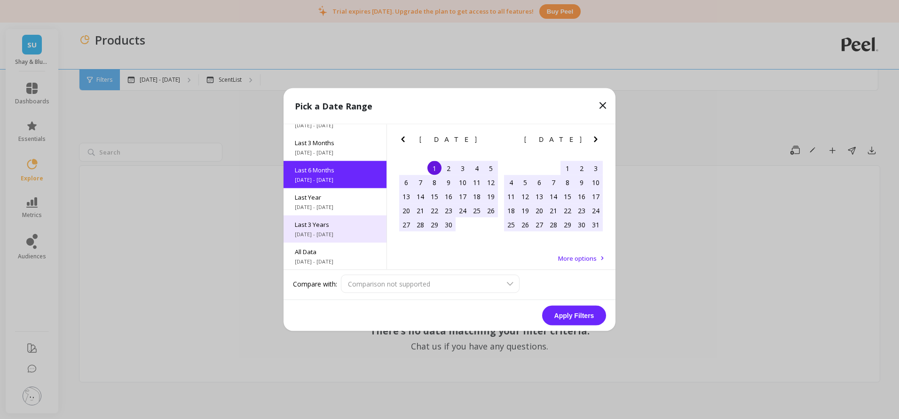
scroll to position [46, 0]
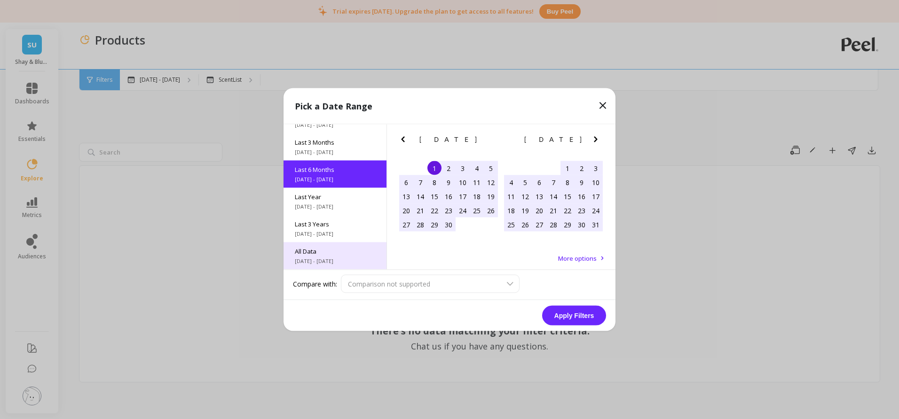
click at [340, 253] on span "All Data" at bounding box center [335, 251] width 80 height 8
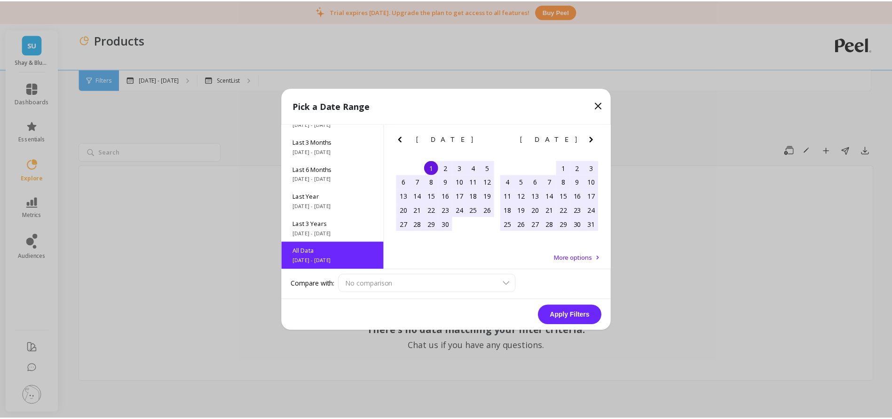
scroll to position [0, 0]
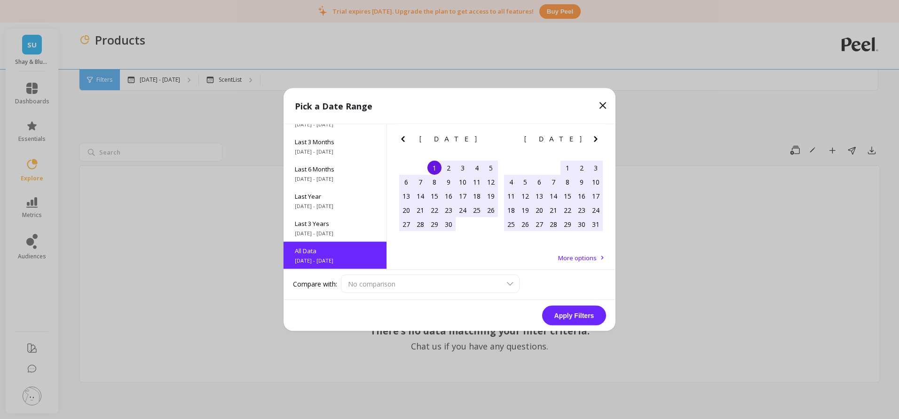
click at [574, 316] on button "Apply Filters" at bounding box center [574, 316] width 64 height 20
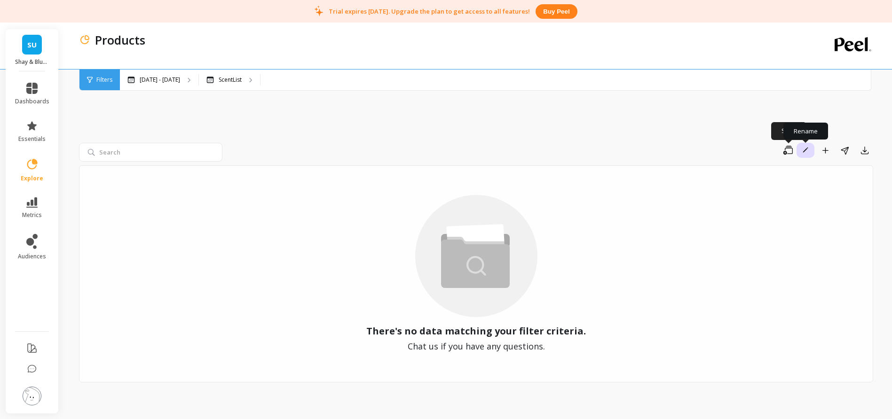
click at [804, 149] on icon "button" at bounding box center [806, 150] width 6 height 6
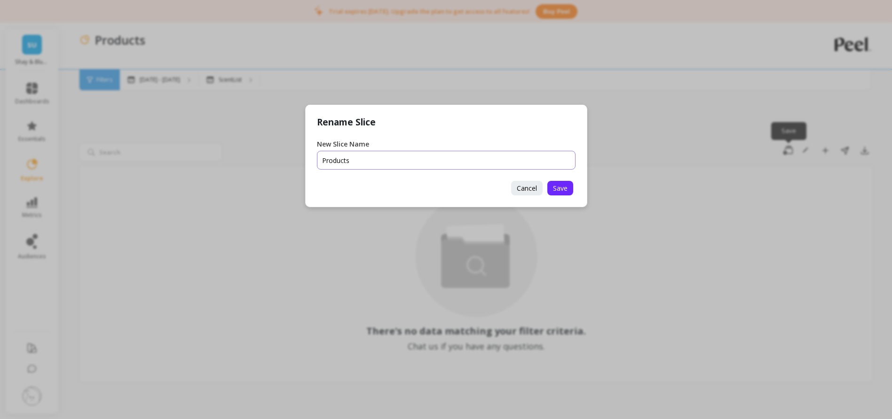
click at [398, 162] on input "New Slice Name" at bounding box center [446, 160] width 259 height 19
type input "Products | ScentList"
click at [558, 187] on span "Save" at bounding box center [560, 188] width 15 height 9
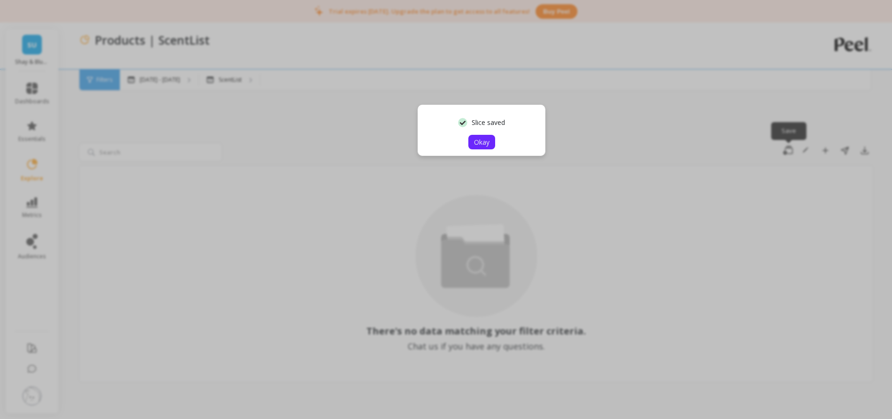
click at [486, 144] on span "Okay" at bounding box center [482, 142] width 16 height 9
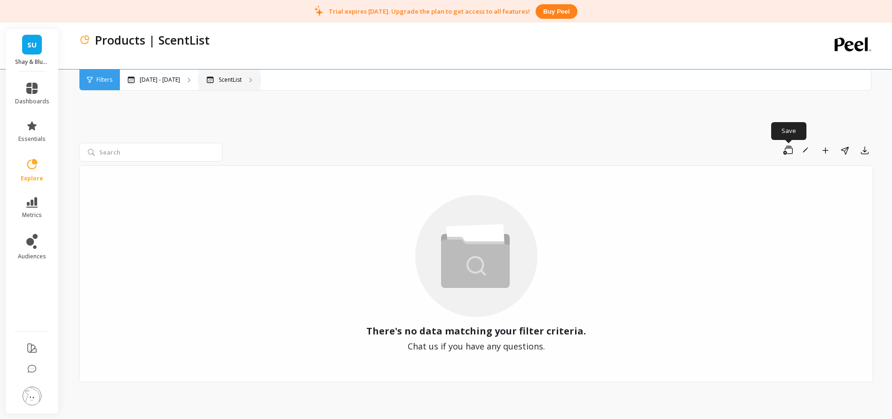
click at [242, 79] on p "ScentList" at bounding box center [230, 80] width 23 height 8
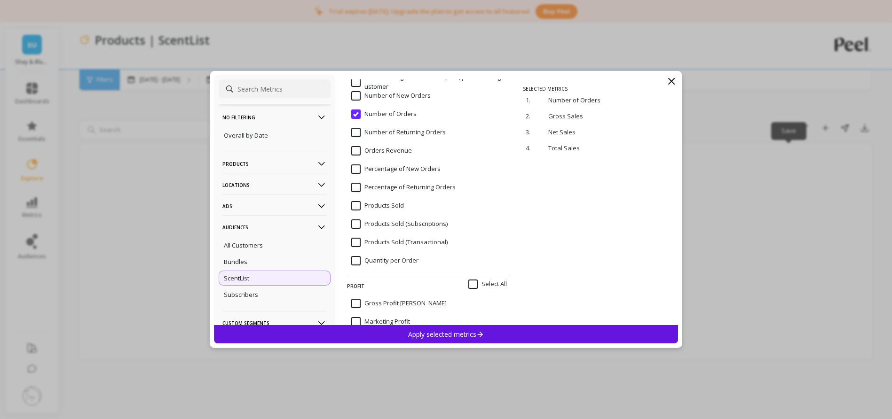
scroll to position [2368, 0]
click at [381, 204] on input "Products Sold" at bounding box center [377, 203] width 53 height 9
click at [499, 331] on div "Apply selected metrics" at bounding box center [446, 334] width 465 height 18
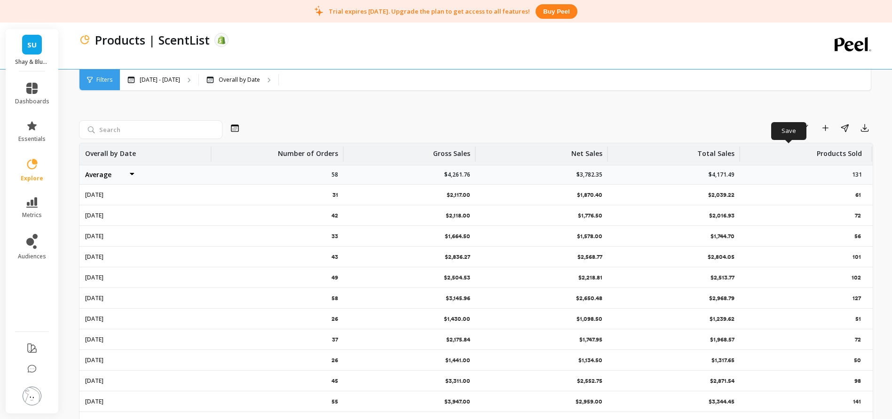
click at [99, 78] on span "Filters" at bounding box center [104, 80] width 16 height 8
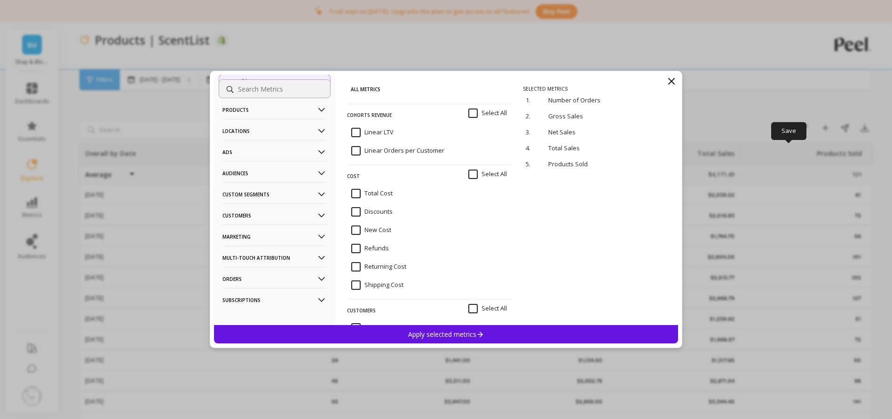
scroll to position [55, 0]
click at [283, 212] on p "Customers" at bounding box center [274, 215] width 104 height 24
click at [268, 214] on p "Customers" at bounding box center [274, 215] width 104 height 24
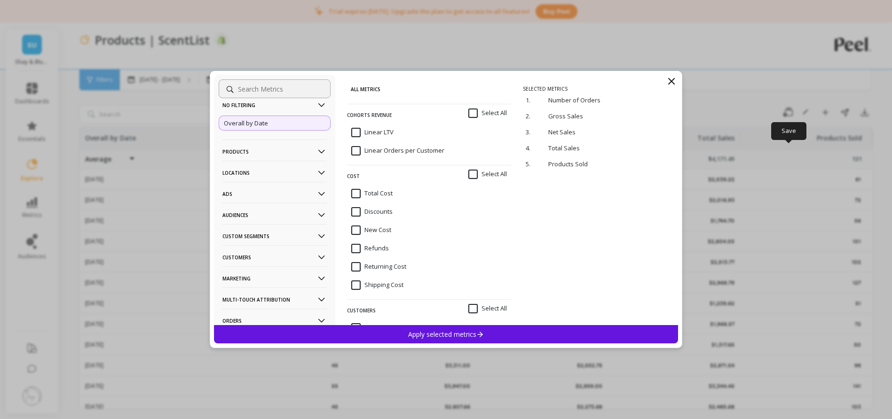
scroll to position [14, 0]
click at [272, 230] on p "Custom Segments" at bounding box center [274, 234] width 104 height 24
click at [273, 213] on p "Audiences" at bounding box center [274, 211] width 104 height 24
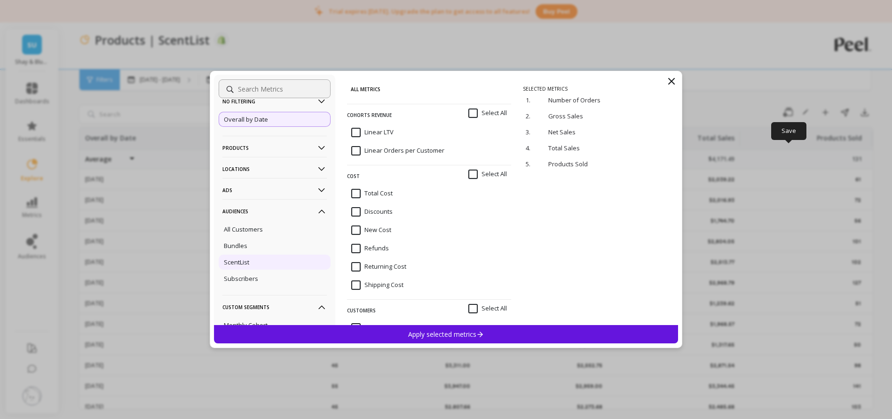
click at [257, 260] on div "ScentList" at bounding box center [275, 262] width 112 height 15
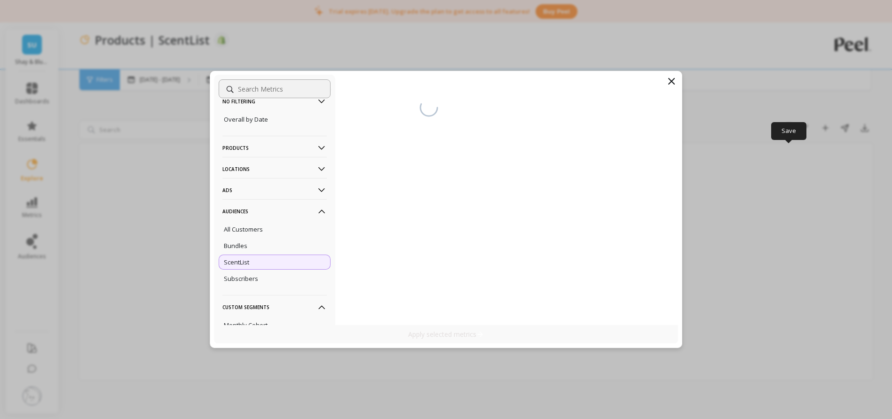
scroll to position [23, 0]
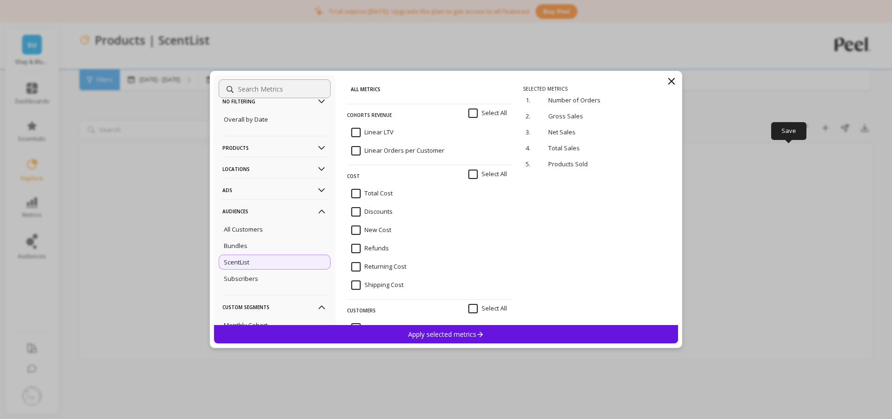
click at [400, 337] on div "Apply selected metrics" at bounding box center [446, 334] width 465 height 18
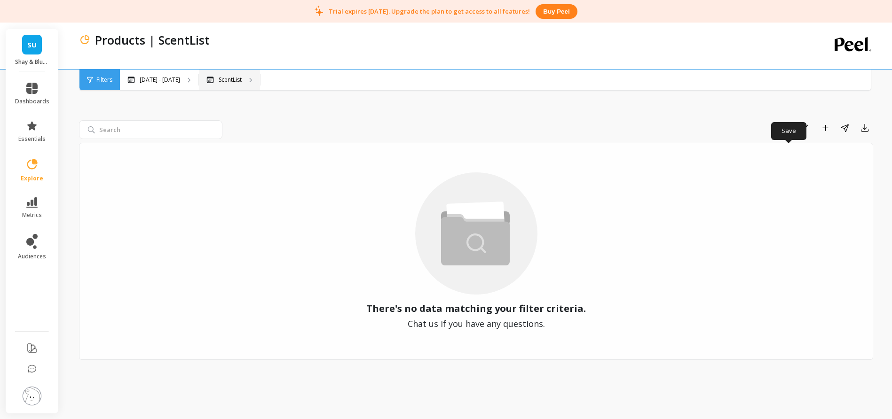
click at [242, 76] on div "ScentList" at bounding box center [223, 80] width 35 height 8
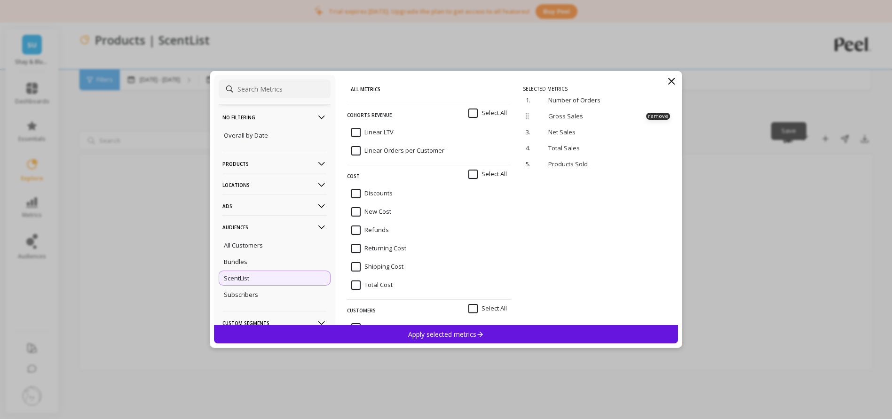
scroll to position [0, 0]
click at [674, 79] on icon at bounding box center [671, 81] width 11 height 11
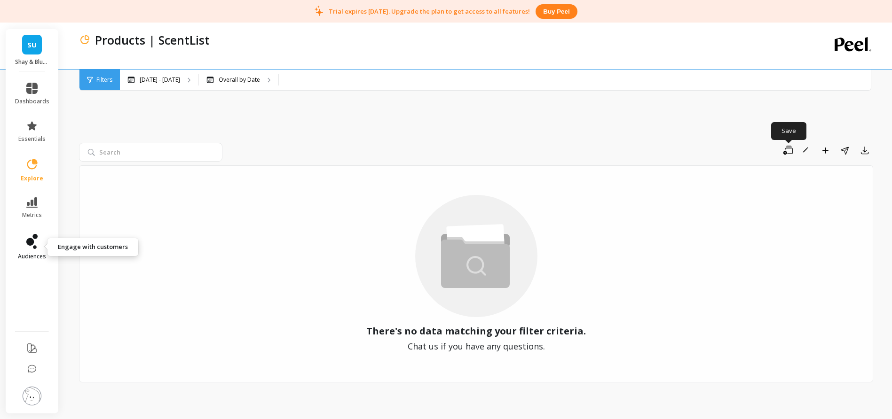
click at [31, 241] on icon at bounding box center [30, 242] width 8 height 8
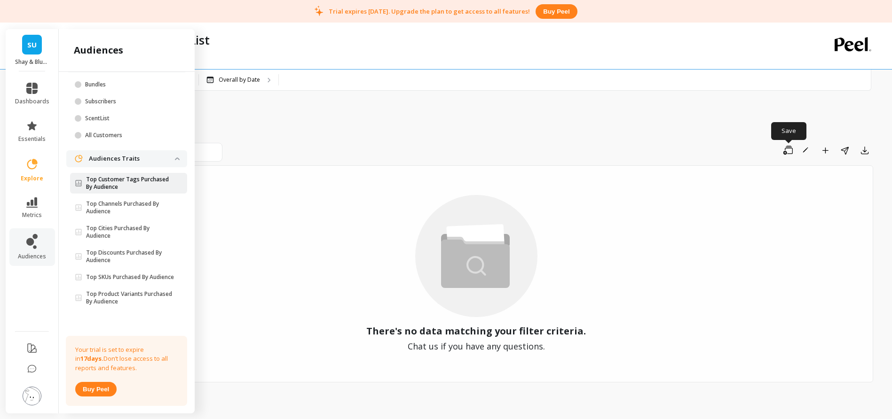
scroll to position [80, 0]
click at [98, 275] on p "Top SKUs Purchased By Audience" at bounding box center [130, 278] width 88 height 8
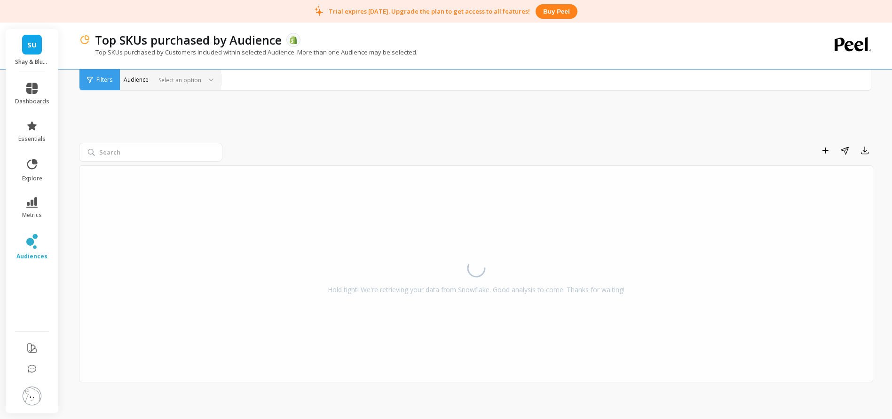
click at [187, 80] on div at bounding box center [178, 80] width 47 height 9
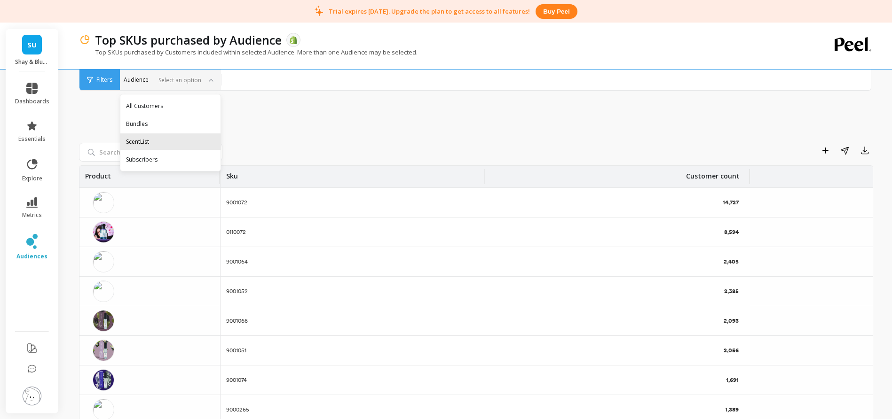
click at [145, 139] on div "ScentList" at bounding box center [170, 141] width 89 height 9
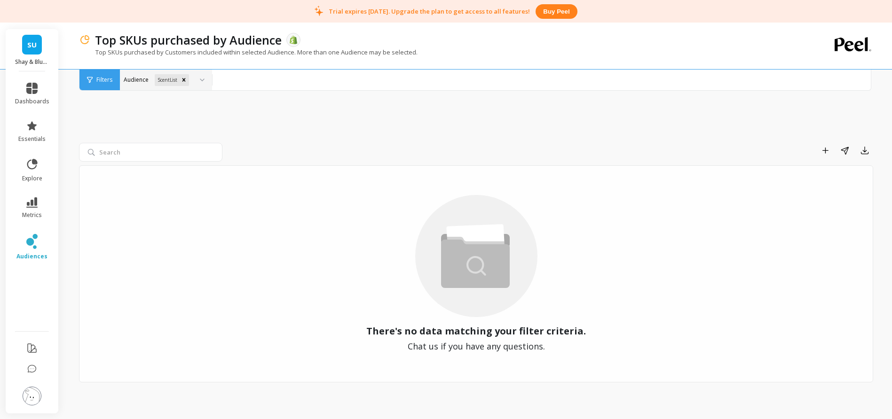
click at [470, 293] on circle at bounding box center [476, 256] width 122 height 122
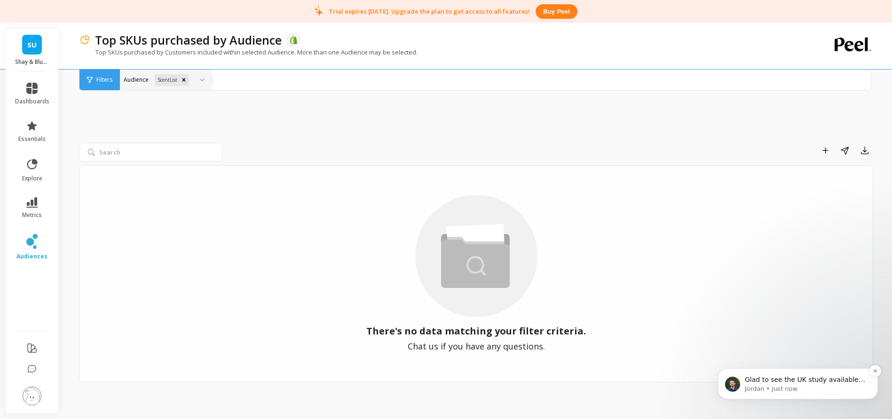
click at [814, 383] on p "Glad to see the UK study available in your US account now. Thanks for the recor…" at bounding box center [805, 380] width 121 height 9
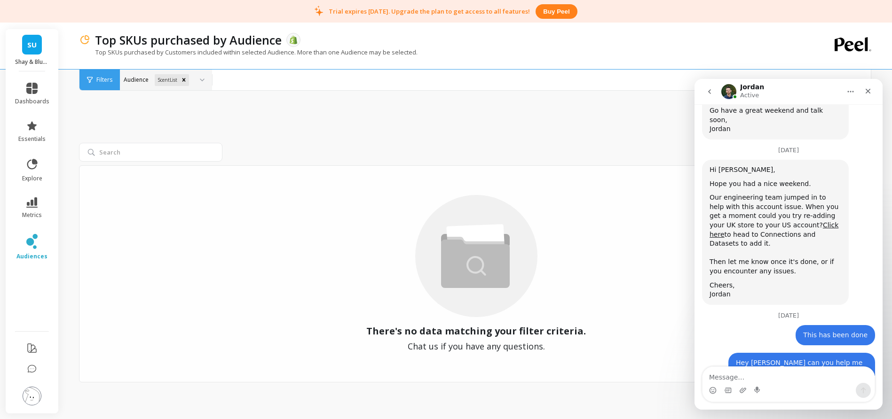
scroll to position [2828, 0]
